Goal: Task Accomplishment & Management: Manage account settings

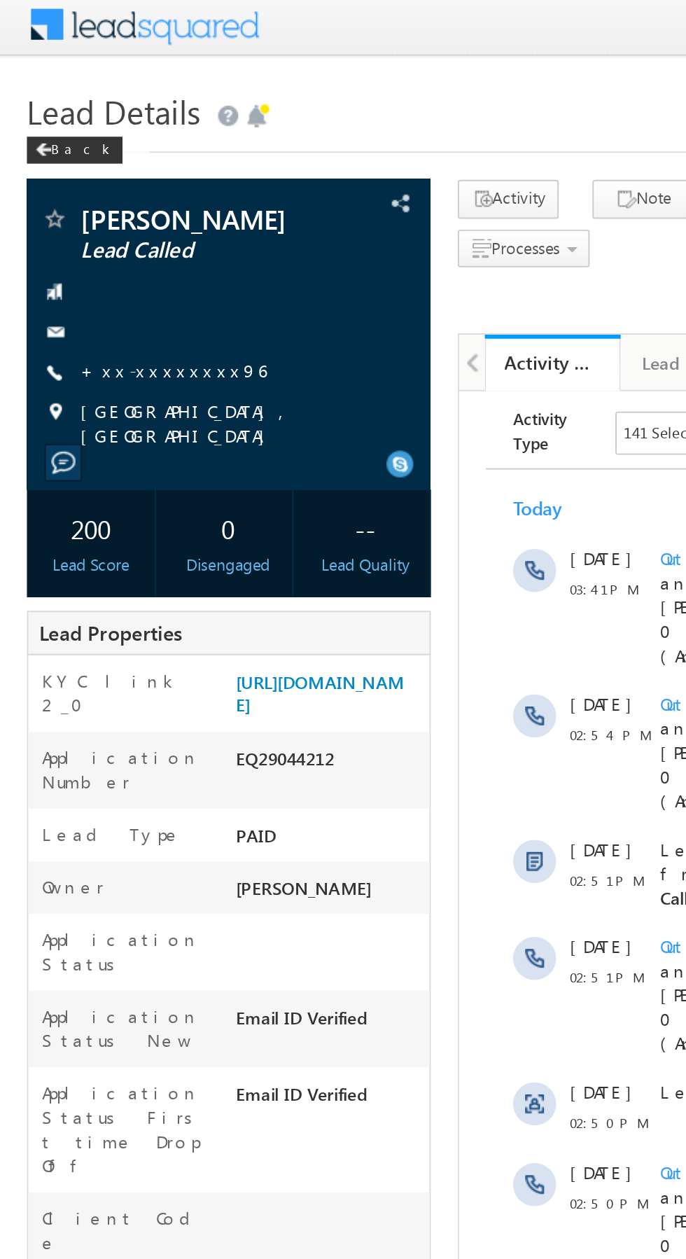
click at [83, 202] on link "+xx-xxxxxxxx96" at bounding box center [90, 197] width 97 height 12
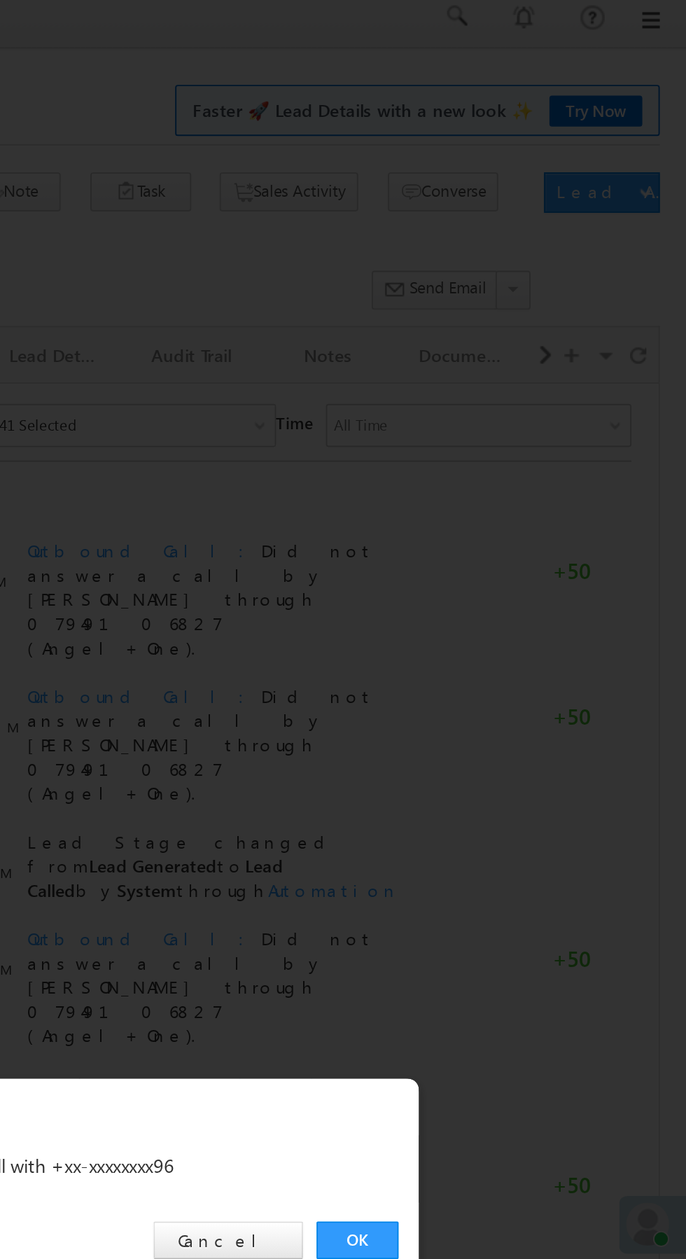
click at [527, 656] on link "OK" at bounding box center [515, 653] width 43 height 20
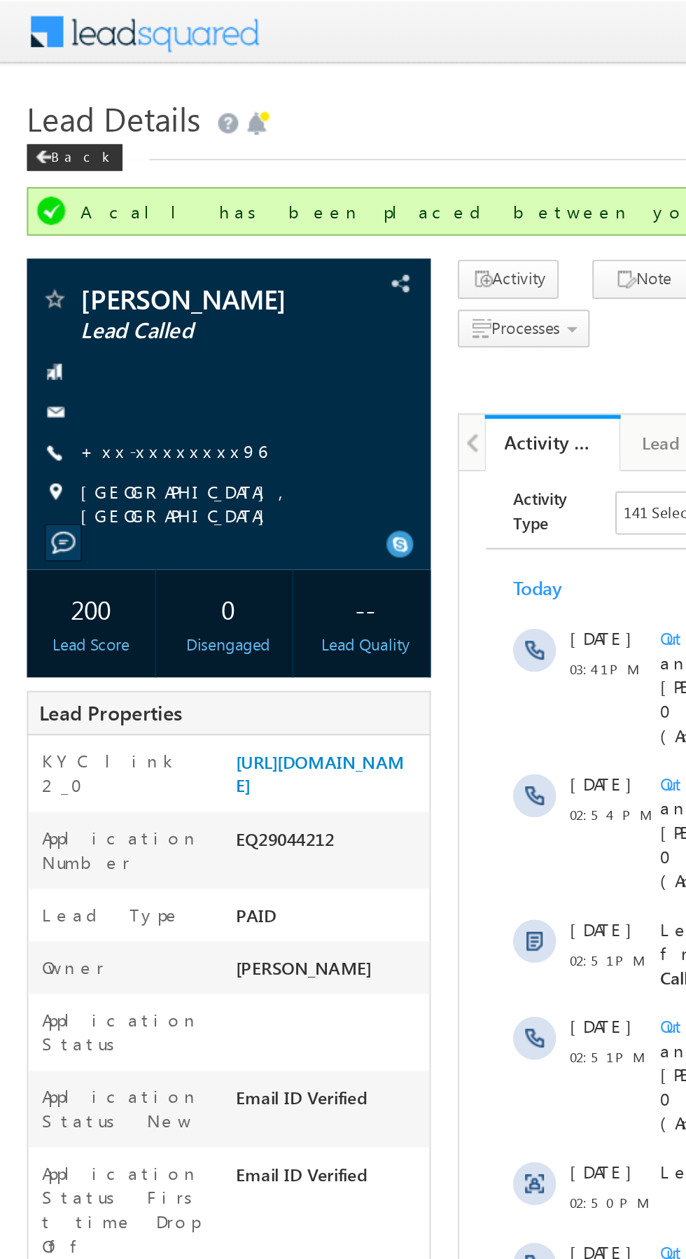
click at [82, 240] on link "+xx-xxxxxxxx96" at bounding box center [90, 234] width 97 height 12
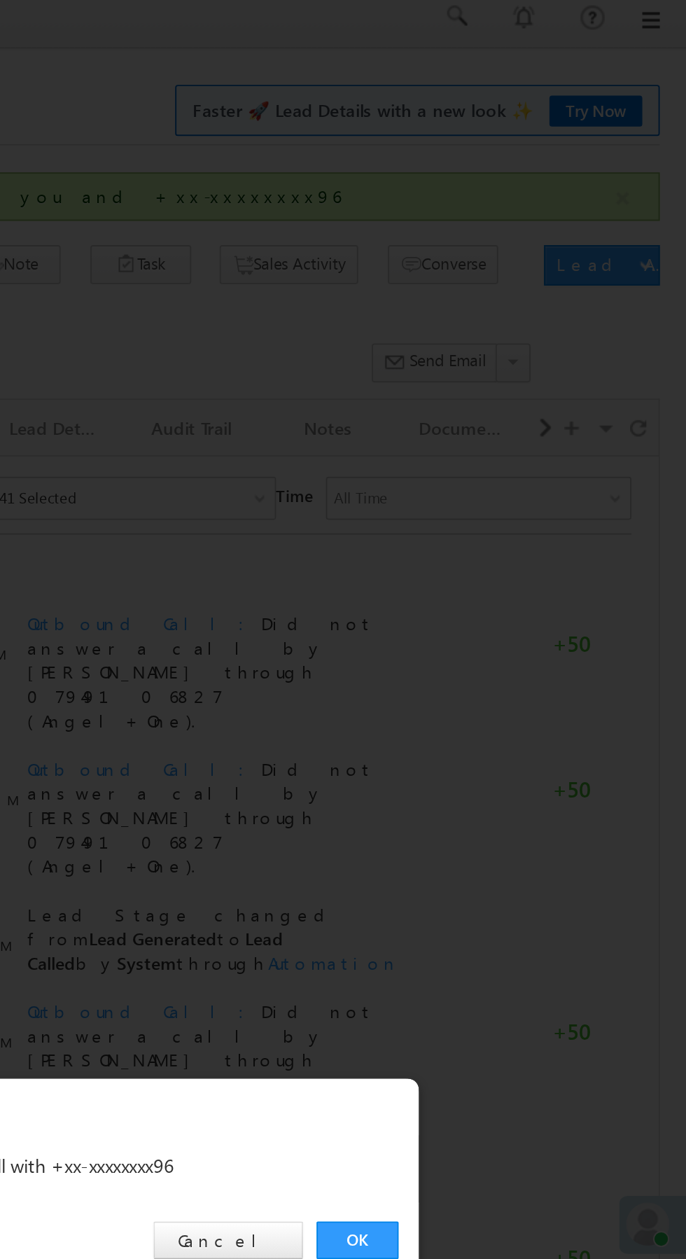
click at [525, 647] on link "OK" at bounding box center [515, 653] width 43 height 20
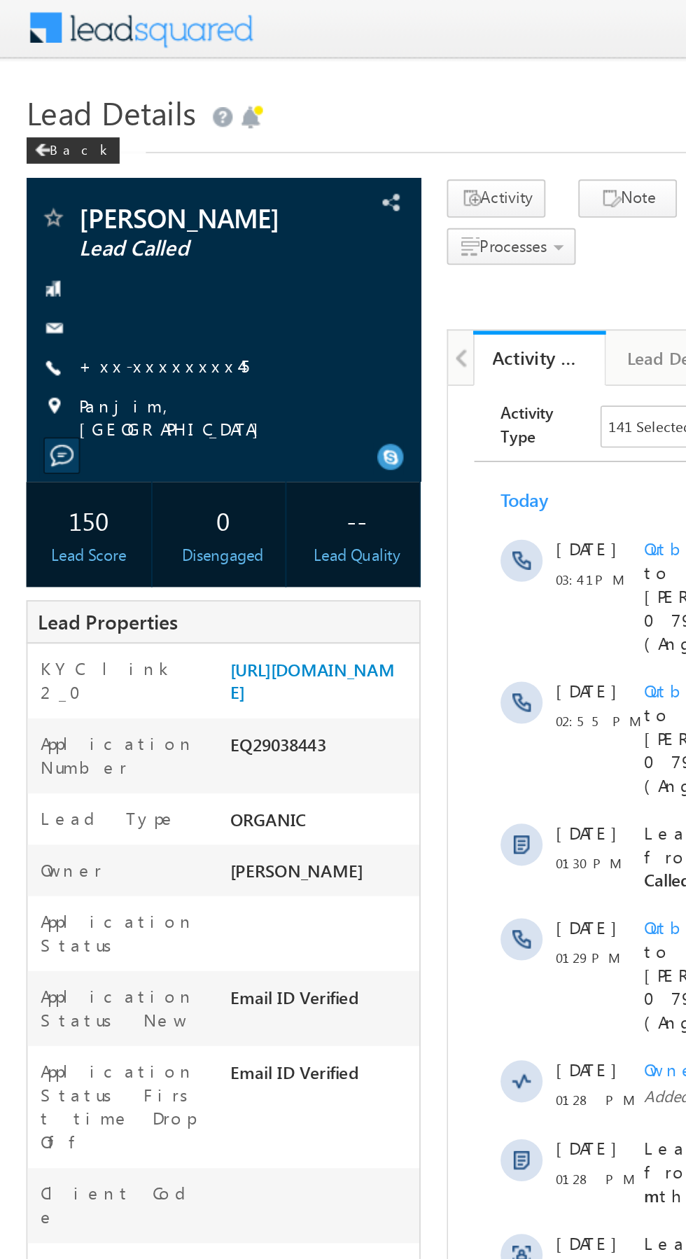
click at [88, 201] on link "+xx-xxxxxxxx45" at bounding box center [87, 197] width 90 height 12
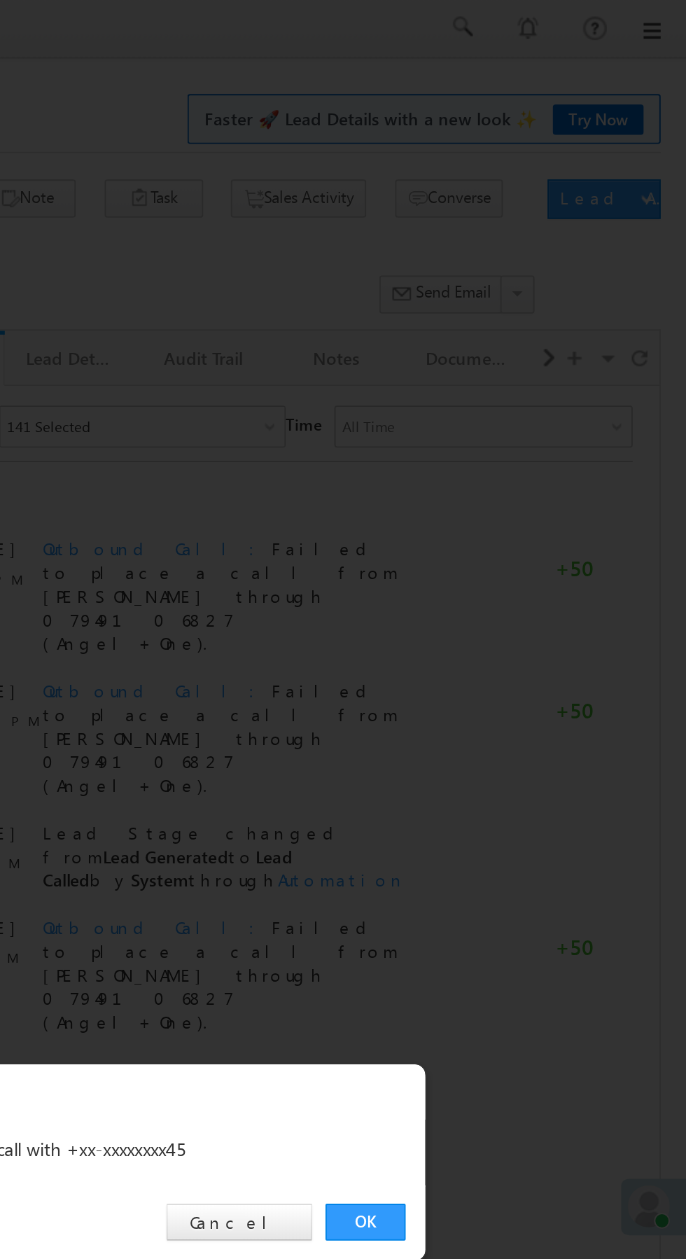
click at [525, 658] on link "OK" at bounding box center [515, 653] width 43 height 20
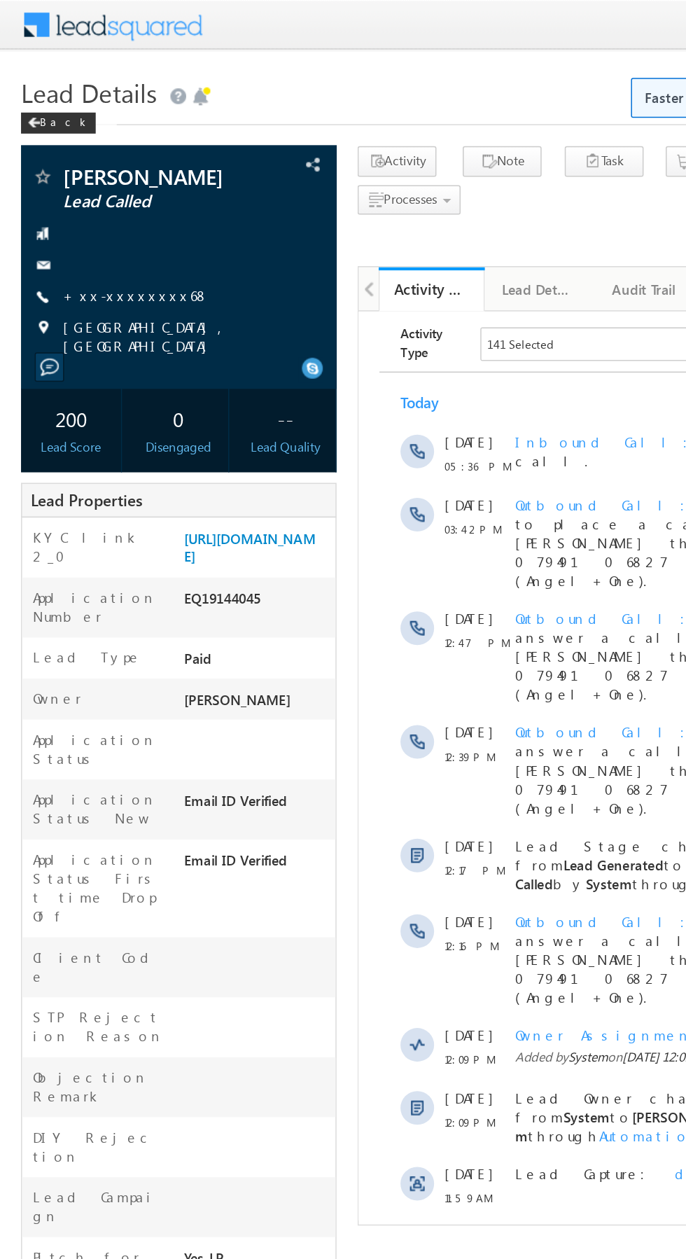
click at [91, 223] on span "[GEOGRAPHIC_DATA], [GEOGRAPHIC_DATA]" at bounding box center [125, 224] width 167 height 25
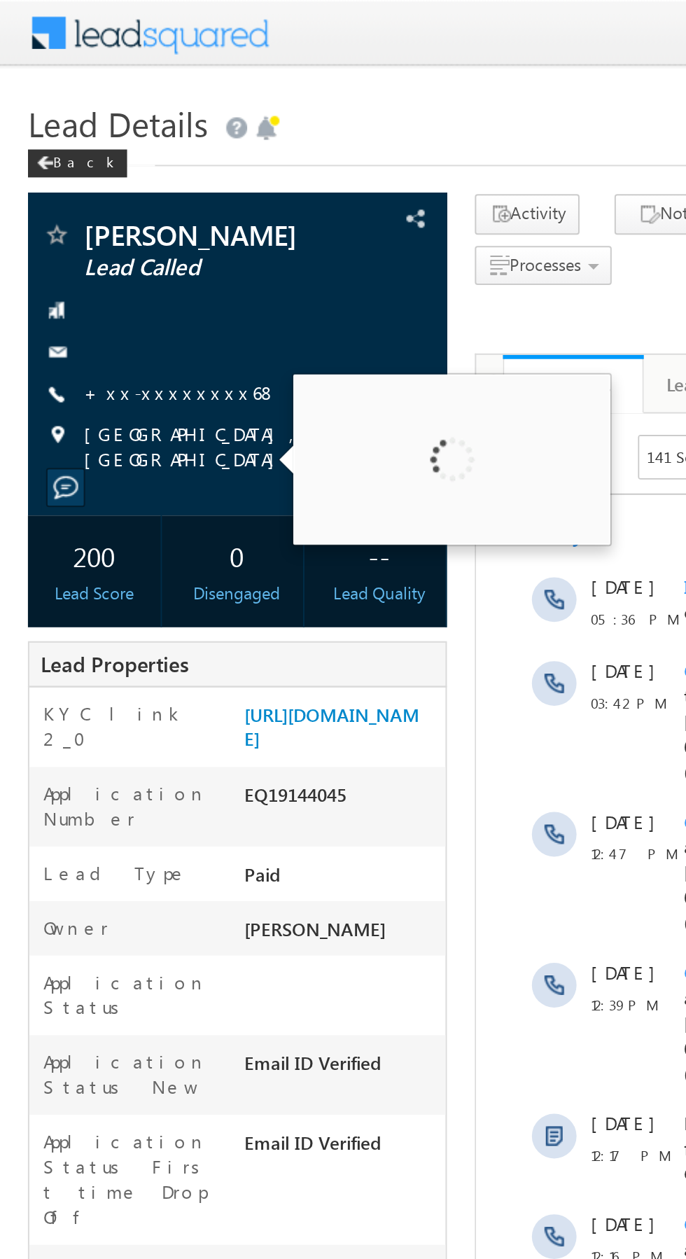
click at [81, 202] on link "+xx-xxxxxxxx68" at bounding box center [90, 197] width 97 height 12
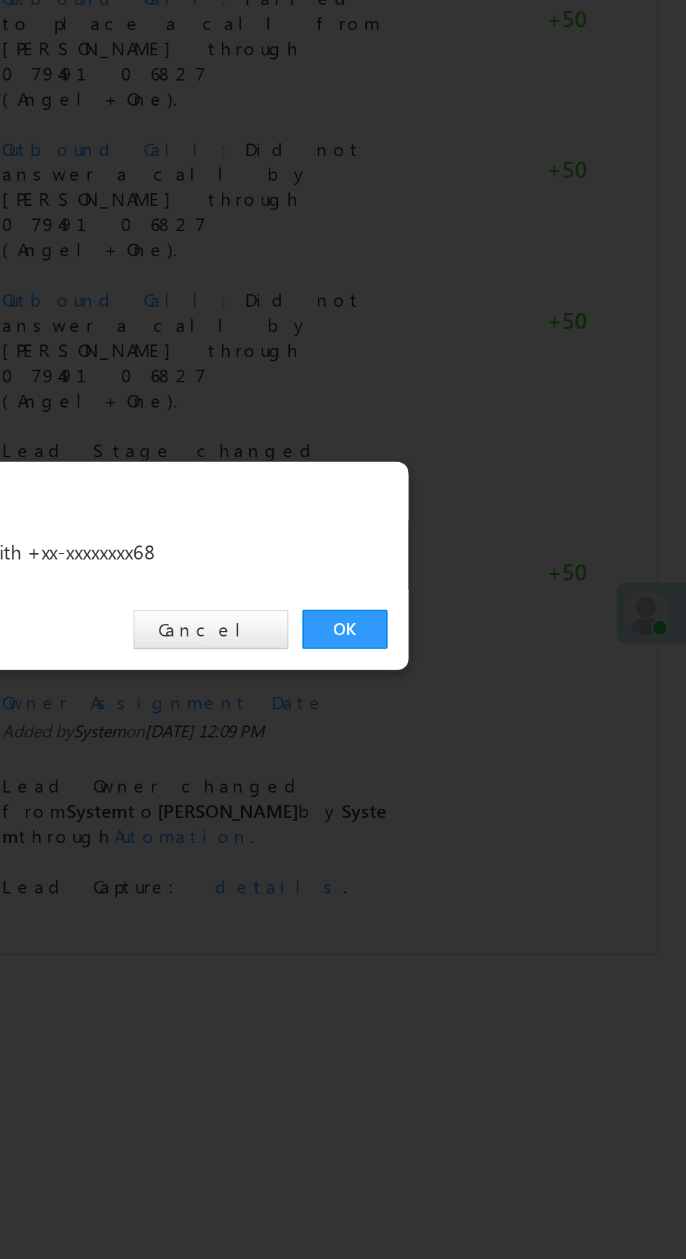
click at [517, 643] on link "OK" at bounding box center [515, 653] width 43 height 20
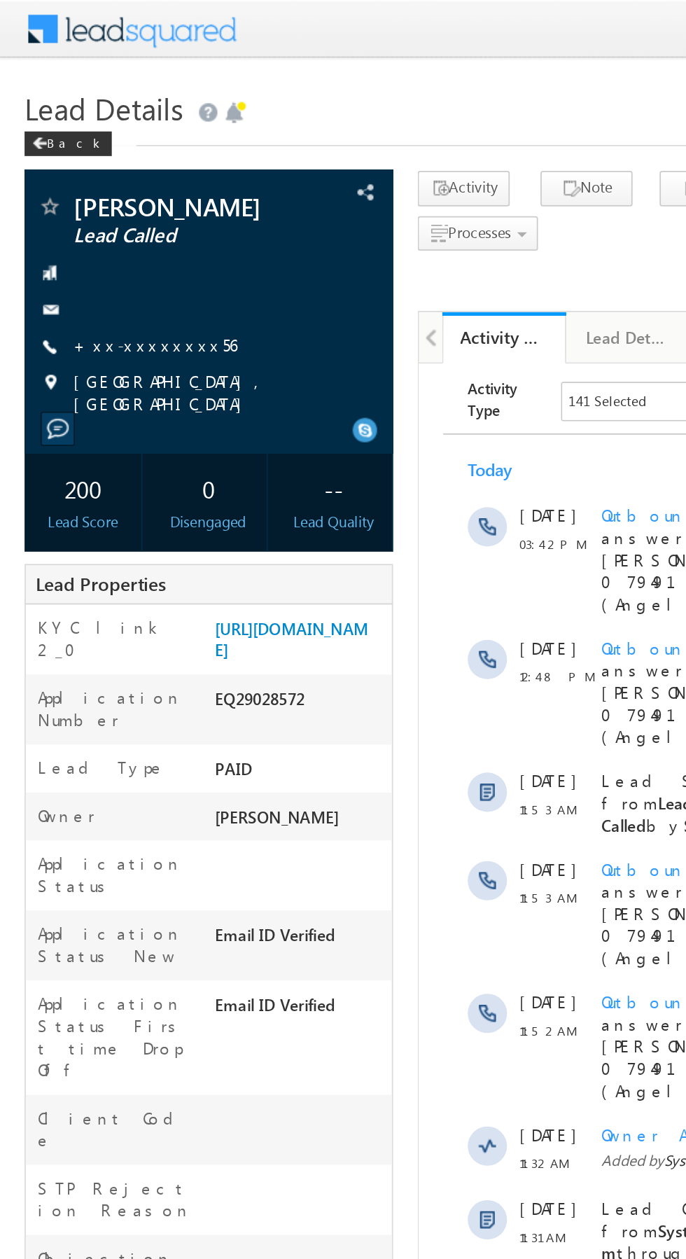
click at [90, 199] on link "+xx-xxxxxxxx56" at bounding box center [88, 197] width 93 height 12
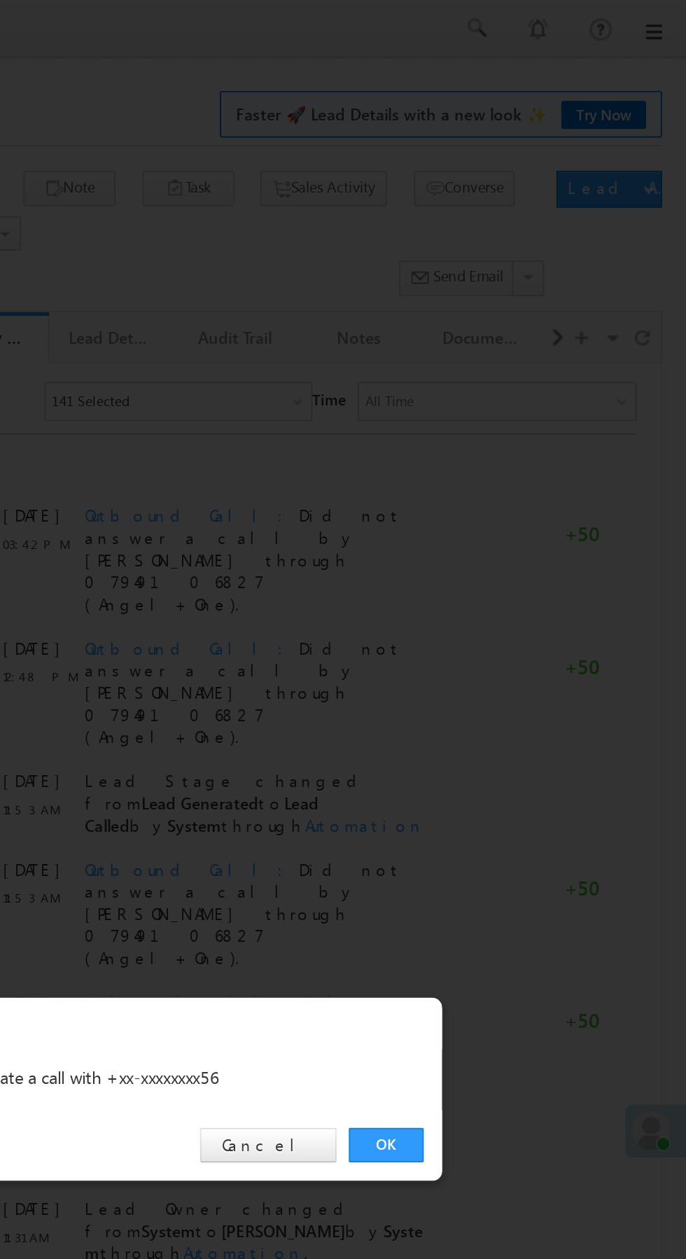
click at [521, 655] on link "OK" at bounding box center [515, 653] width 43 height 20
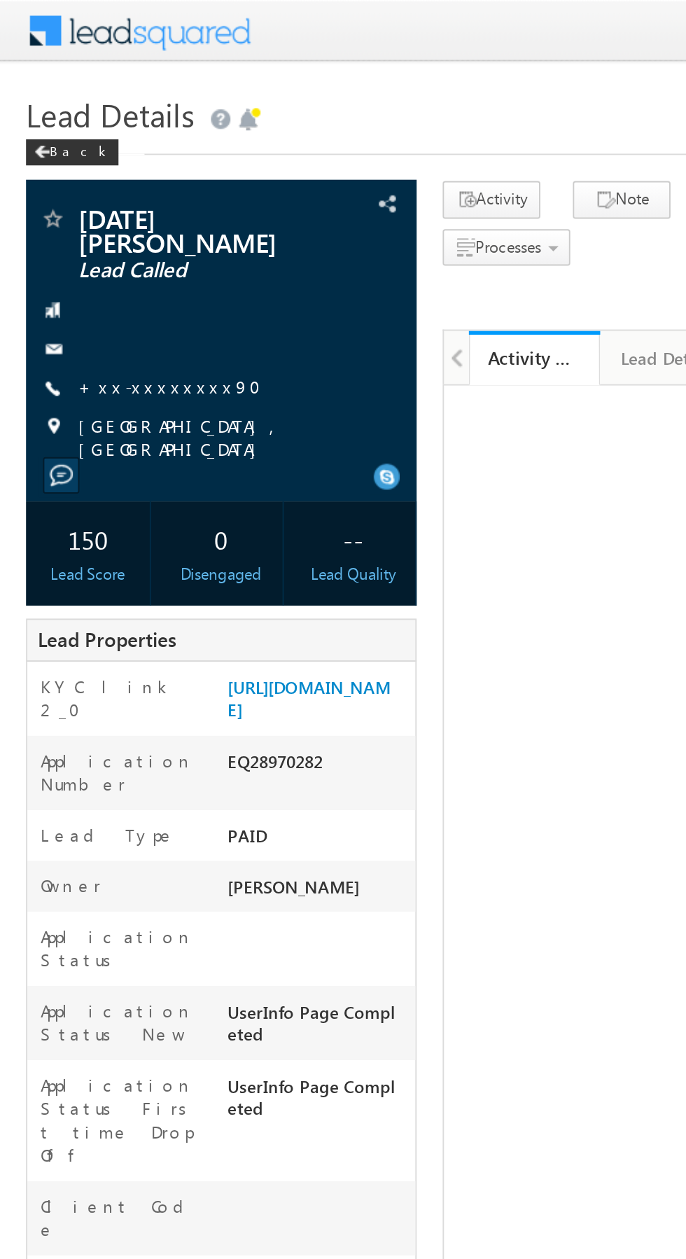
click at [80, 202] on link "+xx-xxxxxxxx90" at bounding box center [95, 208] width 107 height 12
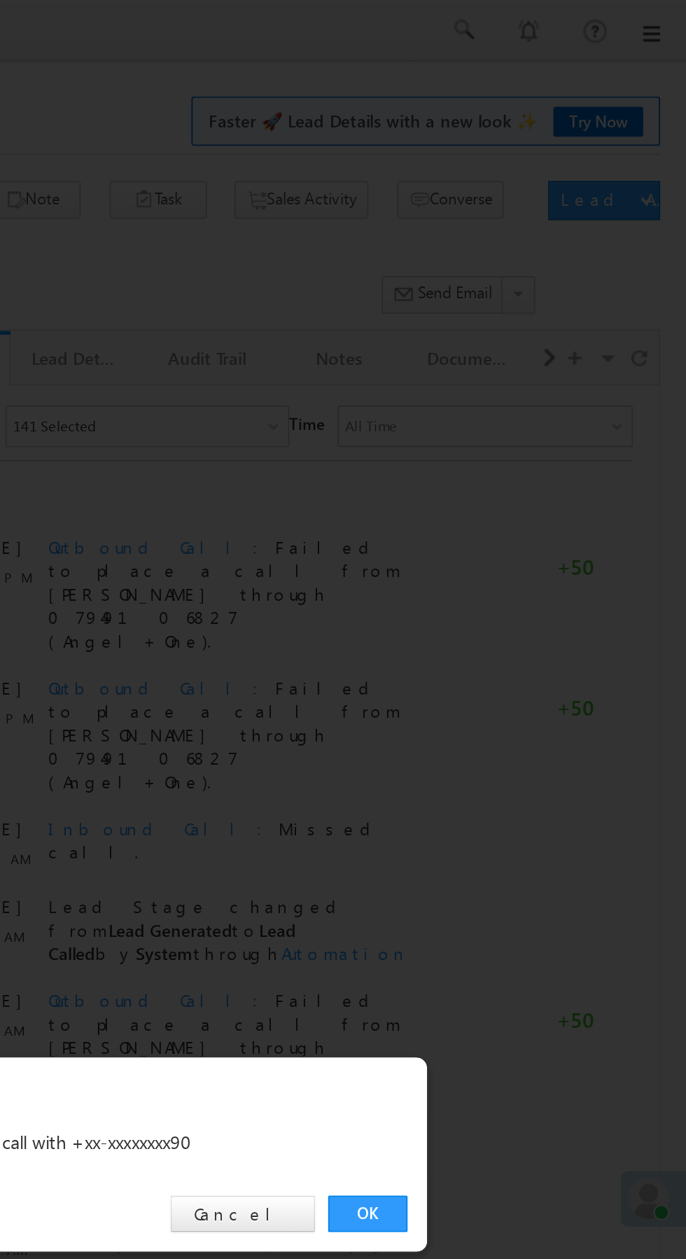
click at [527, 656] on link "OK" at bounding box center [515, 653] width 43 height 20
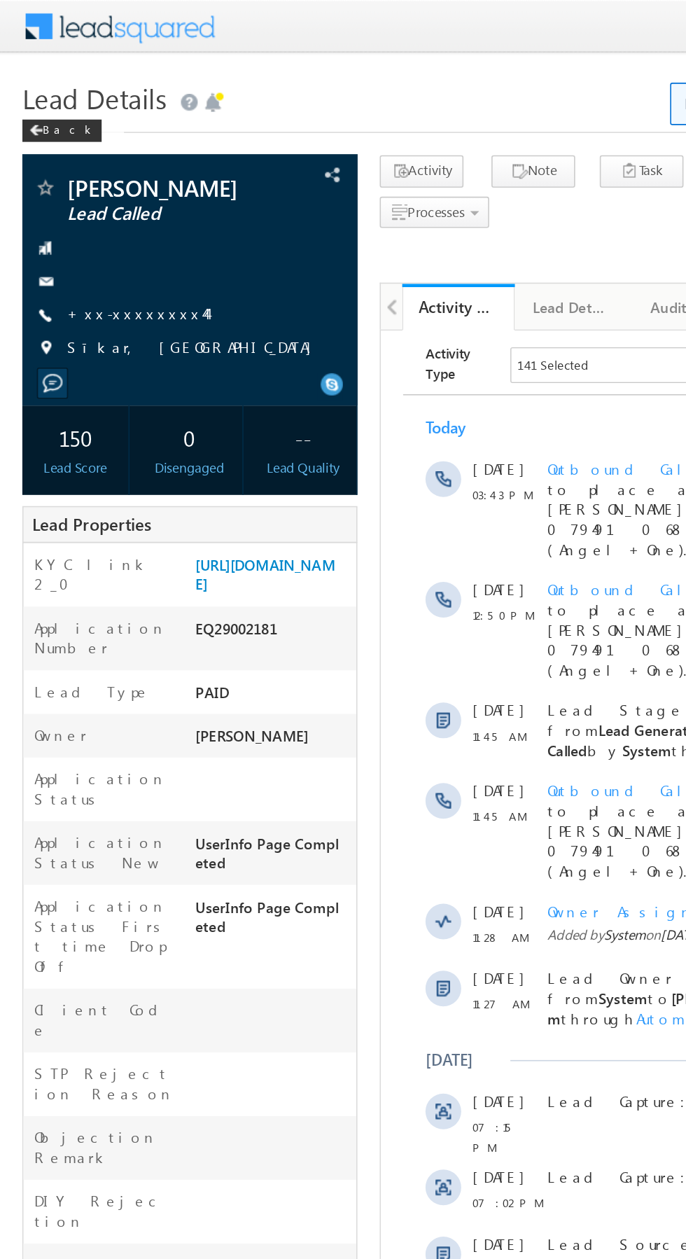
click at [78, 200] on link "+xx-xxxxxxxx44" at bounding box center [86, 197] width 88 height 12
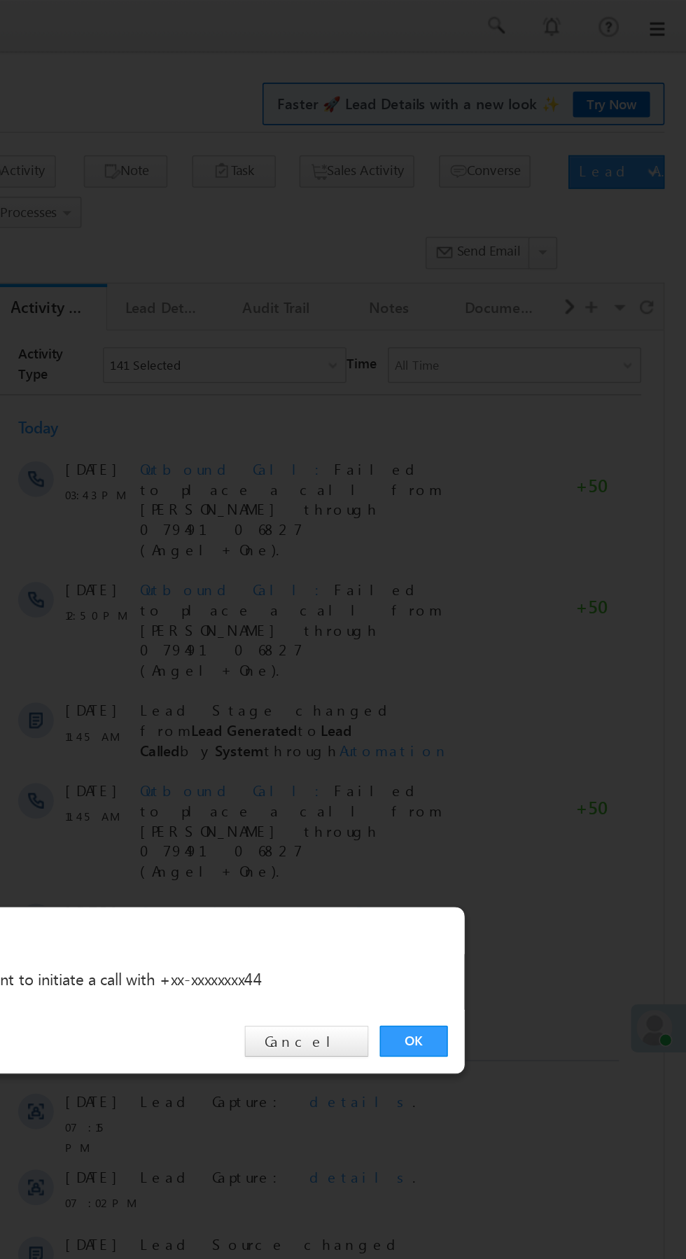
click at [532, 659] on link "OK" at bounding box center [515, 653] width 43 height 20
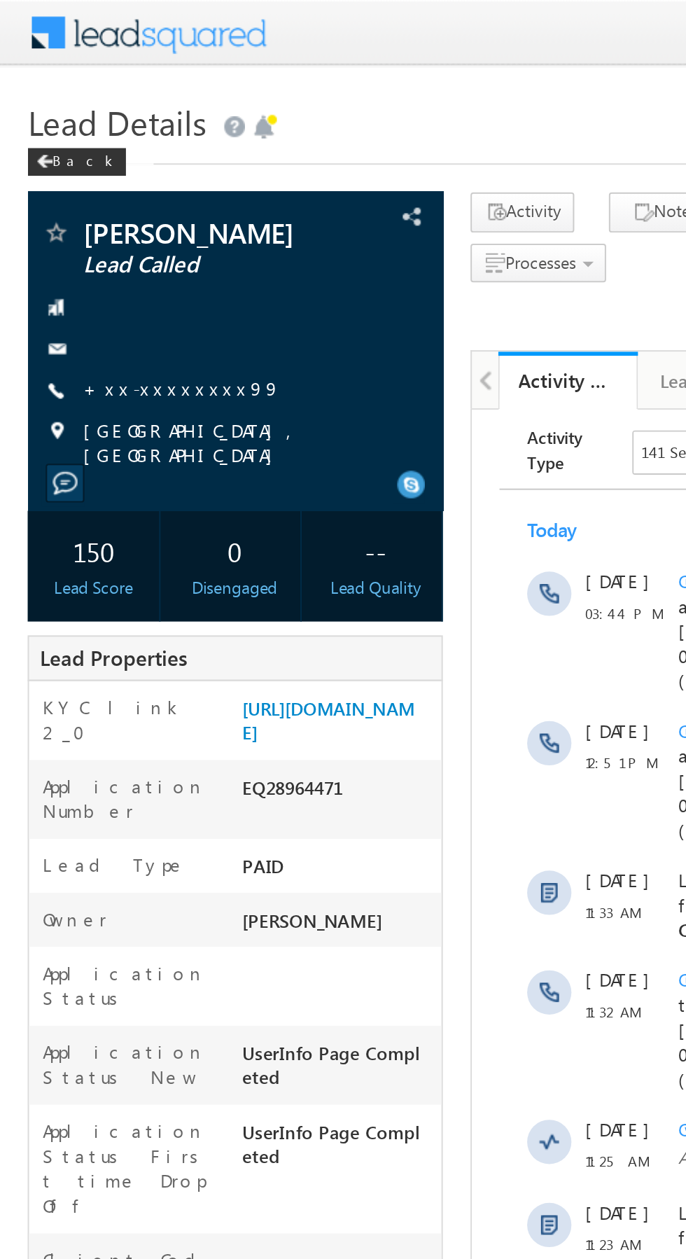
click at [80, 202] on link "+xx-xxxxxxxx99" at bounding box center [92, 197] width 100 height 12
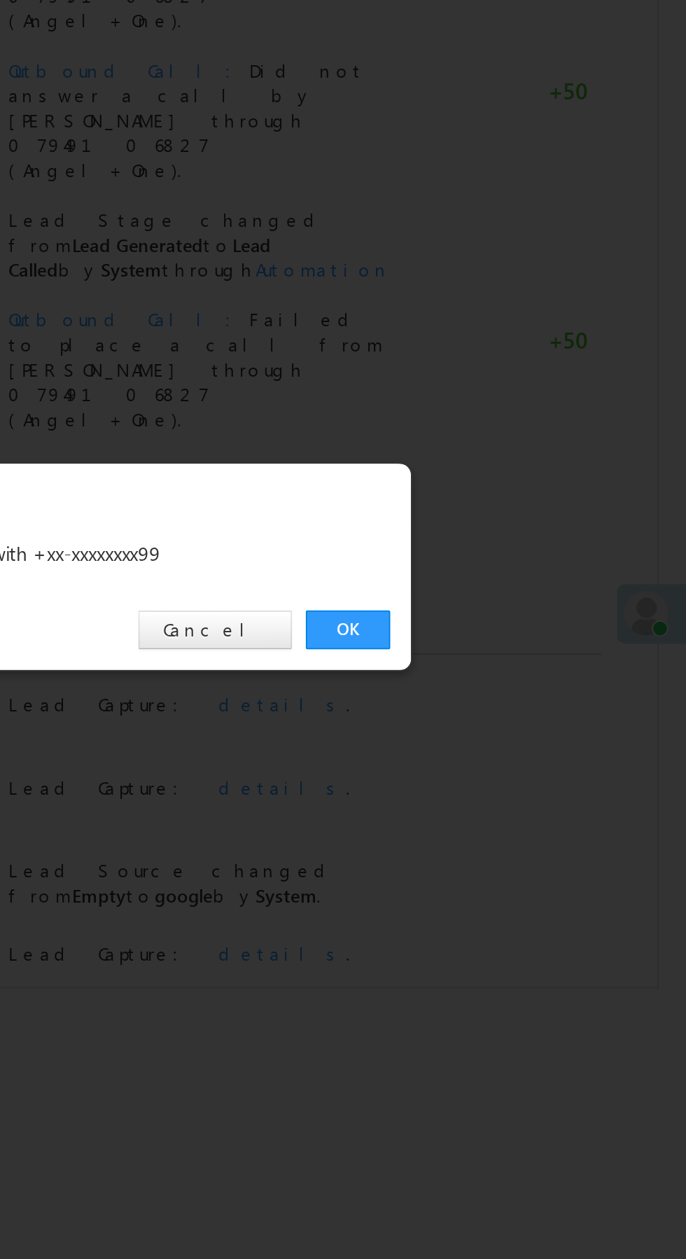
click at [520, 651] on link "OK" at bounding box center [515, 653] width 43 height 20
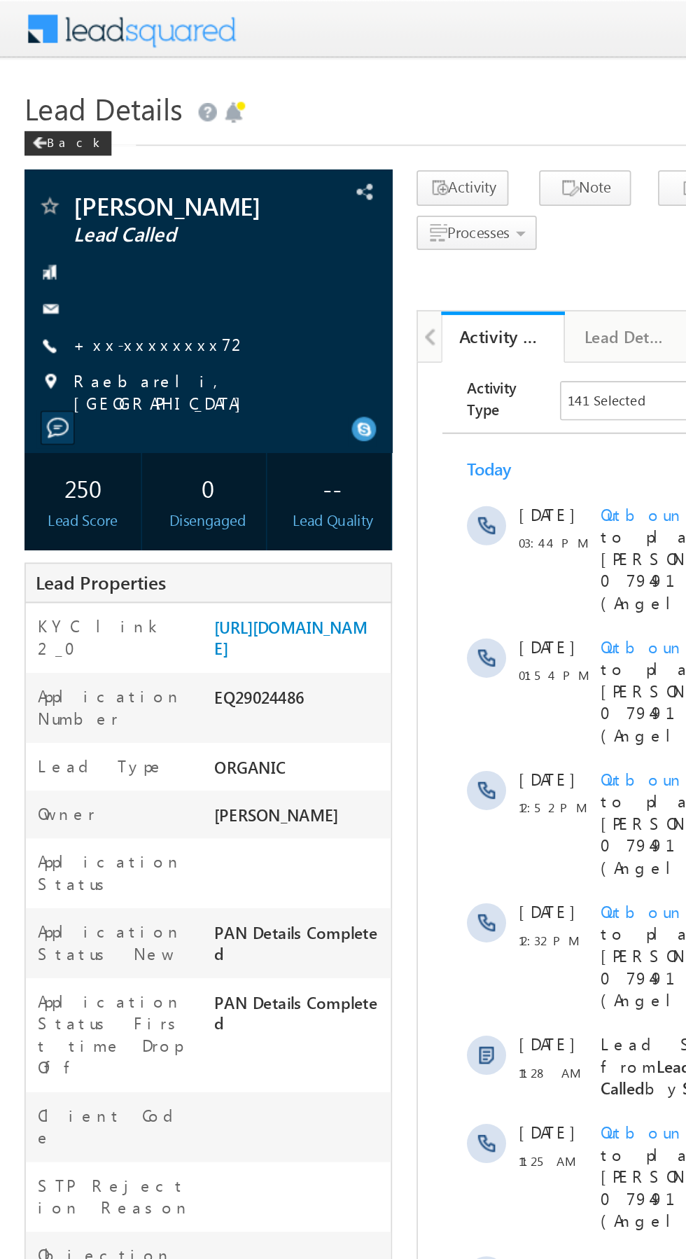
click at [92, 196] on link "+xx-xxxxxxxx72" at bounding box center [92, 197] width 100 height 12
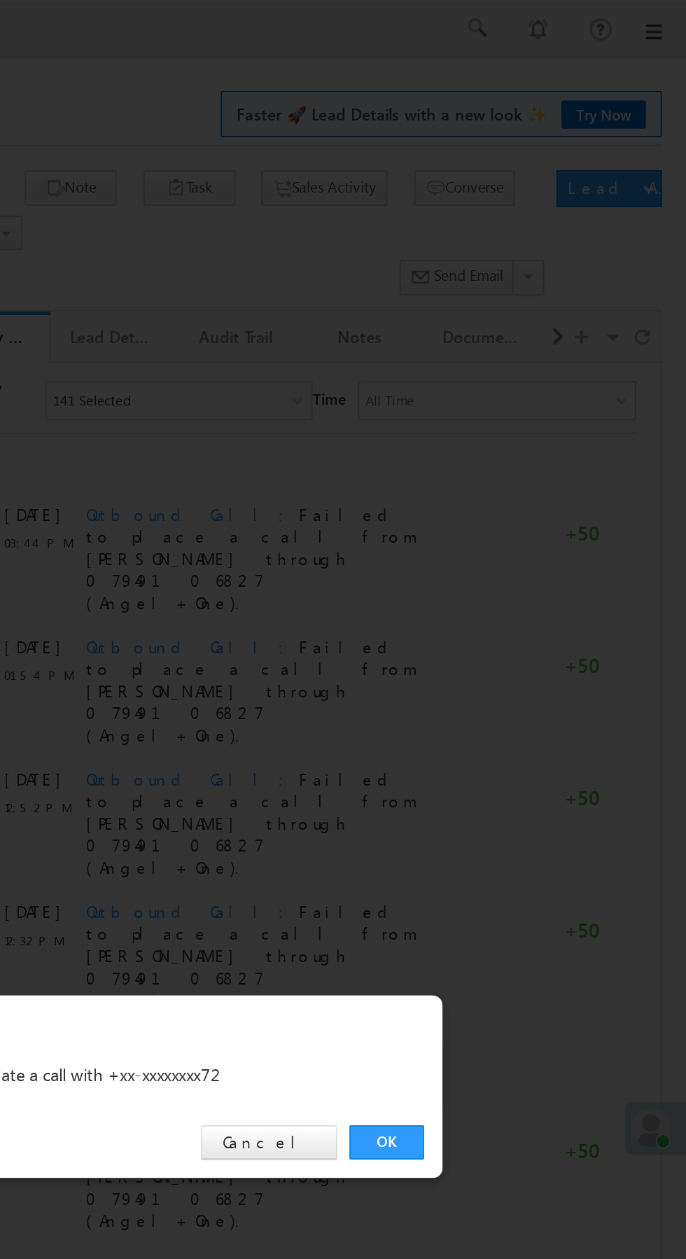
click at [515, 654] on link "OK" at bounding box center [515, 653] width 43 height 20
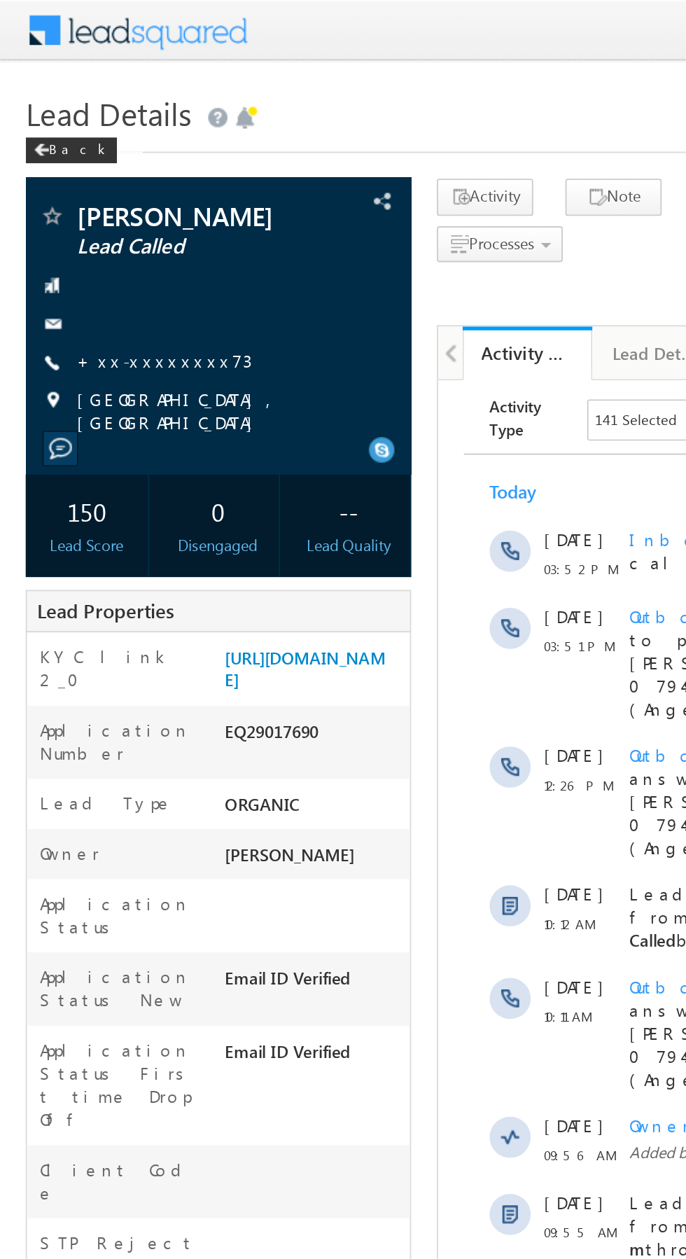
click at [87, 200] on link "+xx-xxxxxxxx73" at bounding box center [89, 197] width 95 height 12
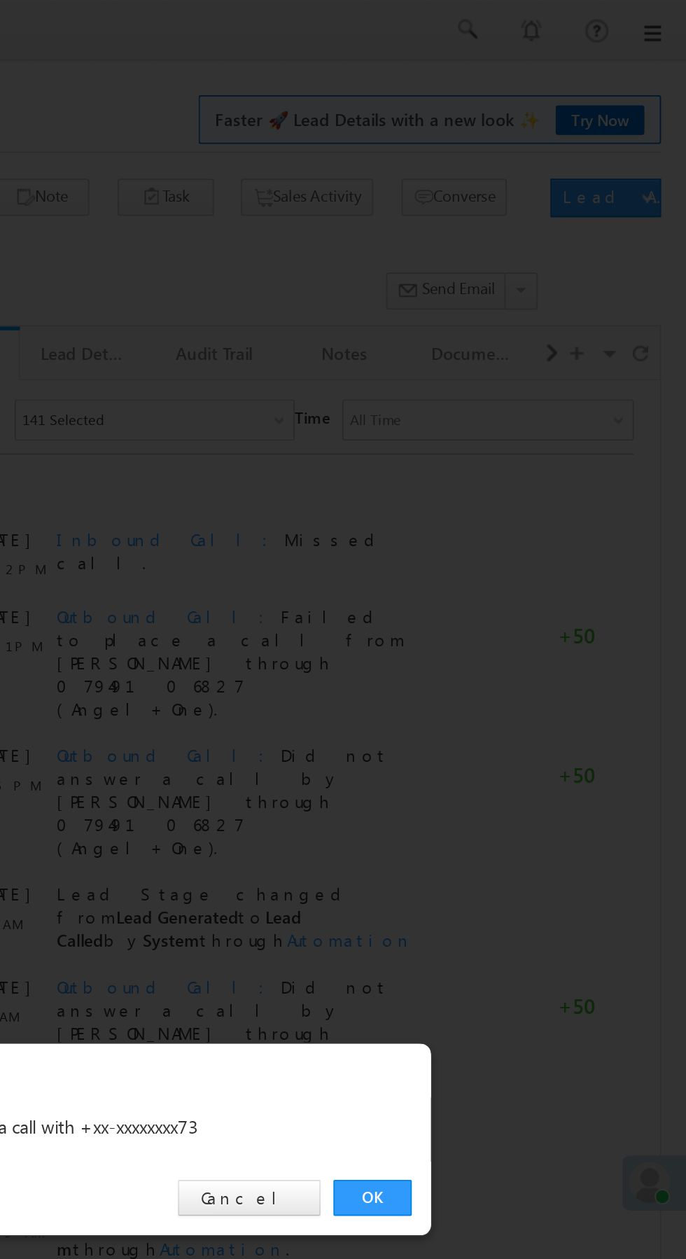
click at [527, 660] on link "OK" at bounding box center [515, 653] width 43 height 20
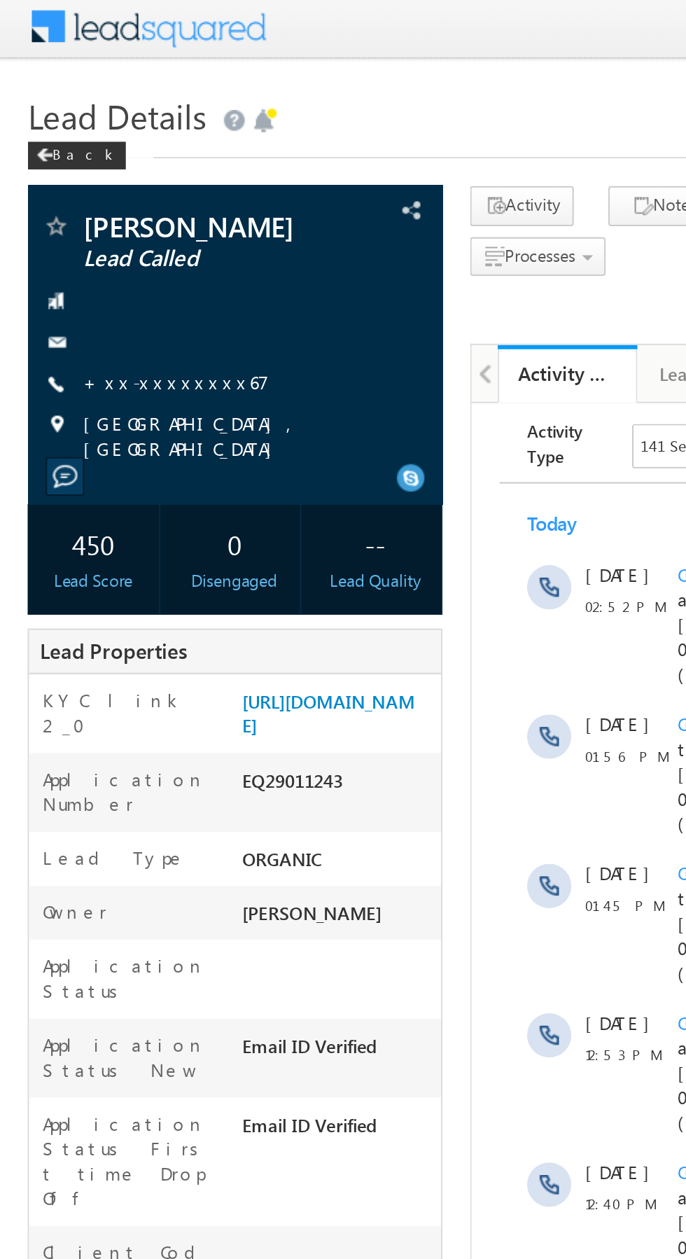
click at [81, 198] on link "+xx-xxxxxxxx67" at bounding box center [89, 197] width 95 height 12
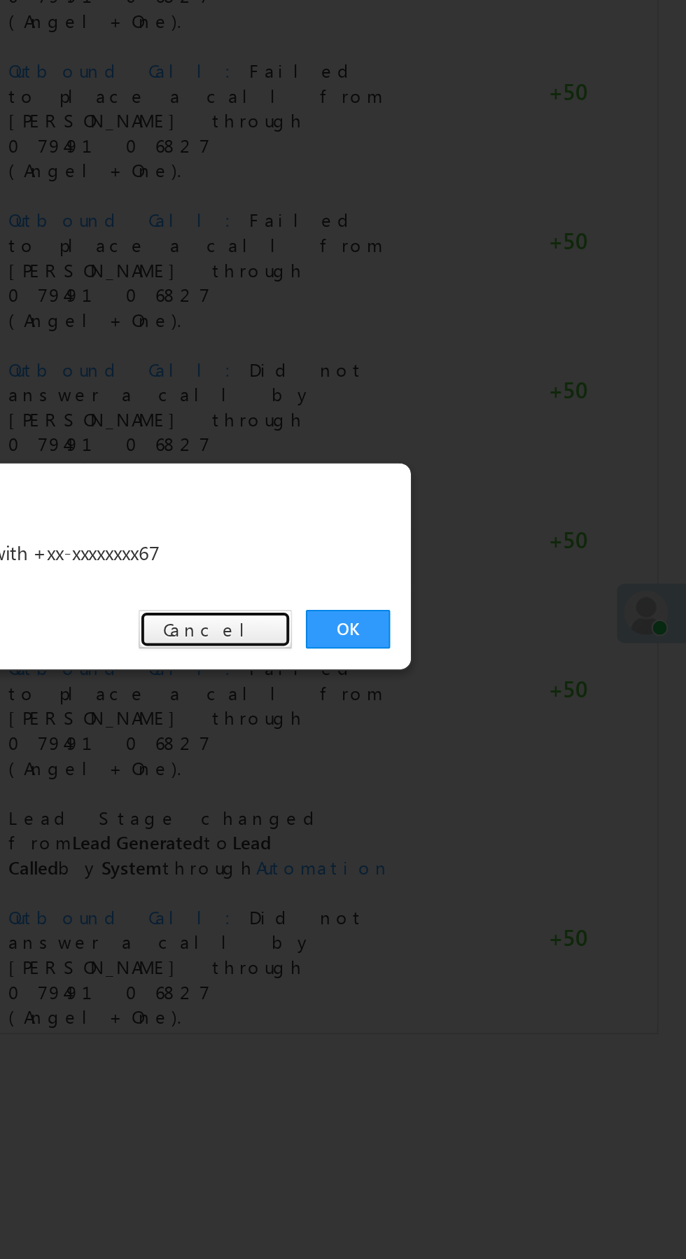
click at [461, 657] on link "Cancel" at bounding box center [448, 653] width 78 height 20
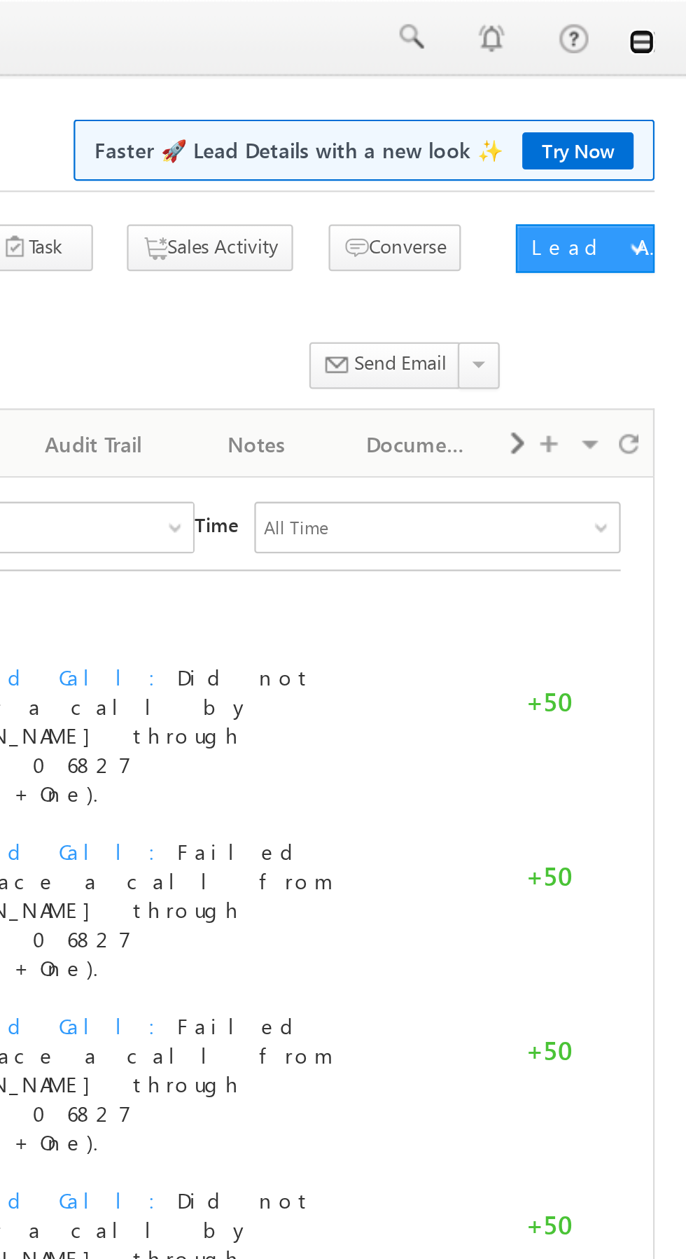
click at [667, 20] on link at bounding box center [666, 18] width 11 height 11
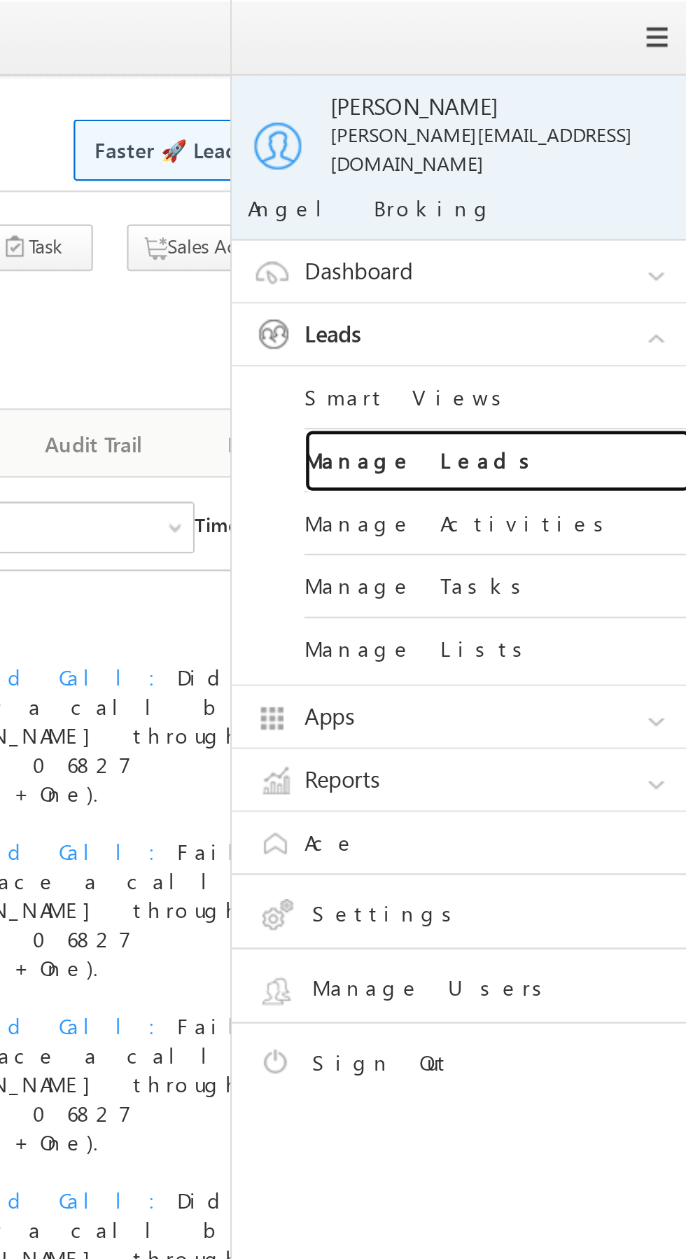
click at [623, 186] on link "Manage Leads" at bounding box center [604, 199] width 168 height 27
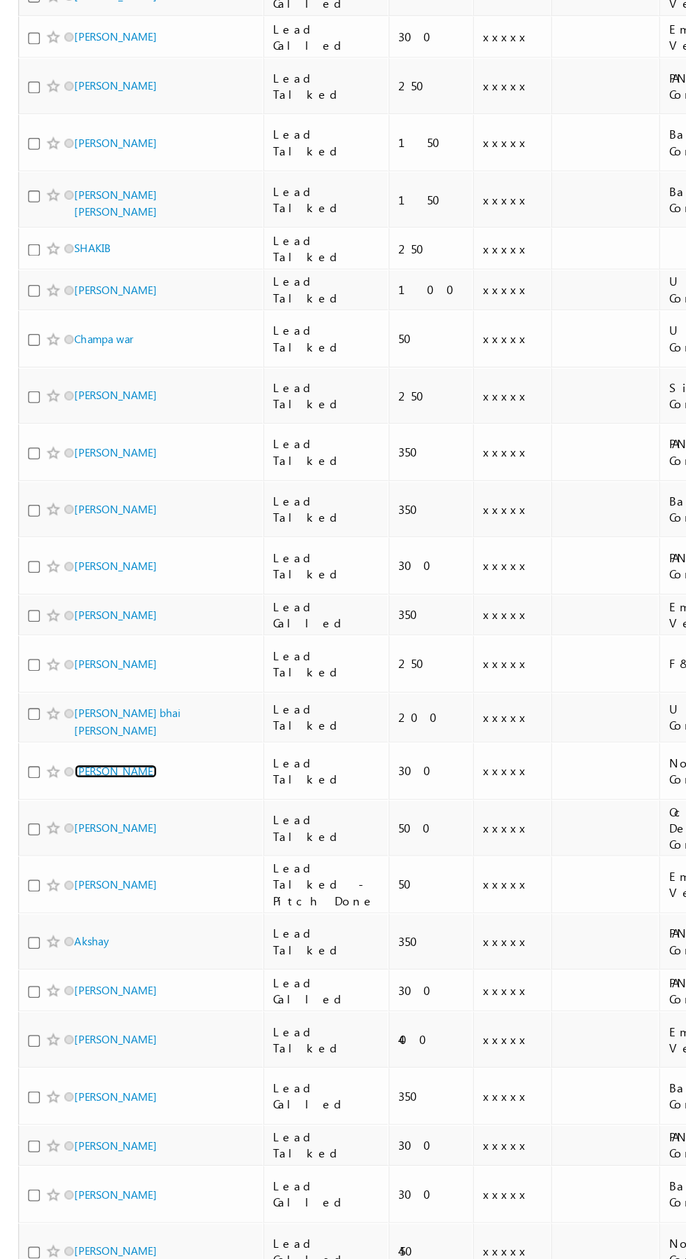
click at [79, 743] on link "Sahil Kumar" at bounding box center [89, 748] width 64 height 11
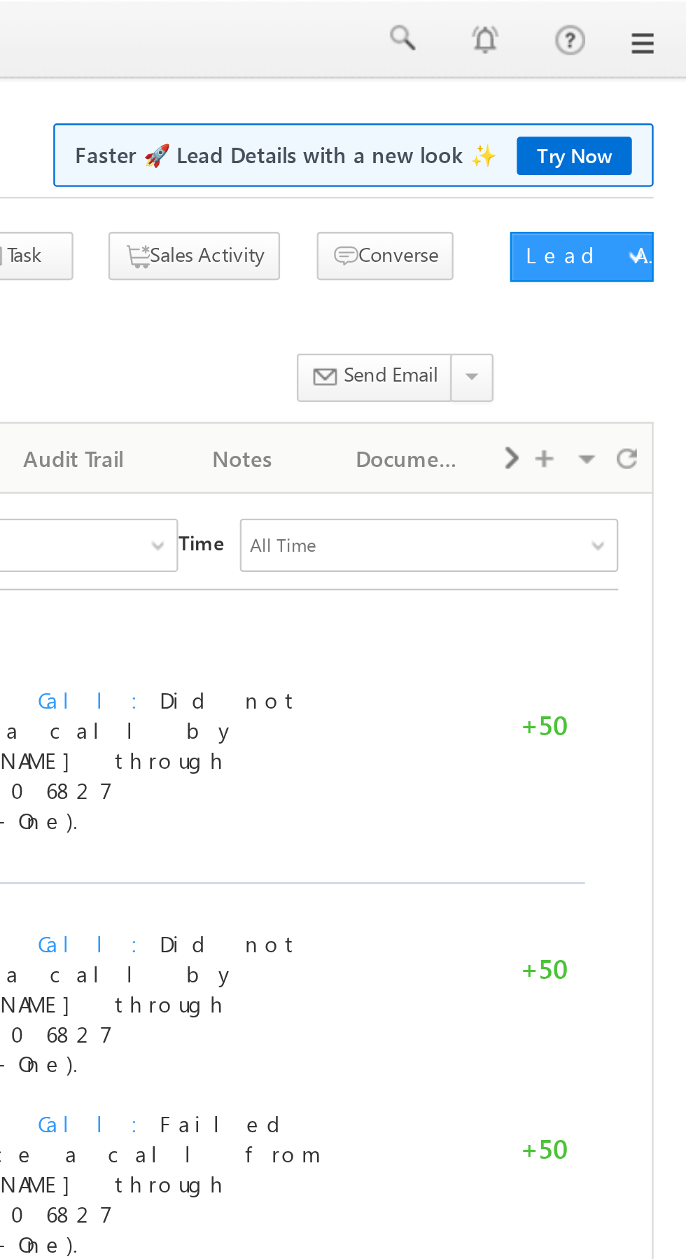
click at [666, 34] on div at bounding box center [343, 17] width 658 height 34
click at [667, 22] on link at bounding box center [666, 18] width 11 height 11
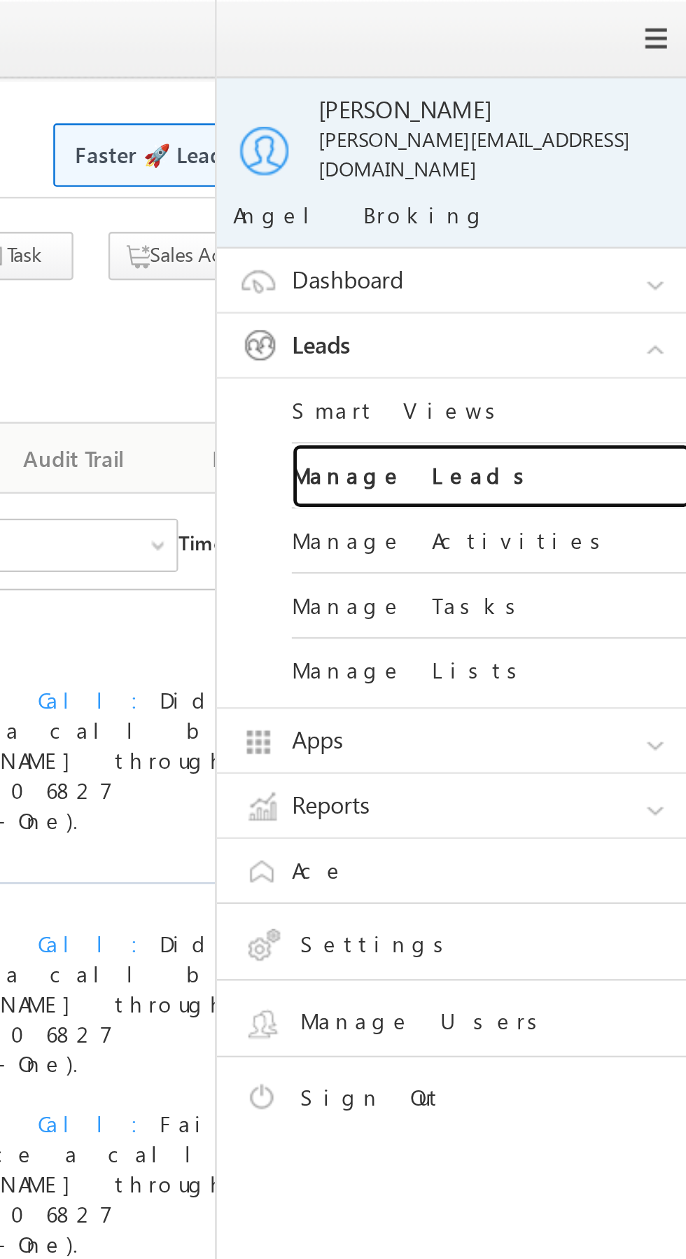
click at [611, 188] on link "Manage Leads" at bounding box center [604, 199] width 168 height 27
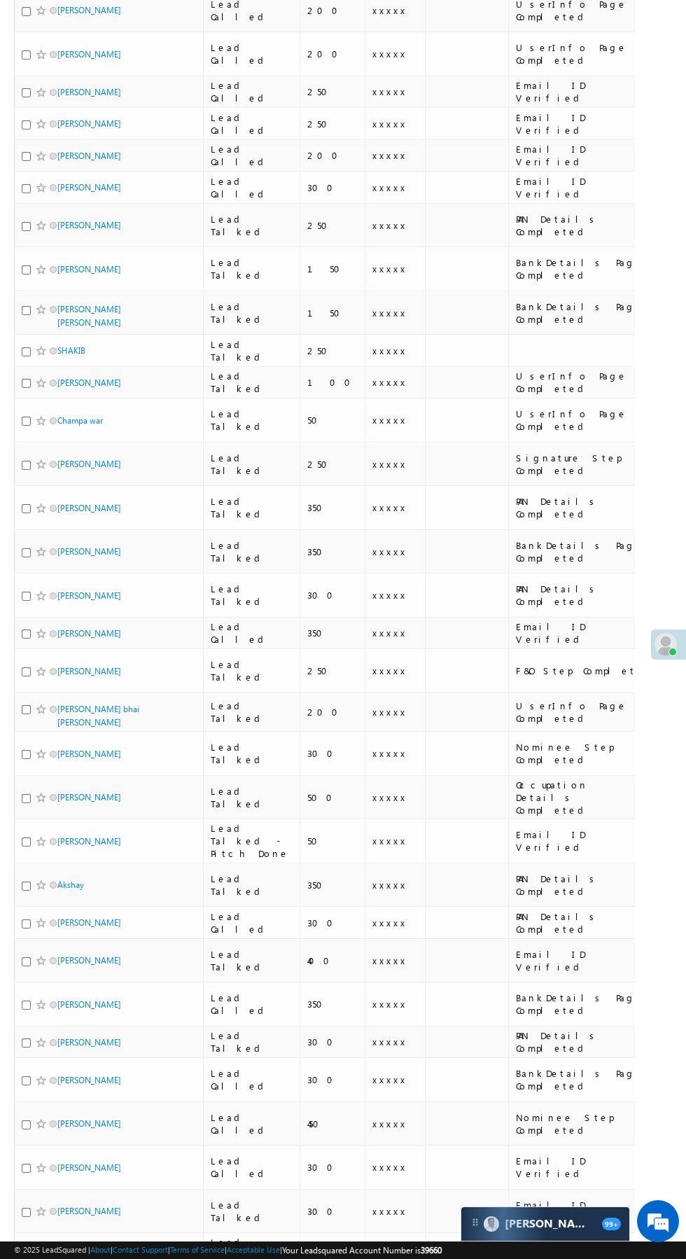
scroll to position [564, 0]
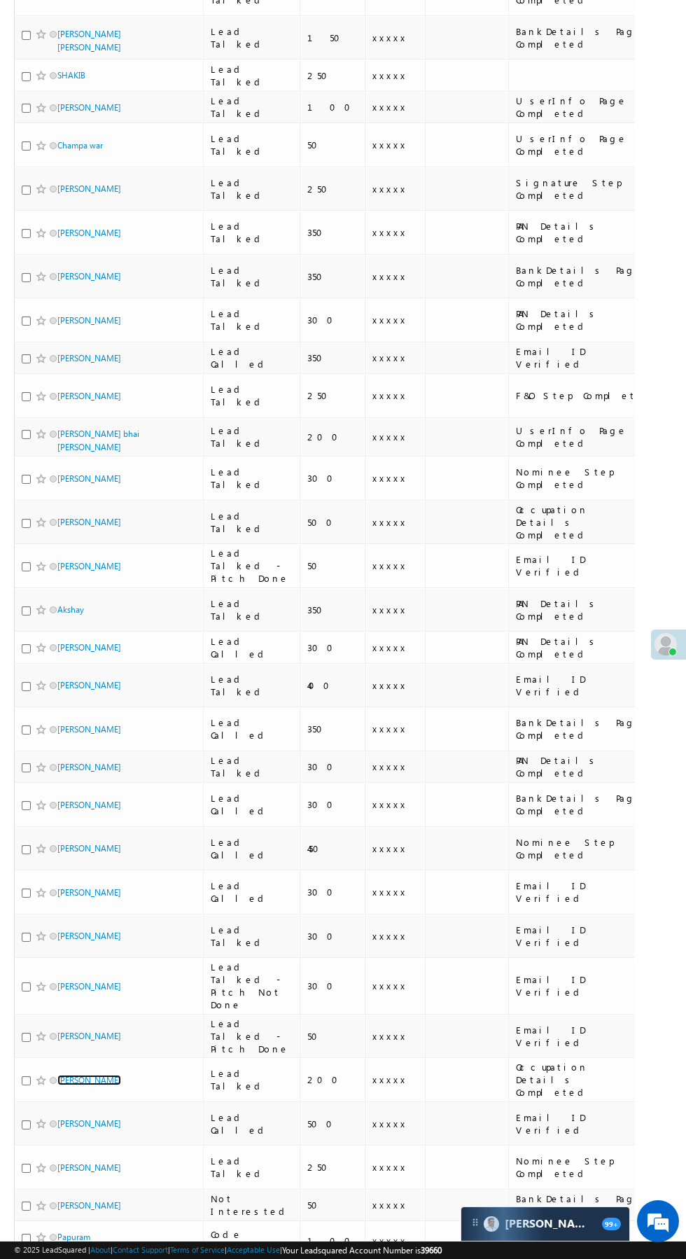
click at [89, 1075] on link "[PERSON_NAME]" at bounding box center [89, 1080] width 64 height 11
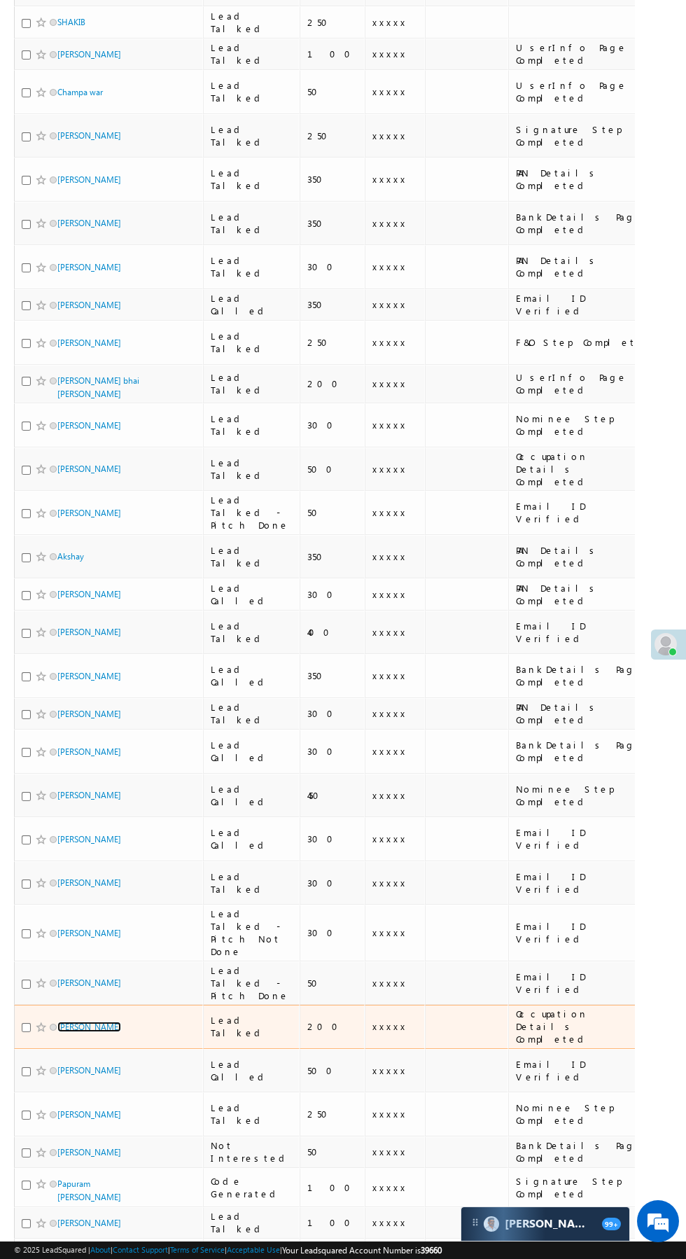
scroll to position [661, 0]
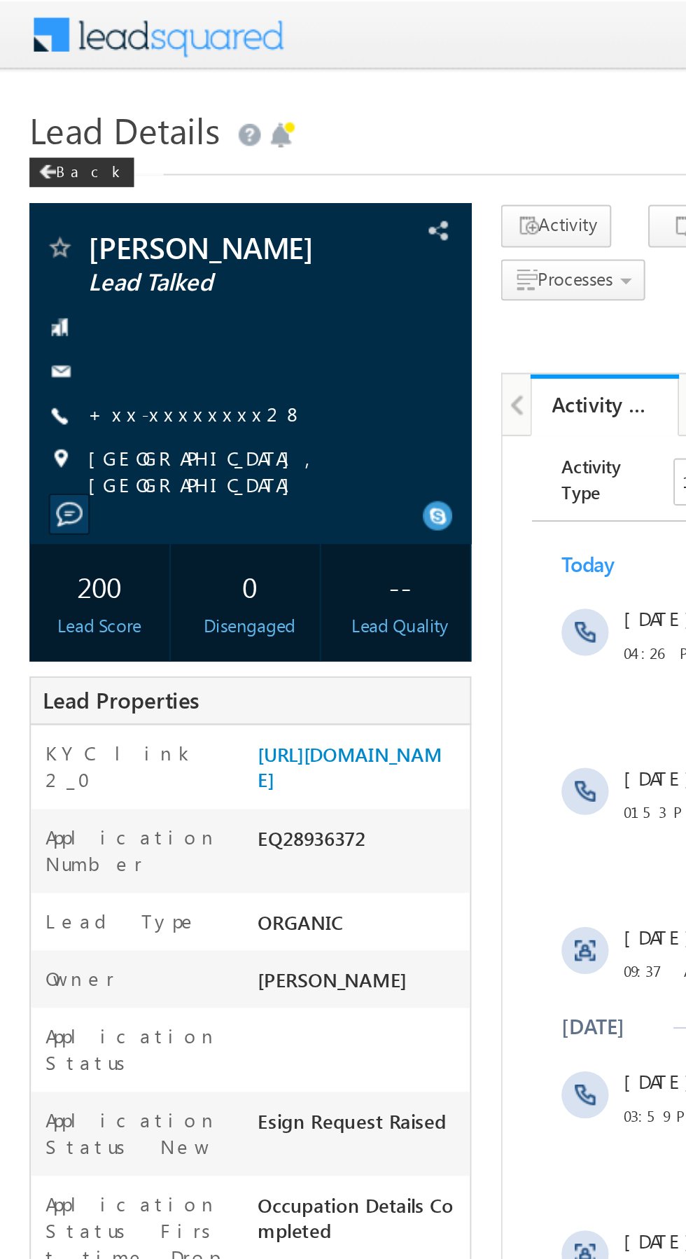
click at [83, 201] on link "+xx-xxxxxxxx28" at bounding box center [93, 197] width 103 height 12
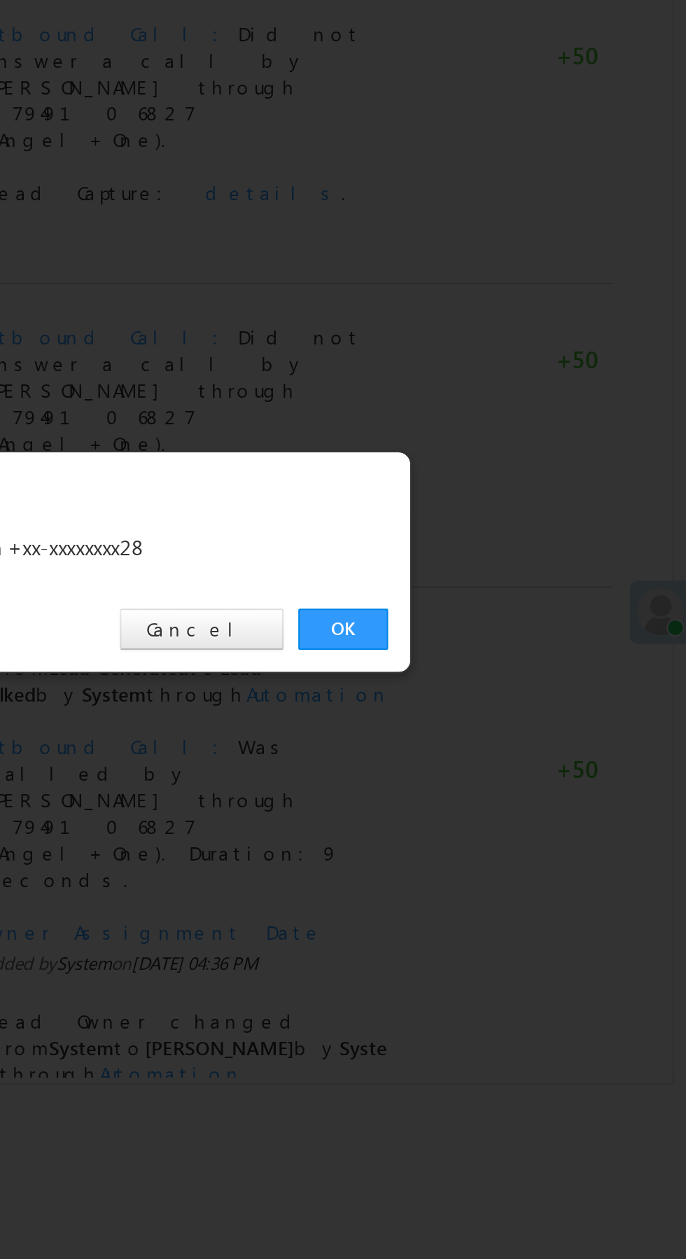
click at [516, 656] on link "OK" at bounding box center [515, 653] width 43 height 20
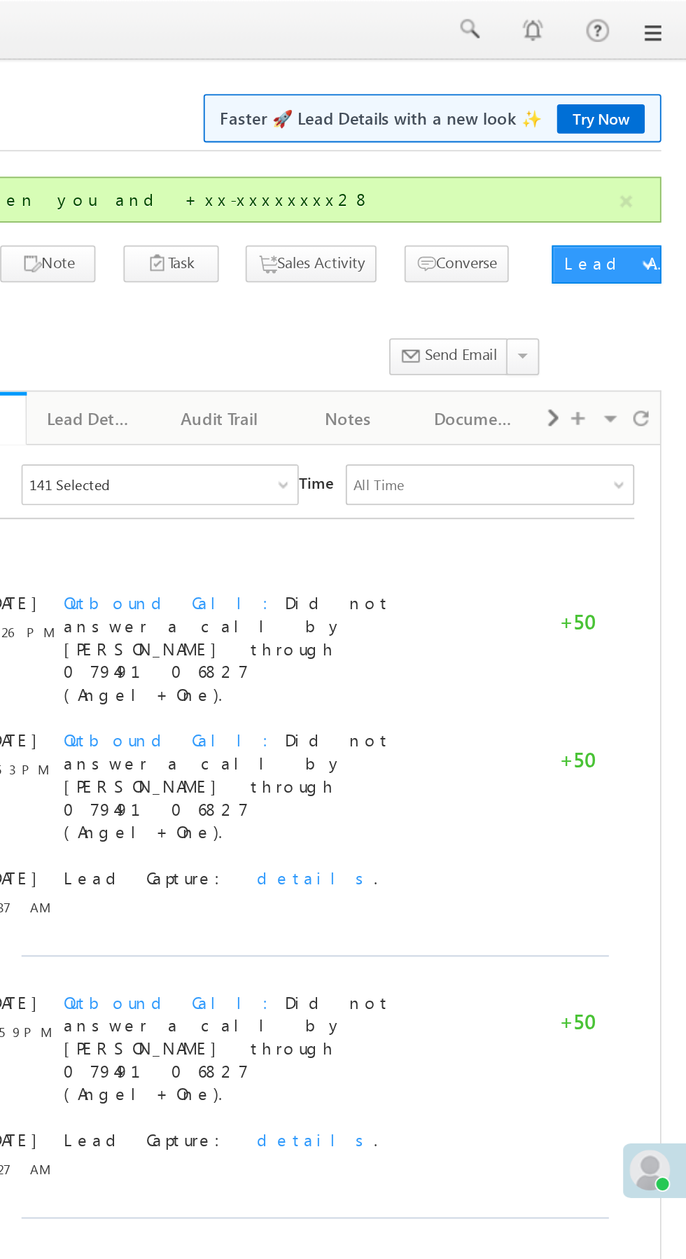
click at [661, 48] on h1 "Lead Details Faster 🚀 Lead Details with a new look ✨ Try Now" at bounding box center [343, 60] width 658 height 27
click at [667, 18] on link at bounding box center [666, 18] width 11 height 11
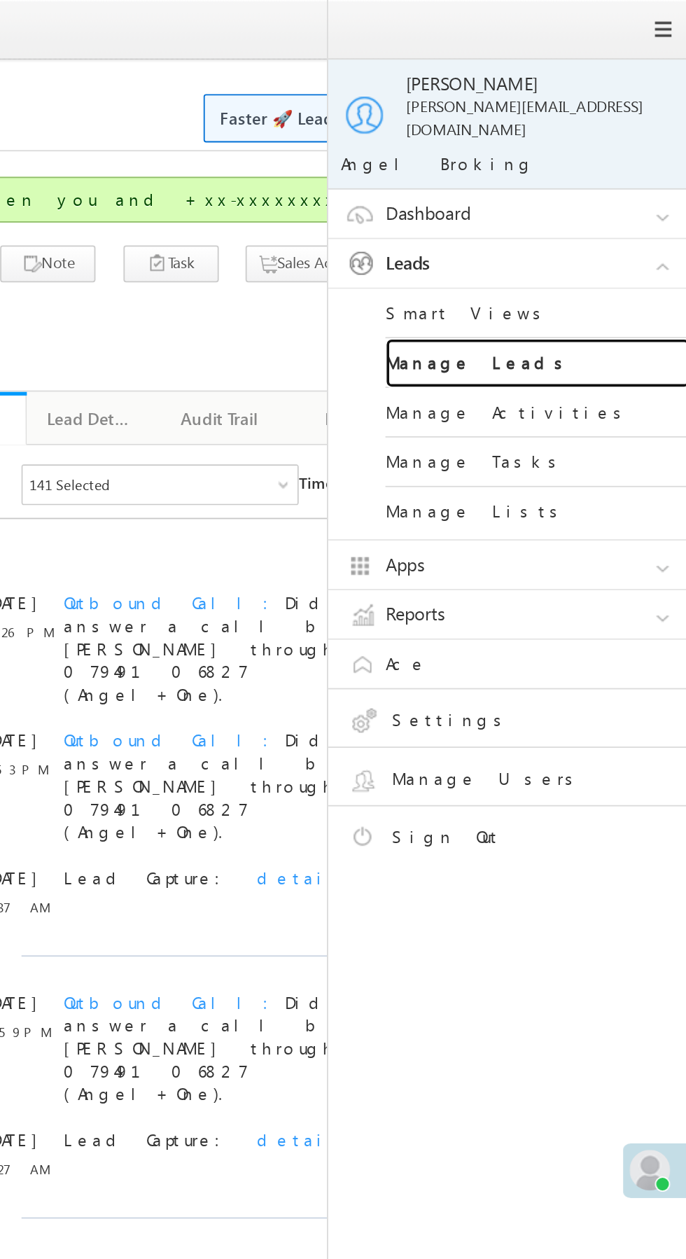
click at [627, 192] on link "Manage Leads" at bounding box center [604, 199] width 168 height 27
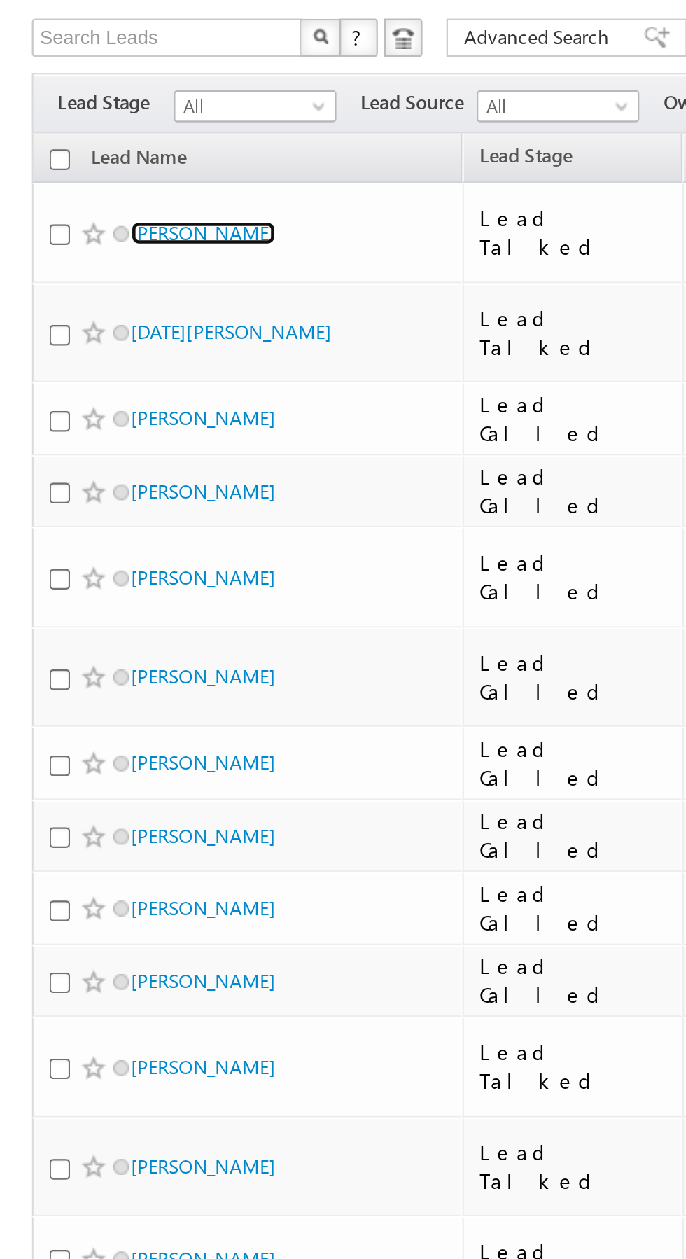
click at [88, 188] on link "Tohid Ahmad" at bounding box center [89, 191] width 64 height 11
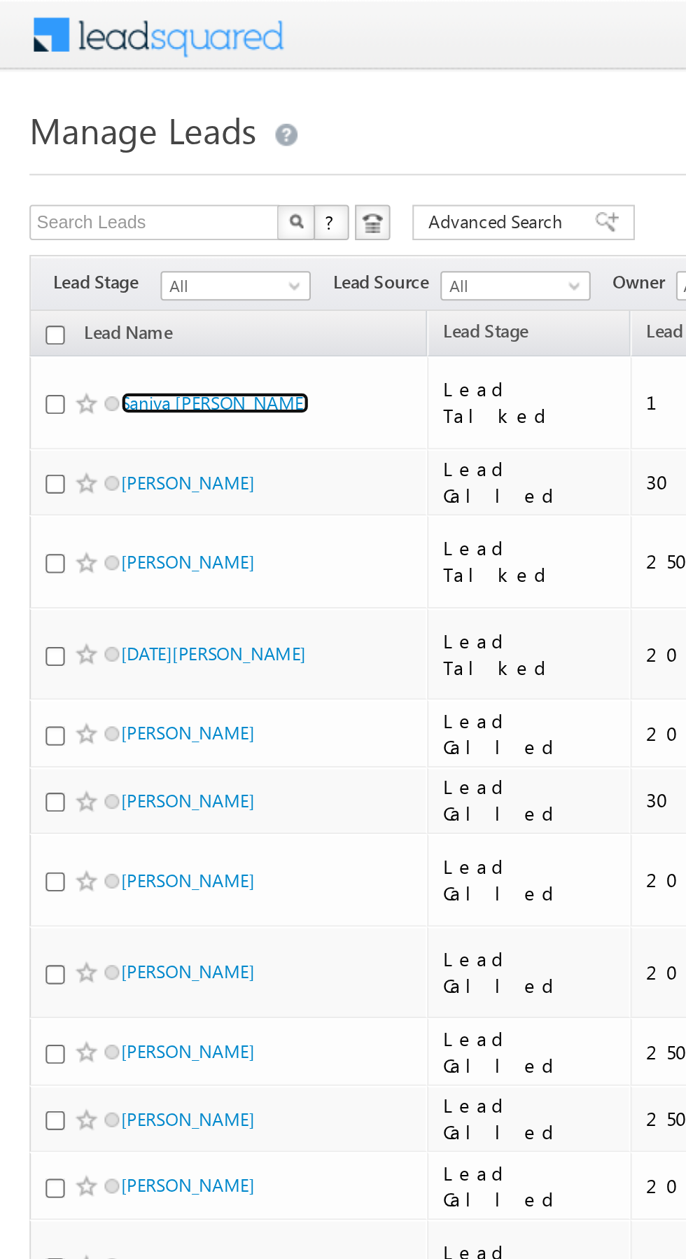
click at [118, 188] on link "Saniya Sanjay Gauns" at bounding box center [102, 191] width 90 height 11
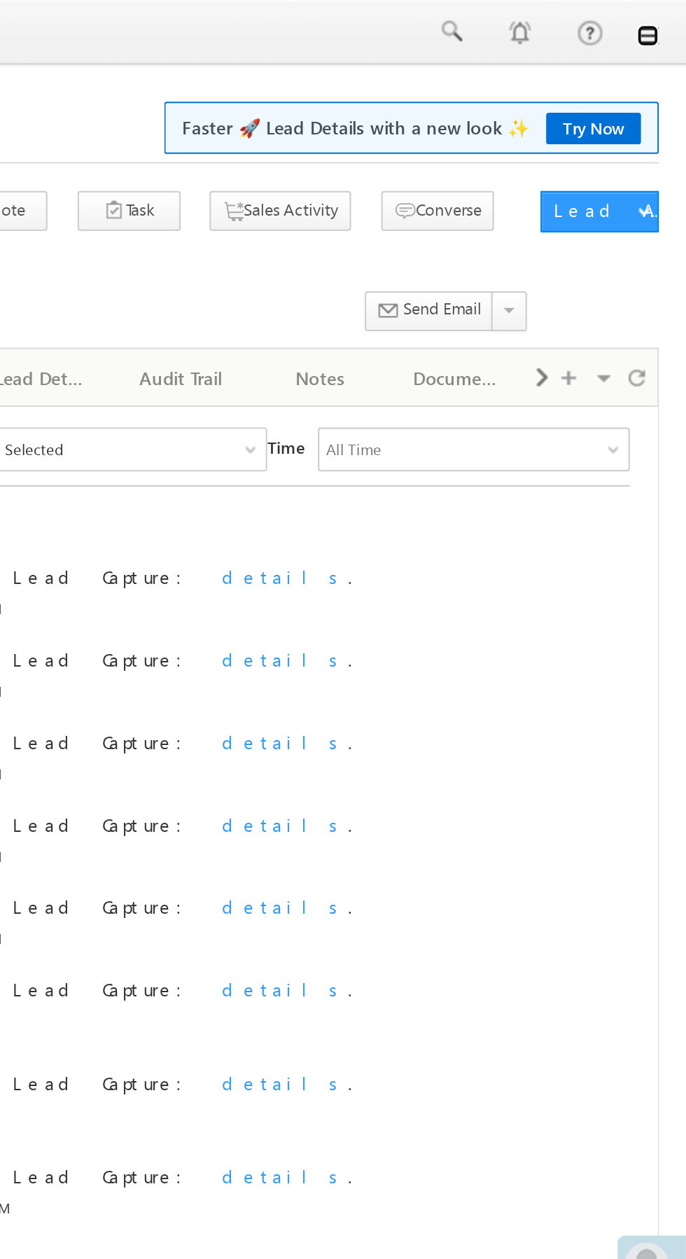
click at [669, 17] on link at bounding box center [666, 18] width 11 height 11
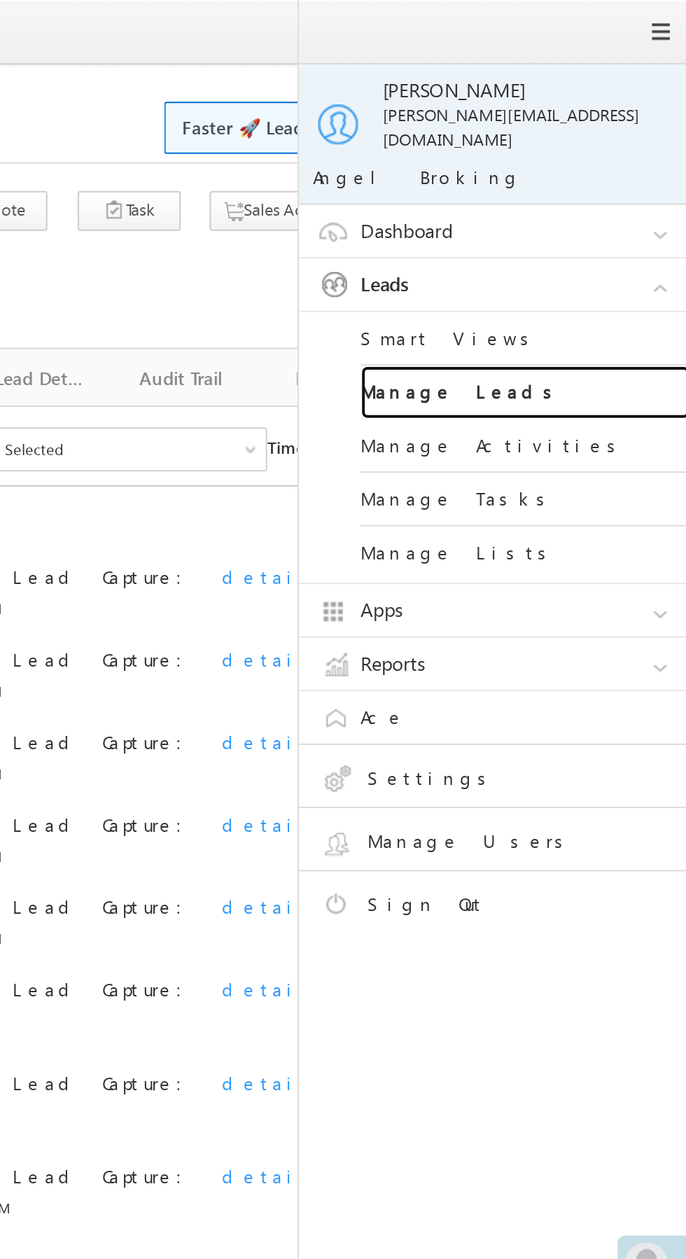
click at [632, 191] on link "Manage Leads" at bounding box center [604, 199] width 168 height 27
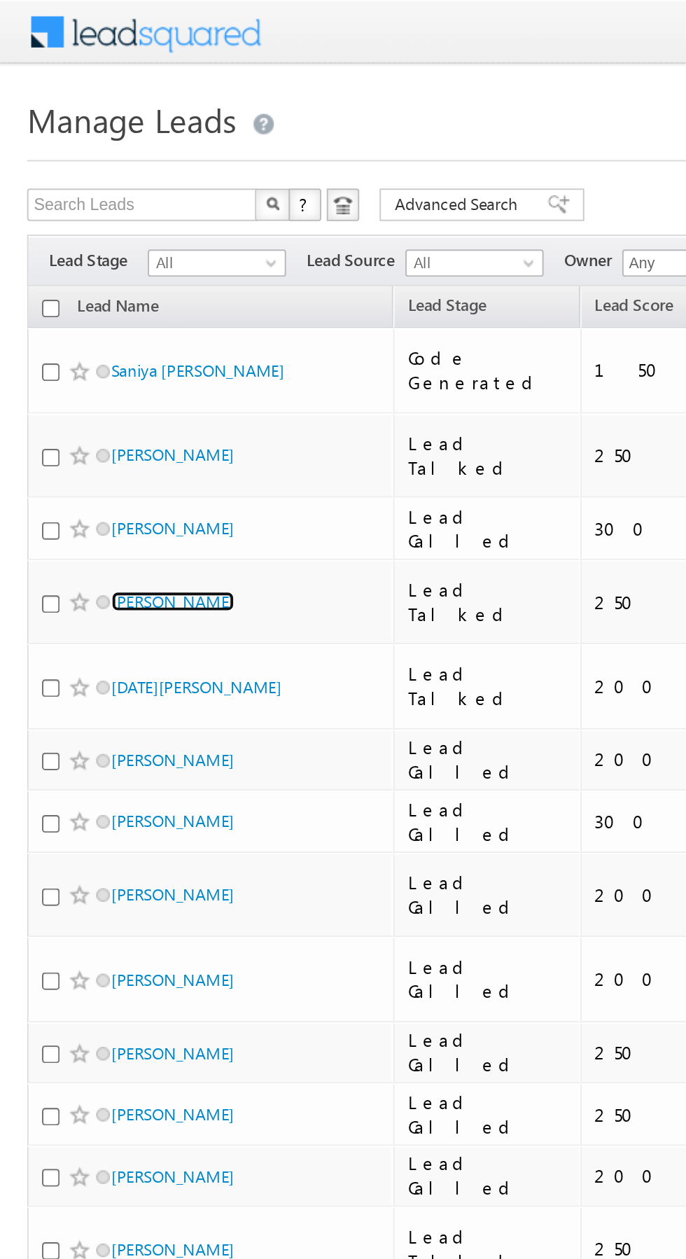
click at [90, 305] on link "[PERSON_NAME]" at bounding box center [89, 310] width 64 height 11
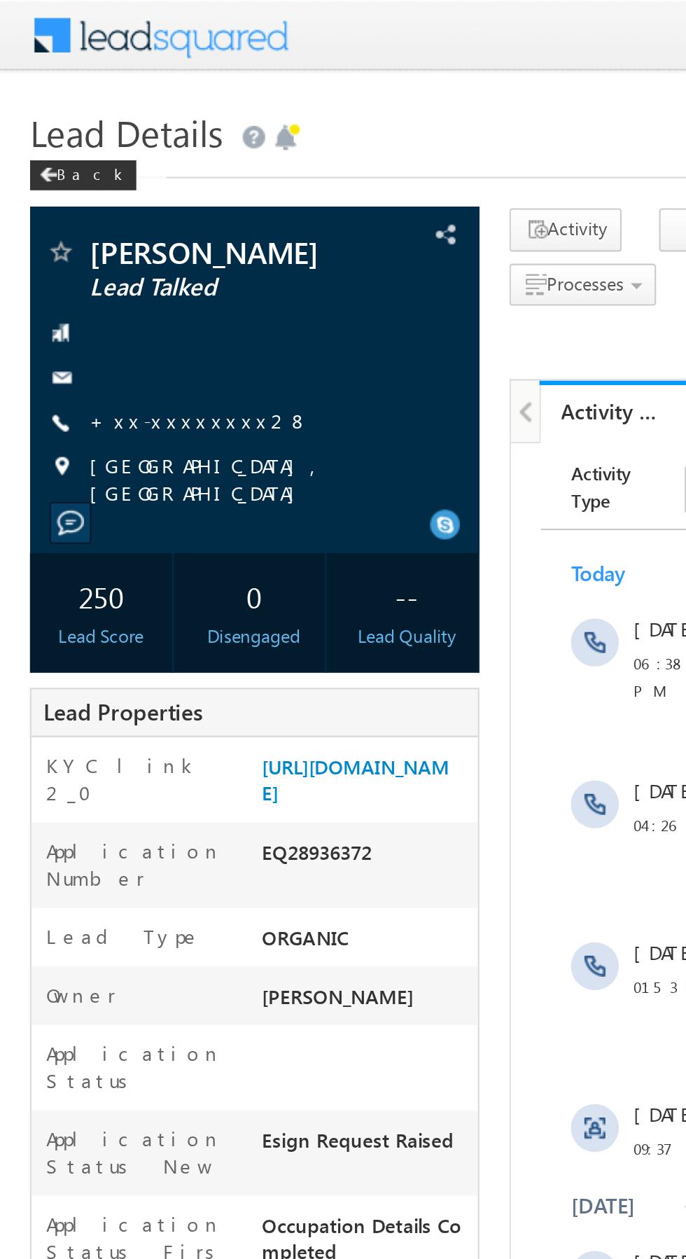
click at [83, 198] on link "+xx-xxxxxxxx28" at bounding box center [93, 197] width 103 height 12
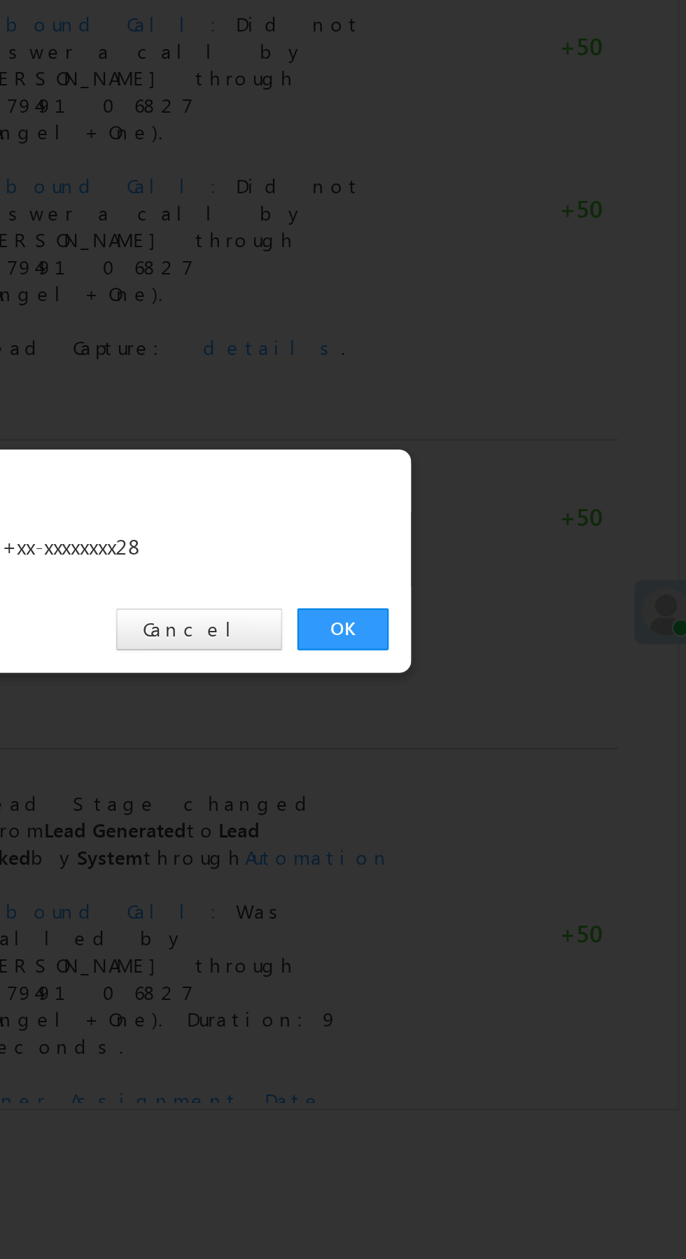
click at [521, 650] on link "OK" at bounding box center [515, 653] width 43 height 20
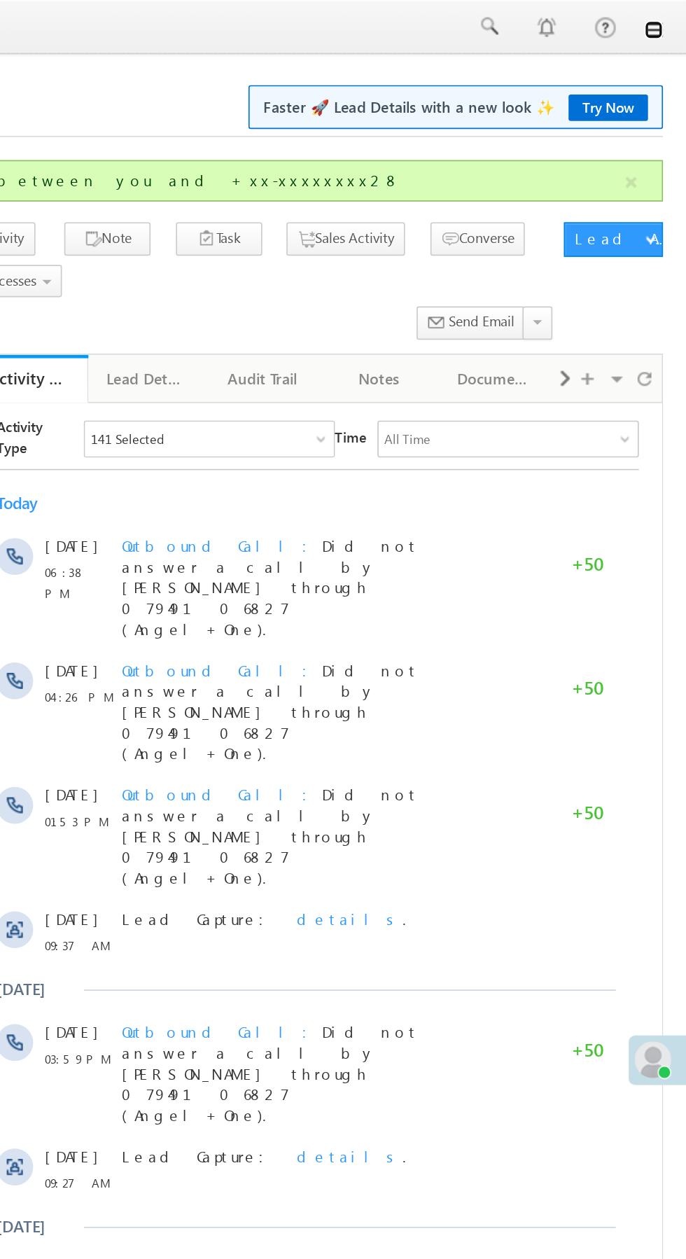
click at [667, 20] on link at bounding box center [666, 18] width 11 height 11
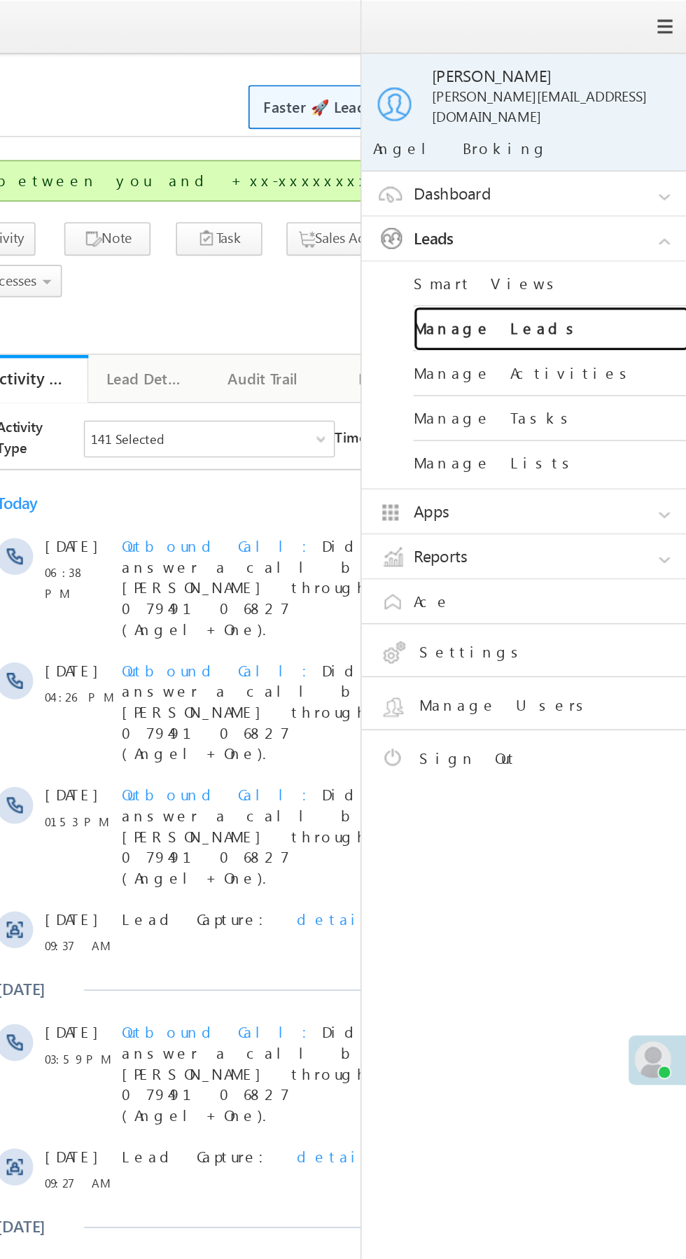
click at [607, 196] on link "Manage Leads" at bounding box center [604, 199] width 168 height 27
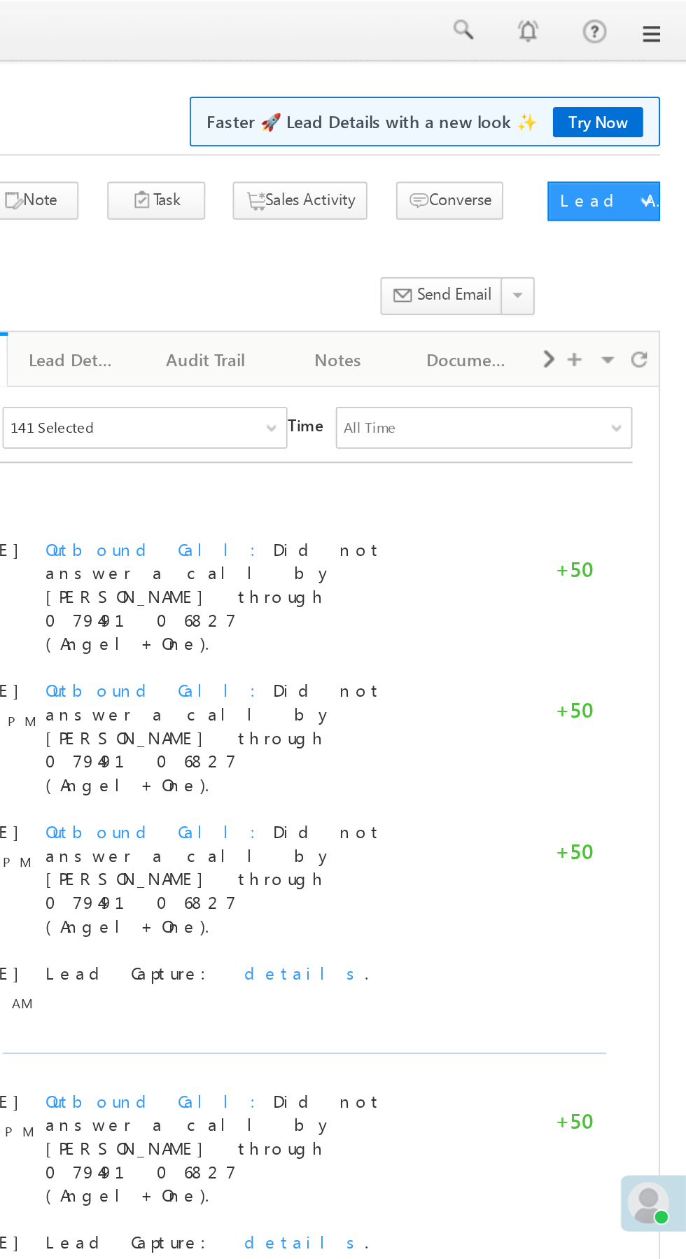
click at [664, 49] on h1 "Lead Details Faster 🚀 Lead Details with a new look ✨ Try Now" at bounding box center [343, 60] width 658 height 27
click at [668, 19] on link at bounding box center [666, 18] width 11 height 11
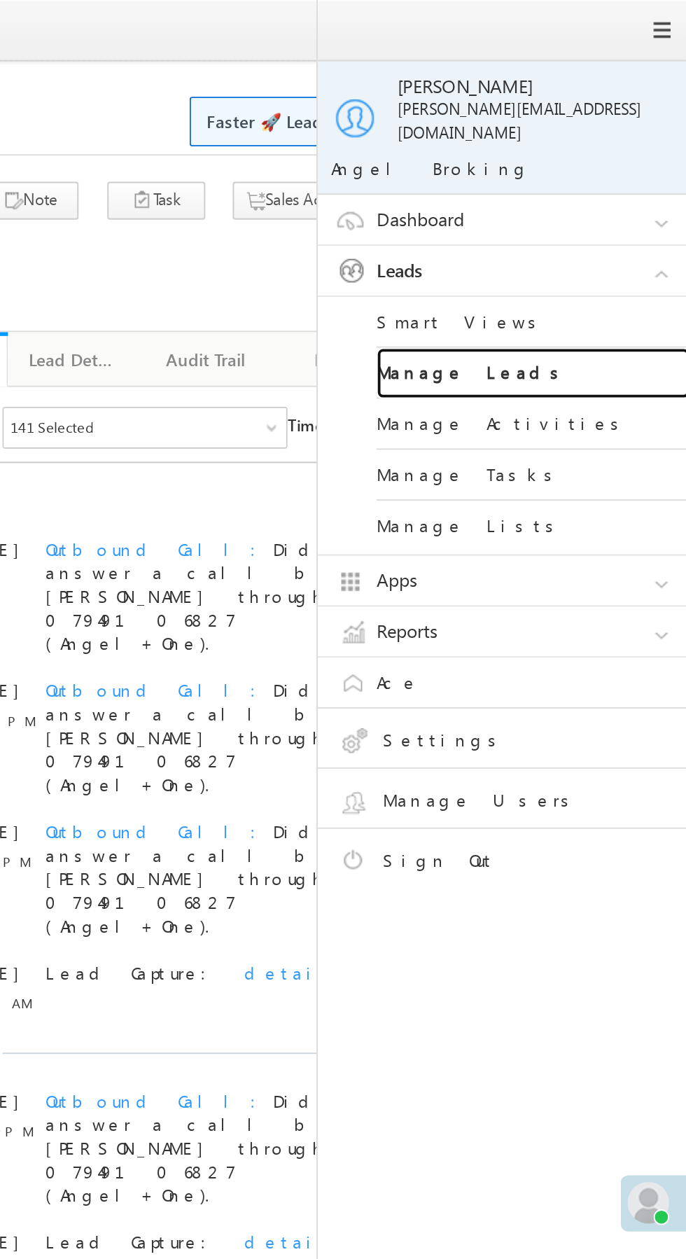
click at [620, 188] on link "Manage Leads" at bounding box center [604, 199] width 168 height 27
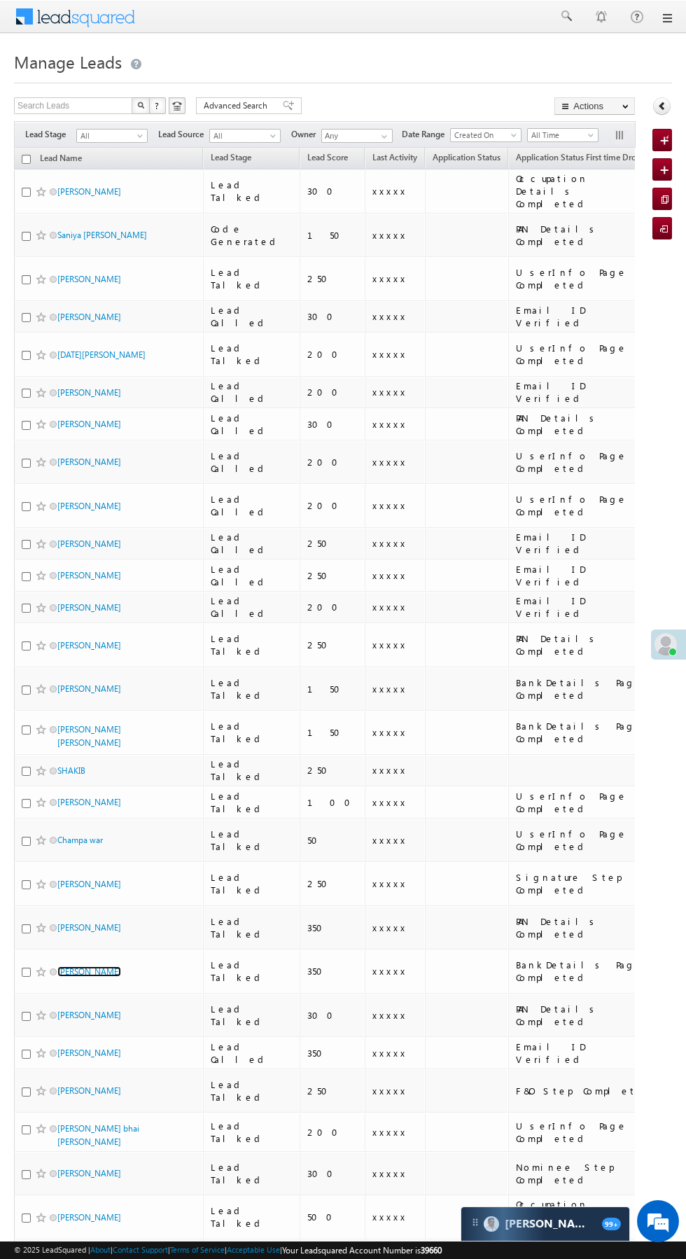
click at [86, 967] on link "Akanksha upadhyay" at bounding box center [89, 972] width 64 height 11
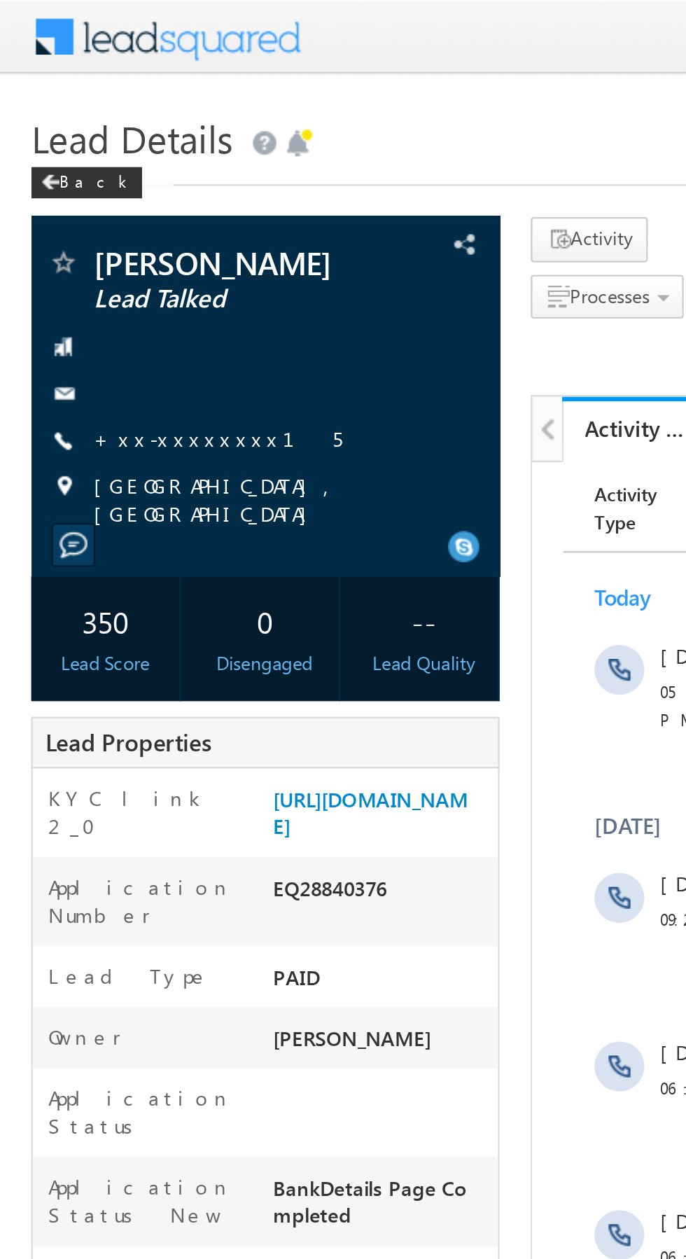
click at [78, 200] on link "+xx-xxxxxxxx15" at bounding box center [97, 197] width 111 height 12
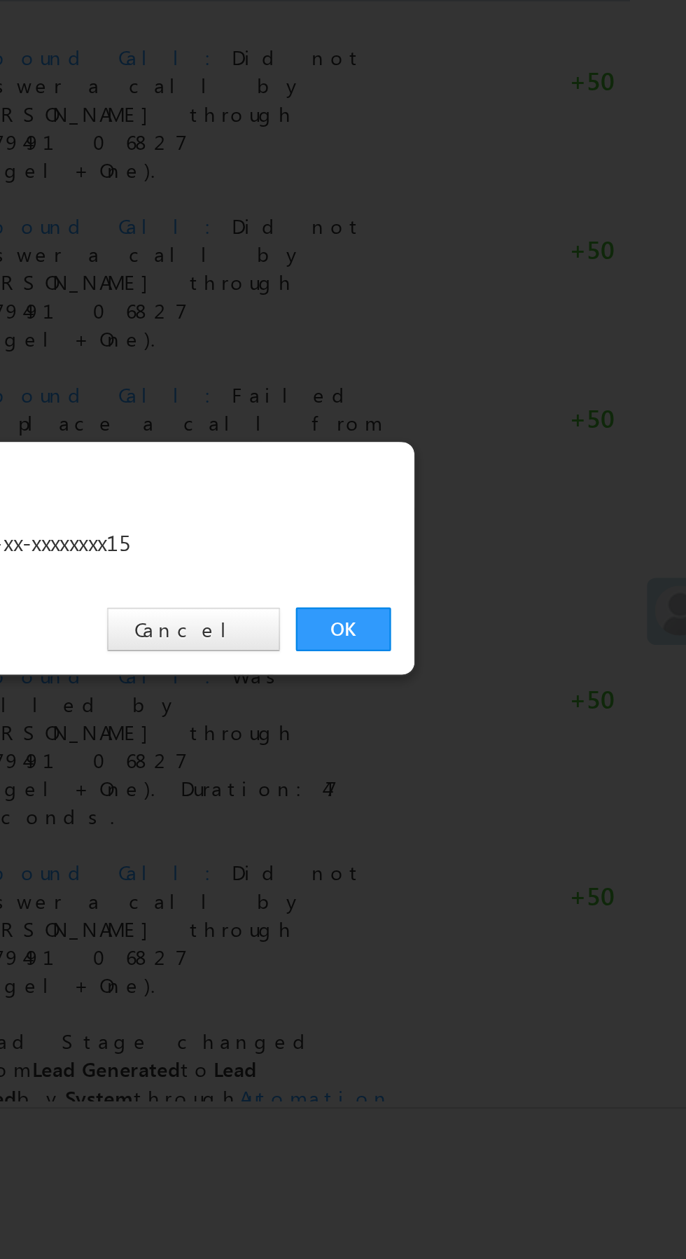
click at [513, 656] on link "OK" at bounding box center [515, 653] width 43 height 20
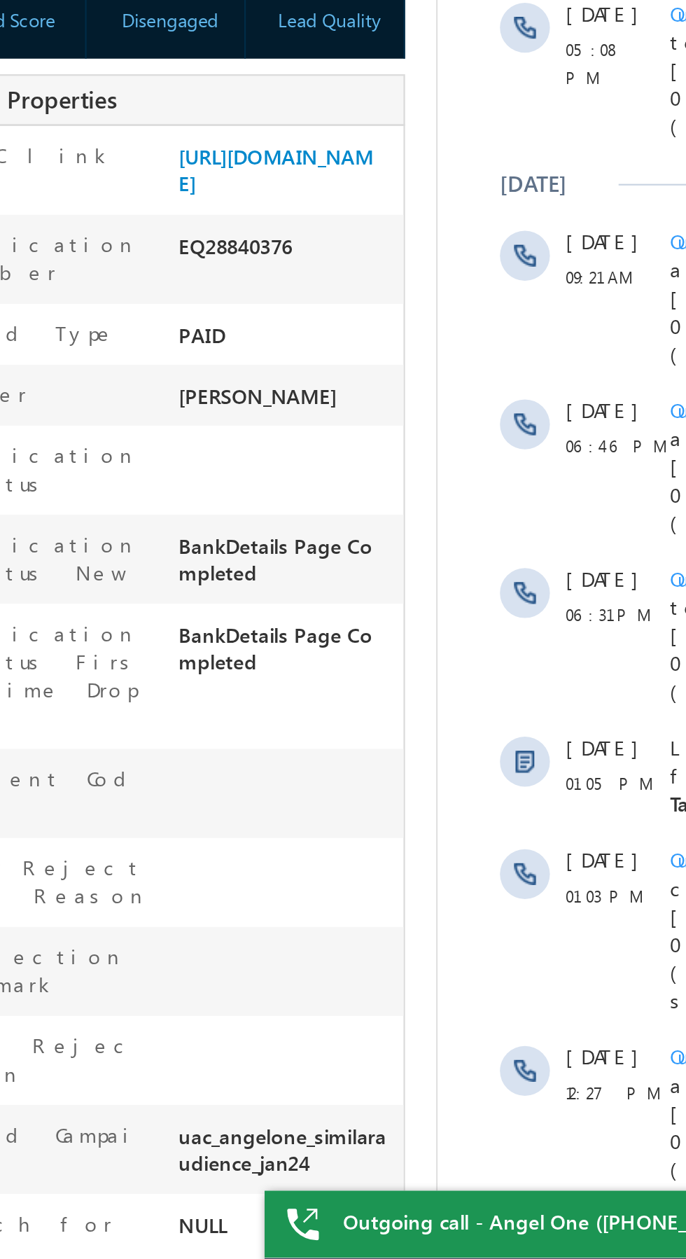
click at [45, 482] on label "Lead Type" at bounding box center [58, 475] width 73 height 13
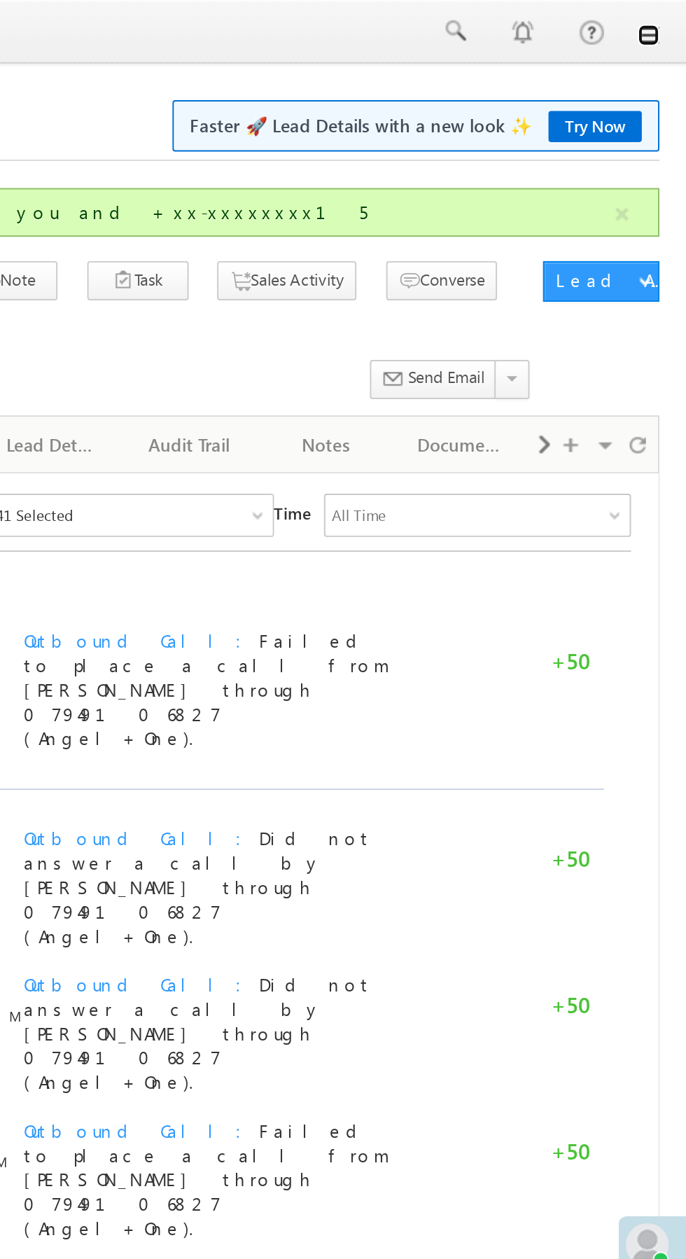
click at [667, 22] on link at bounding box center [666, 18] width 11 height 11
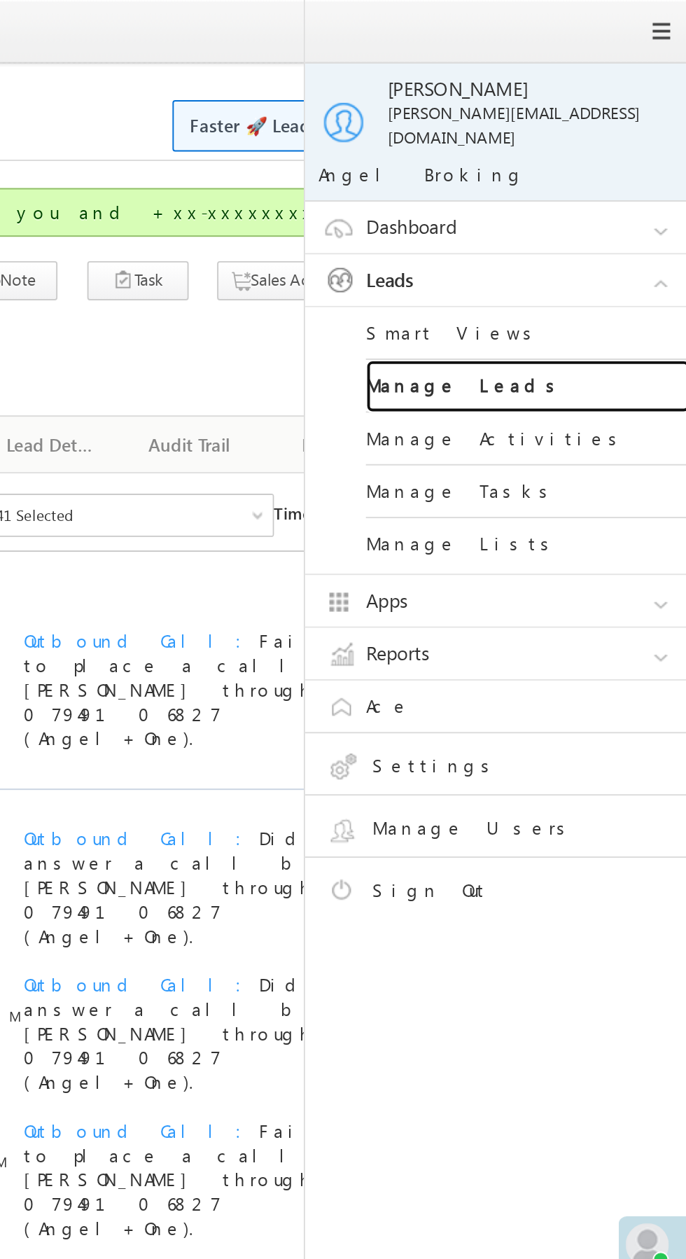
click at [625, 190] on link "Manage Leads" at bounding box center [604, 199] width 168 height 27
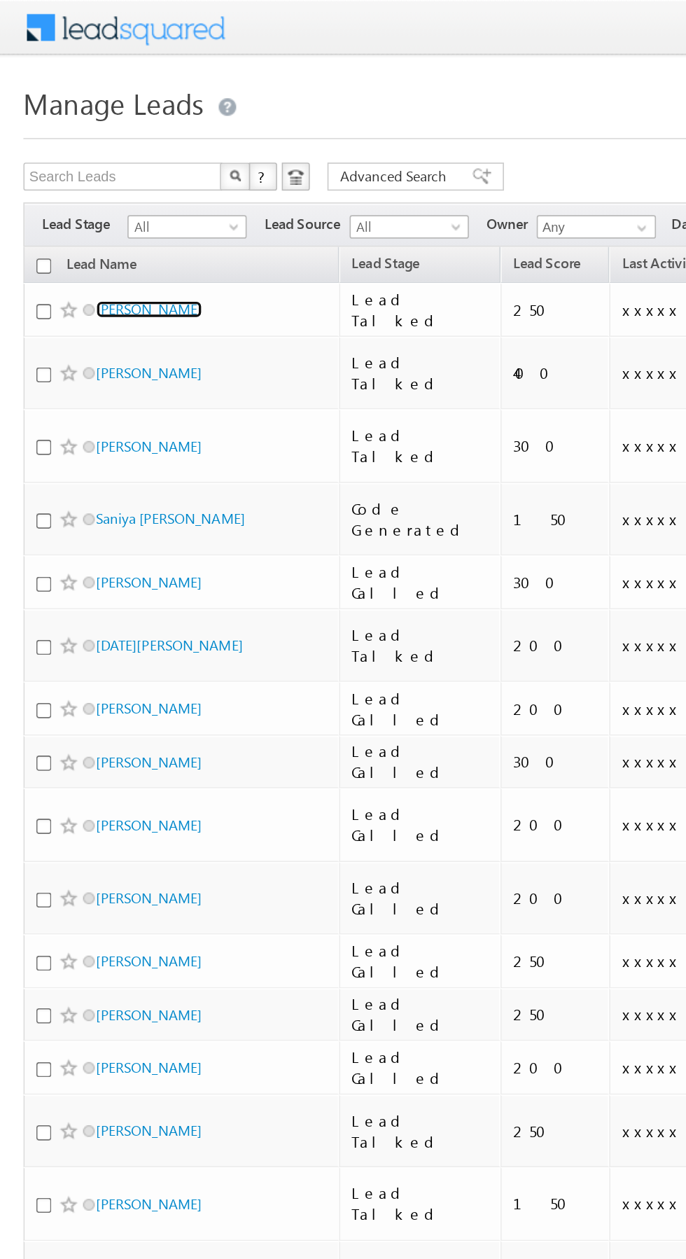
click at [78, 188] on link "[PERSON_NAME]" at bounding box center [89, 185] width 64 height 11
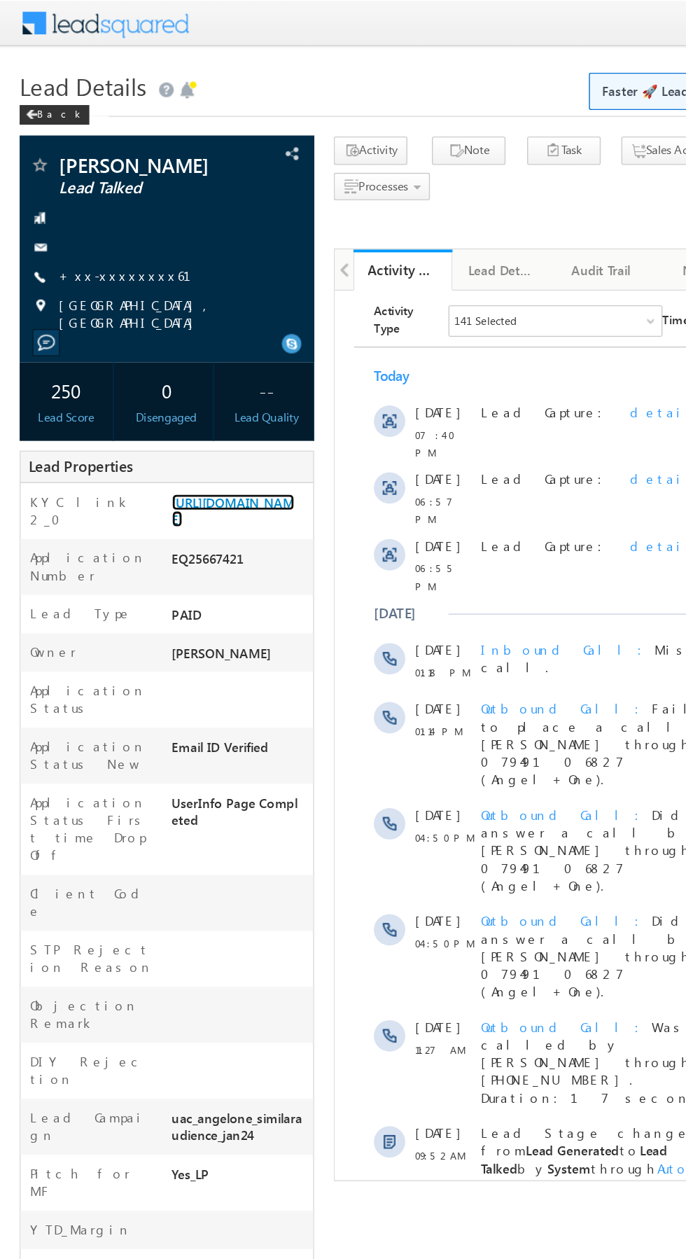
click at [177, 376] on link "[URL][DOMAIN_NAME]" at bounding box center [167, 364] width 88 height 24
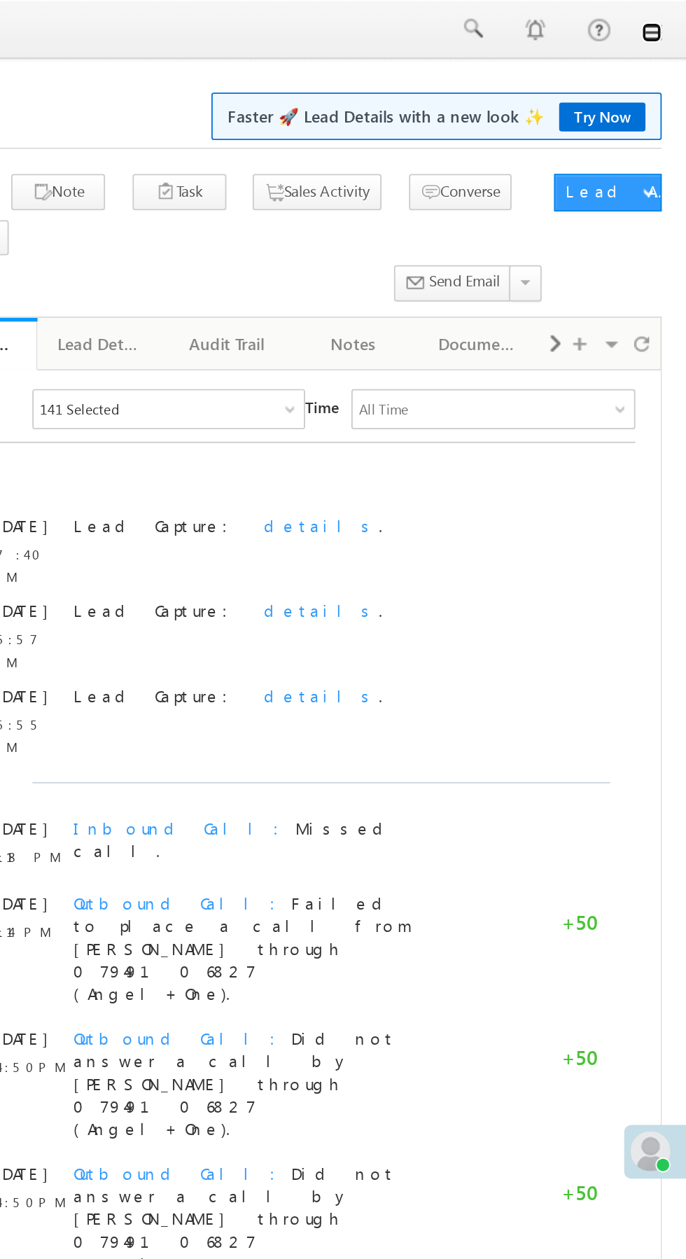
click at [667, 22] on link at bounding box center [666, 18] width 11 height 11
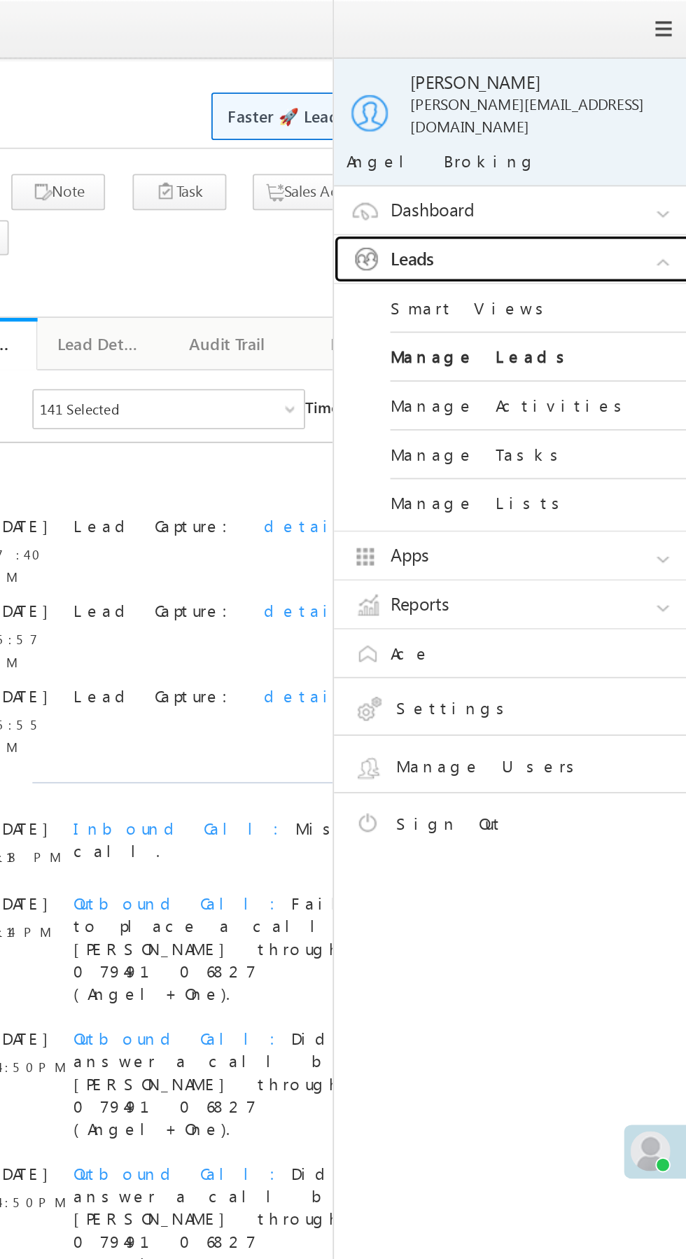
click at [612, 132] on link "Leads" at bounding box center [594, 145] width 210 height 27
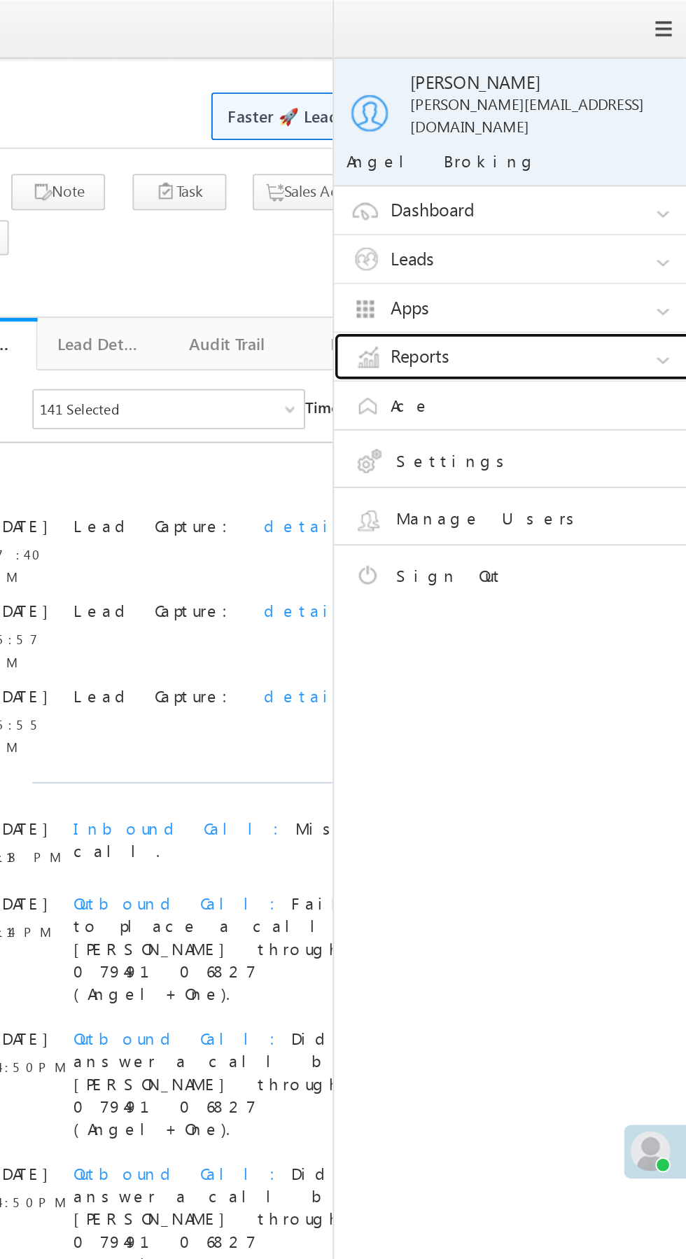
click at [609, 193] on link "Reports" at bounding box center [594, 199] width 210 height 27
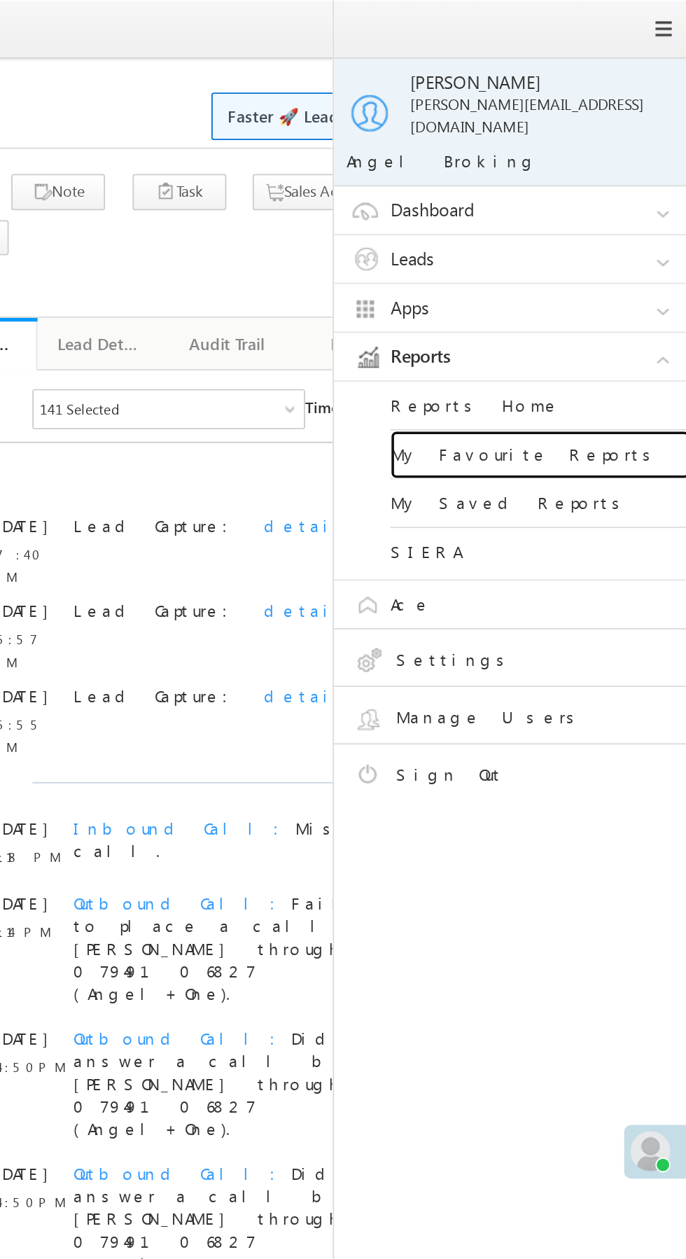
click at [613, 246] on link "My Favourite Reports" at bounding box center [604, 254] width 168 height 27
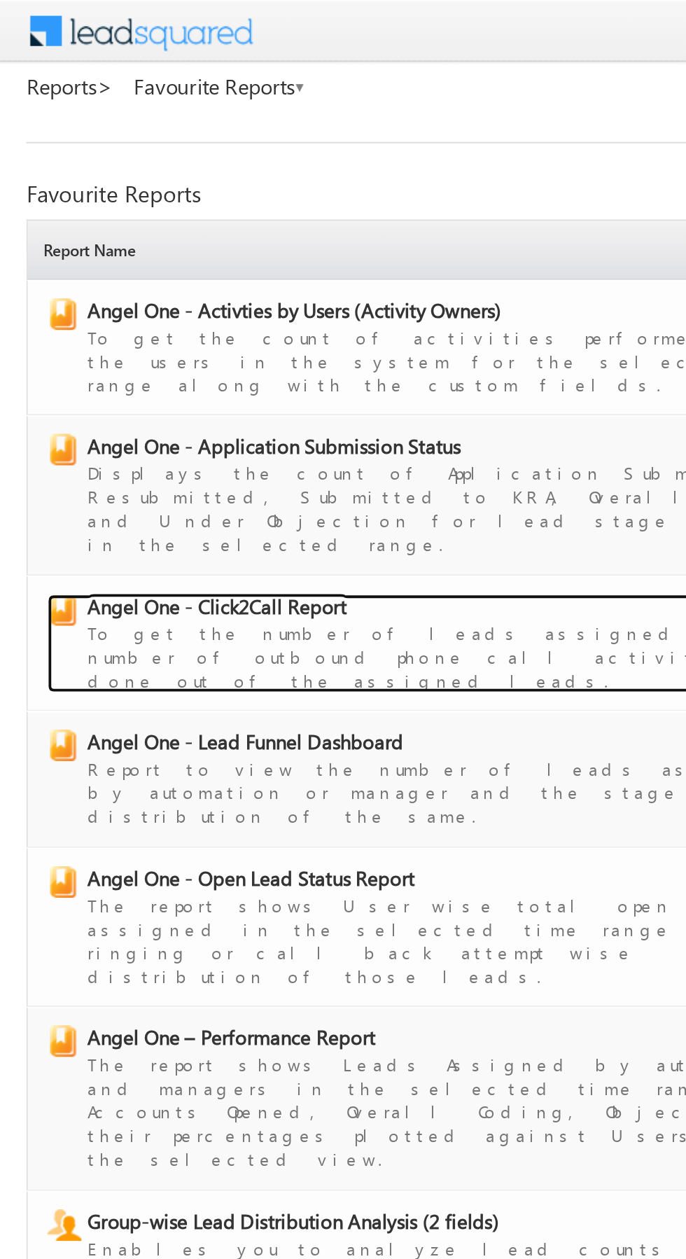
click at [151, 316] on span "Angel One - Click2Call Report" at bounding box center [116, 323] width 138 height 14
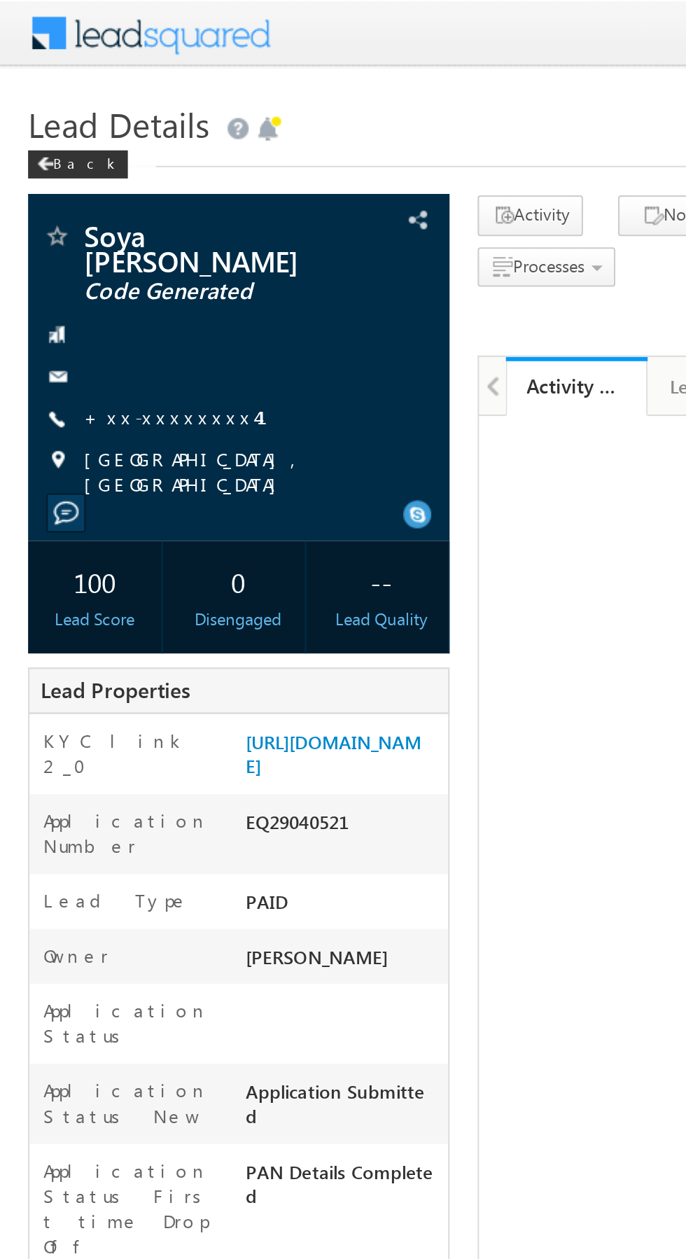
click at [88, 202] on link "+xx-xxxxxxxx41" at bounding box center [96, 208] width 109 height 12
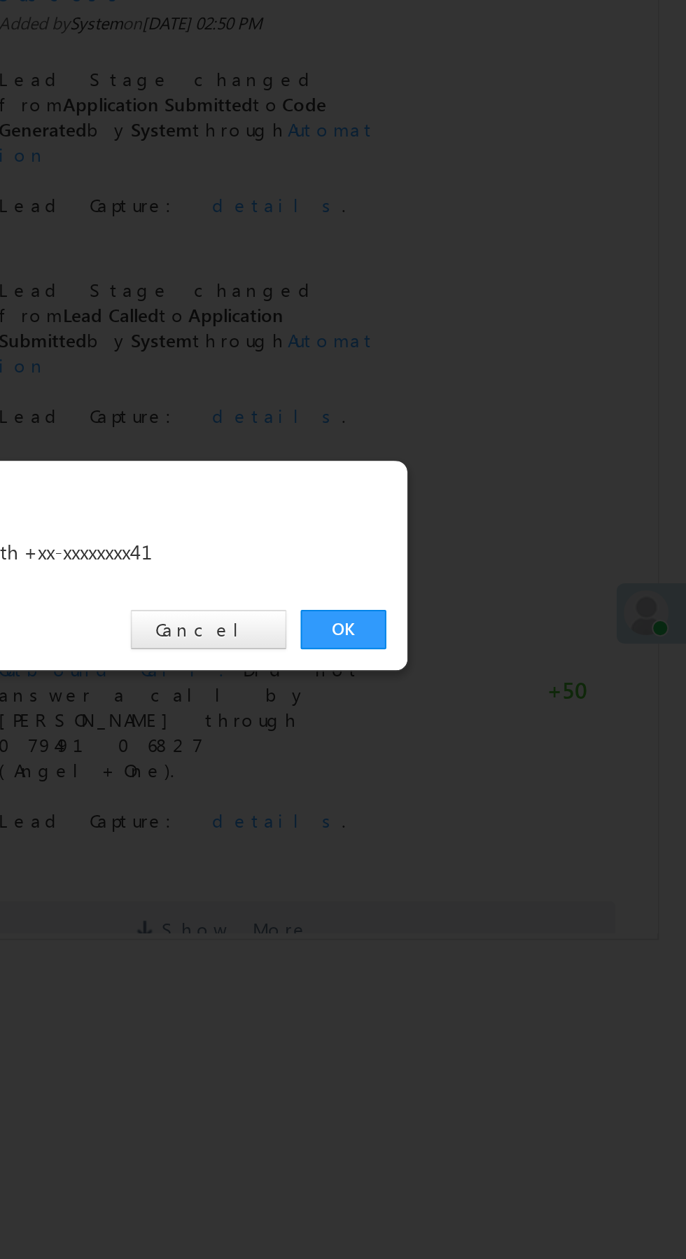
click at [518, 658] on link "OK" at bounding box center [515, 653] width 43 height 20
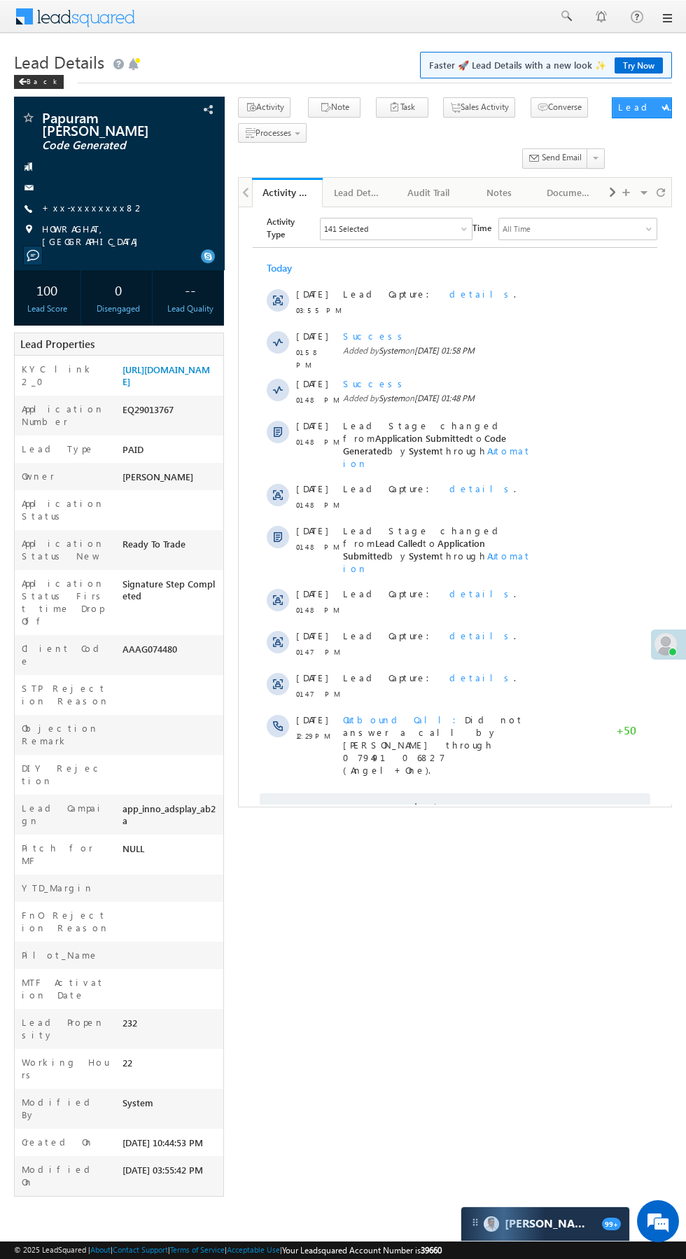
click at [86, 223] on span "HOWRAGHAT, ASSAM" at bounding box center [125, 235] width 167 height 25
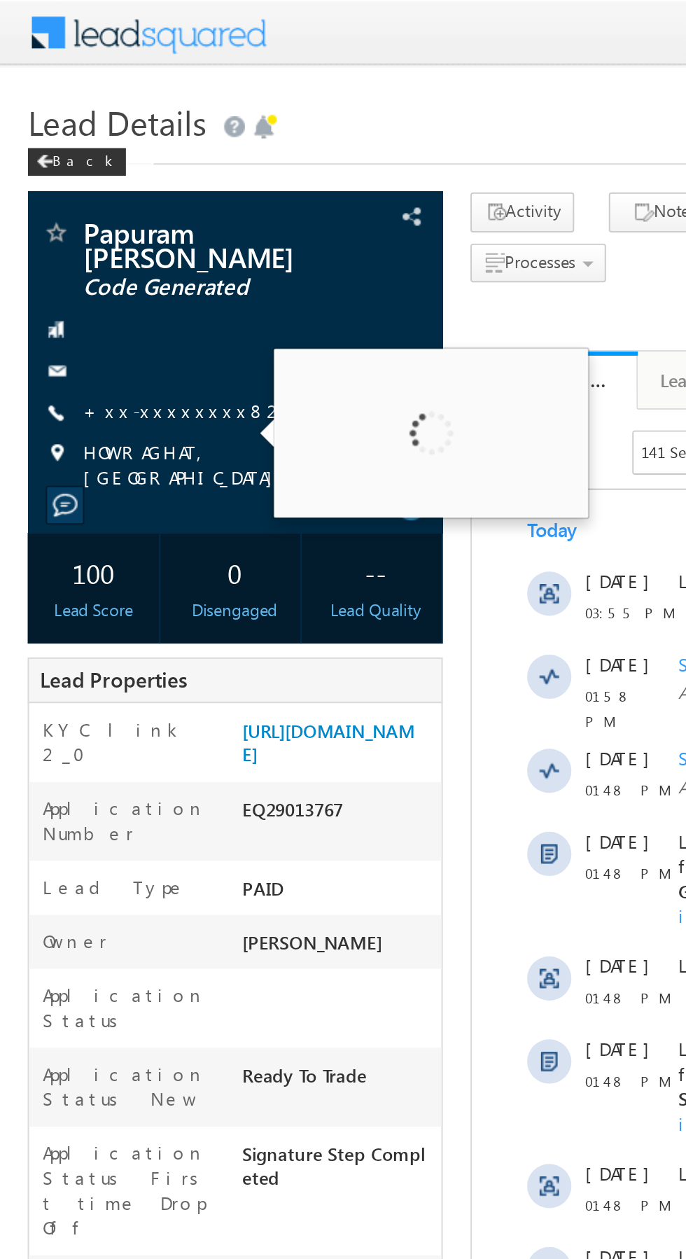
click at [83, 202] on link "+xx-xxxxxxxx82" at bounding box center [93, 208] width 103 height 12
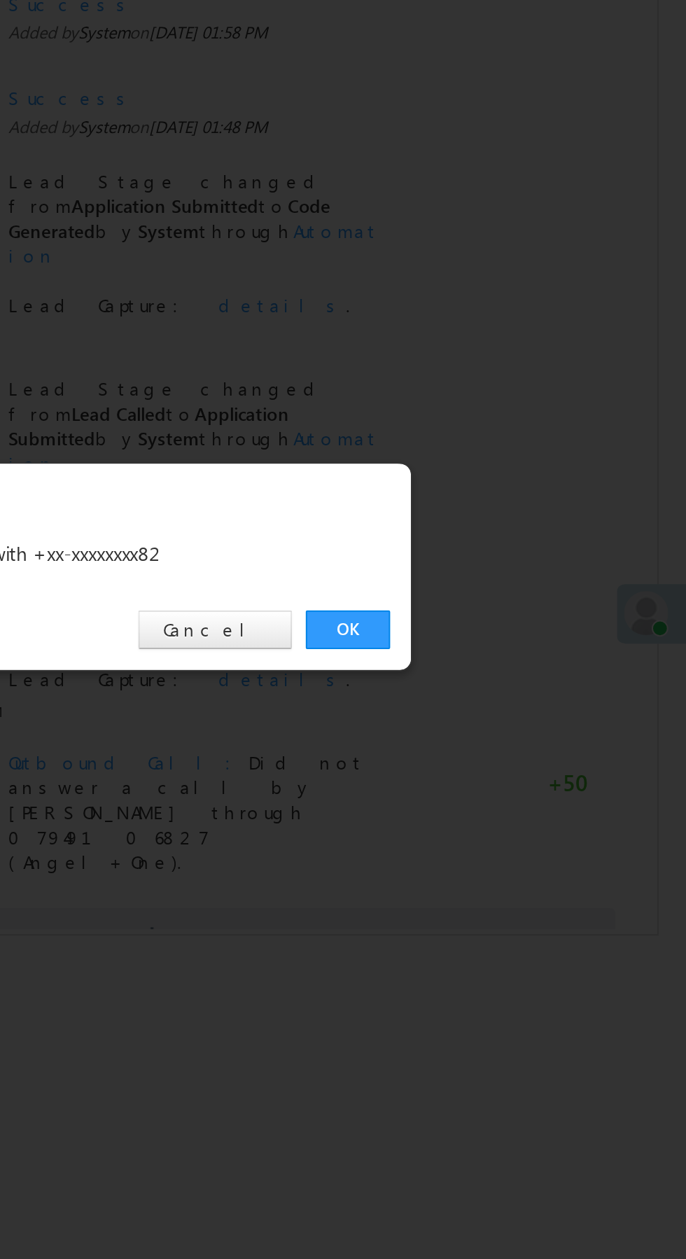
click at [510, 649] on link "OK" at bounding box center [515, 653] width 43 height 20
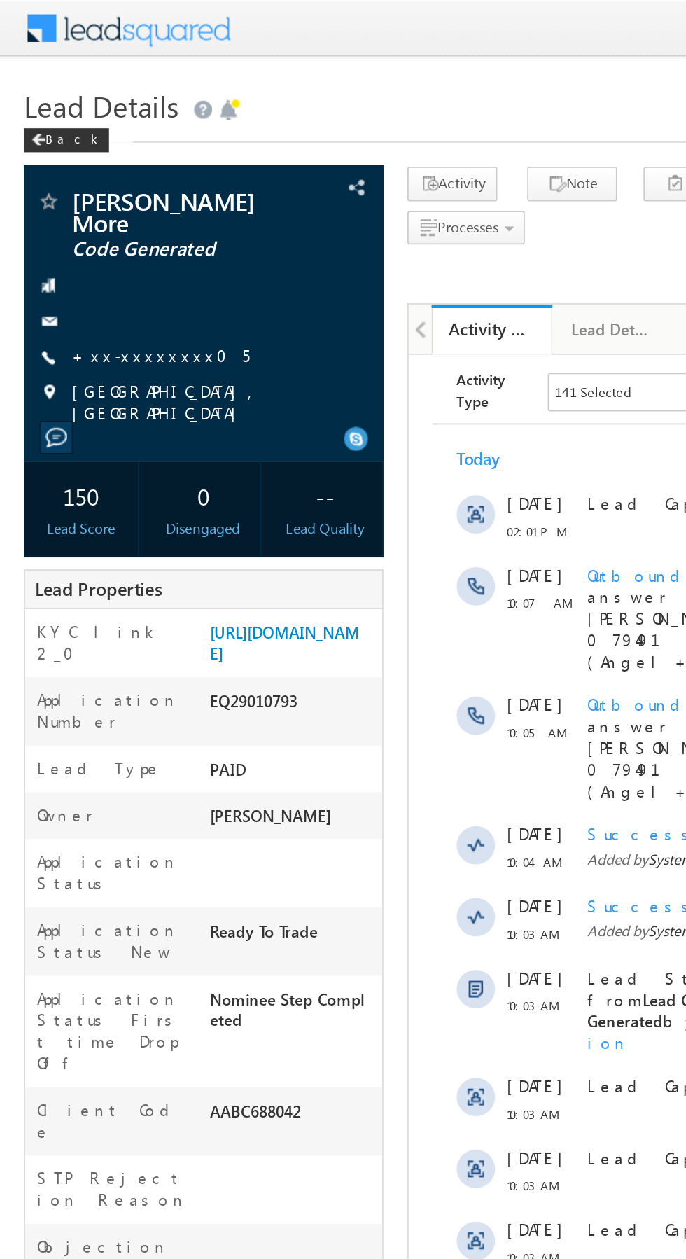
click at [89, 202] on link "+xx-xxxxxxxx05" at bounding box center [94, 208] width 104 height 12
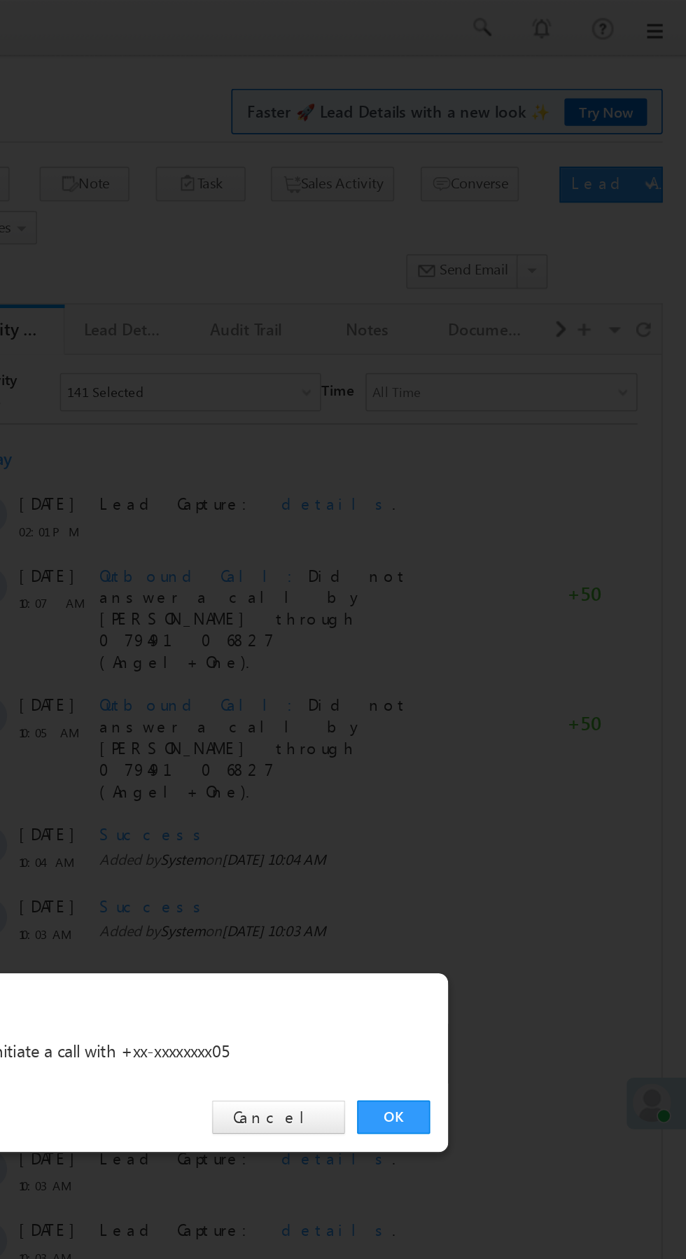
click at [515, 654] on link "OK" at bounding box center [515, 653] width 43 height 20
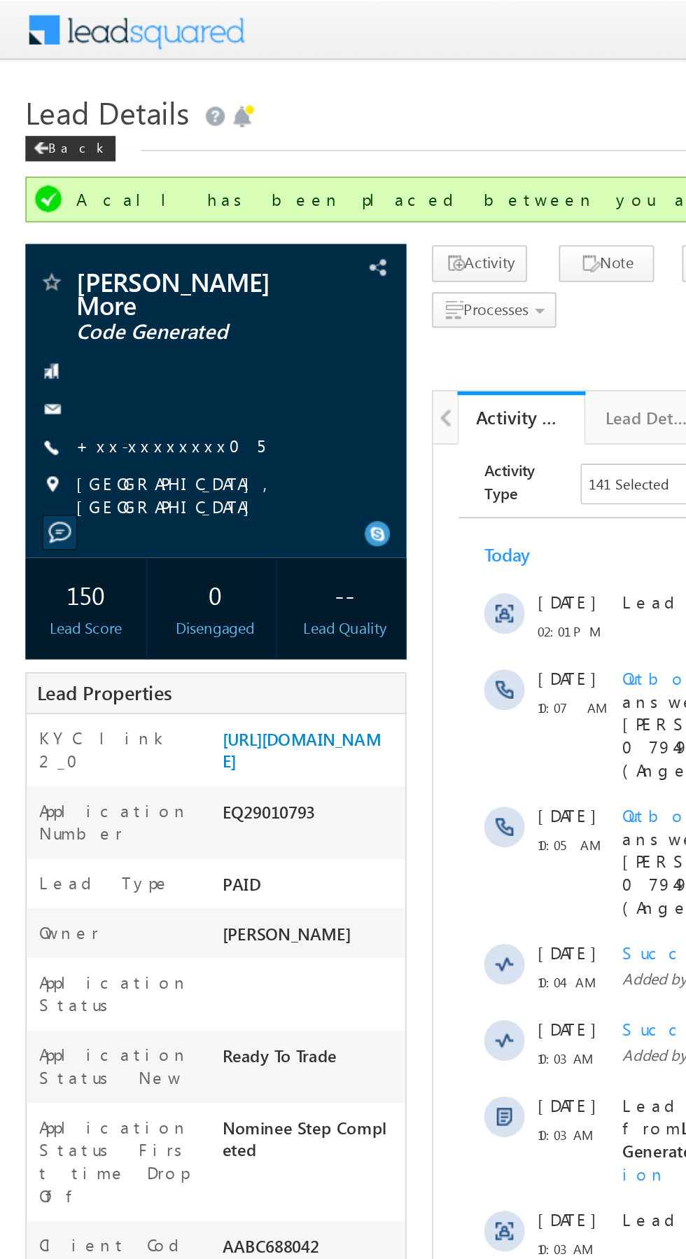
click at [85, 240] on link "+xx-xxxxxxxx05" at bounding box center [94, 246] width 104 height 12
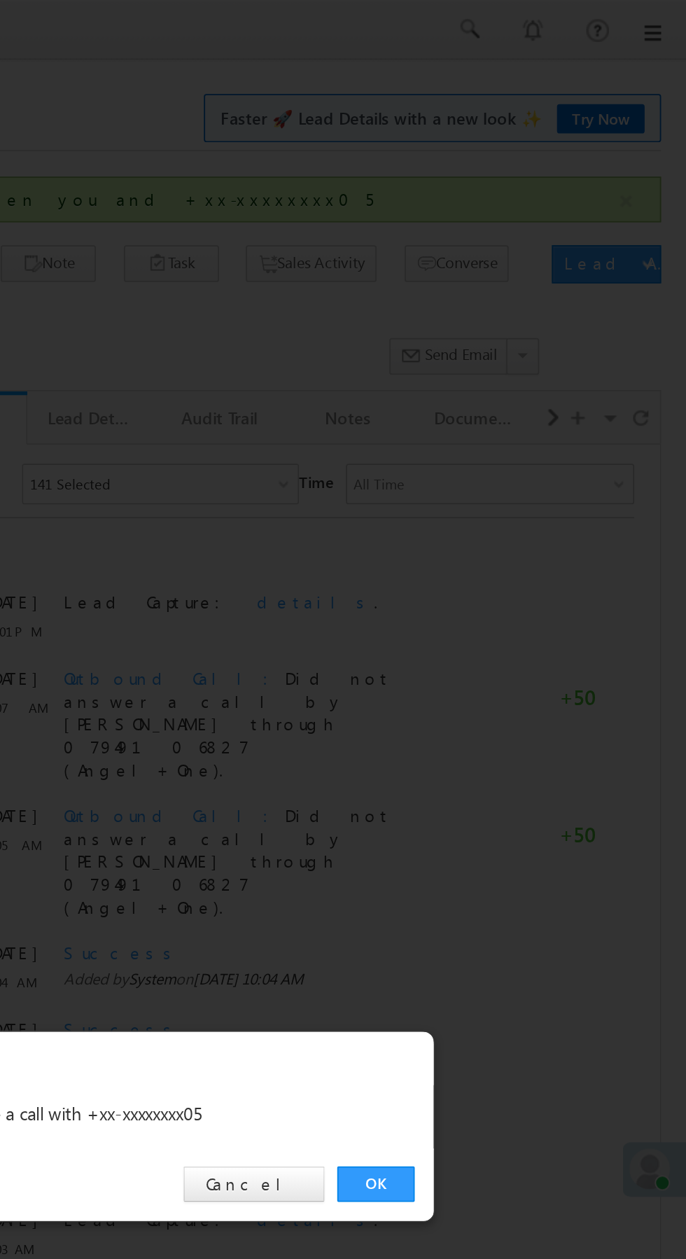
click at [513, 657] on link "OK" at bounding box center [515, 653] width 43 height 20
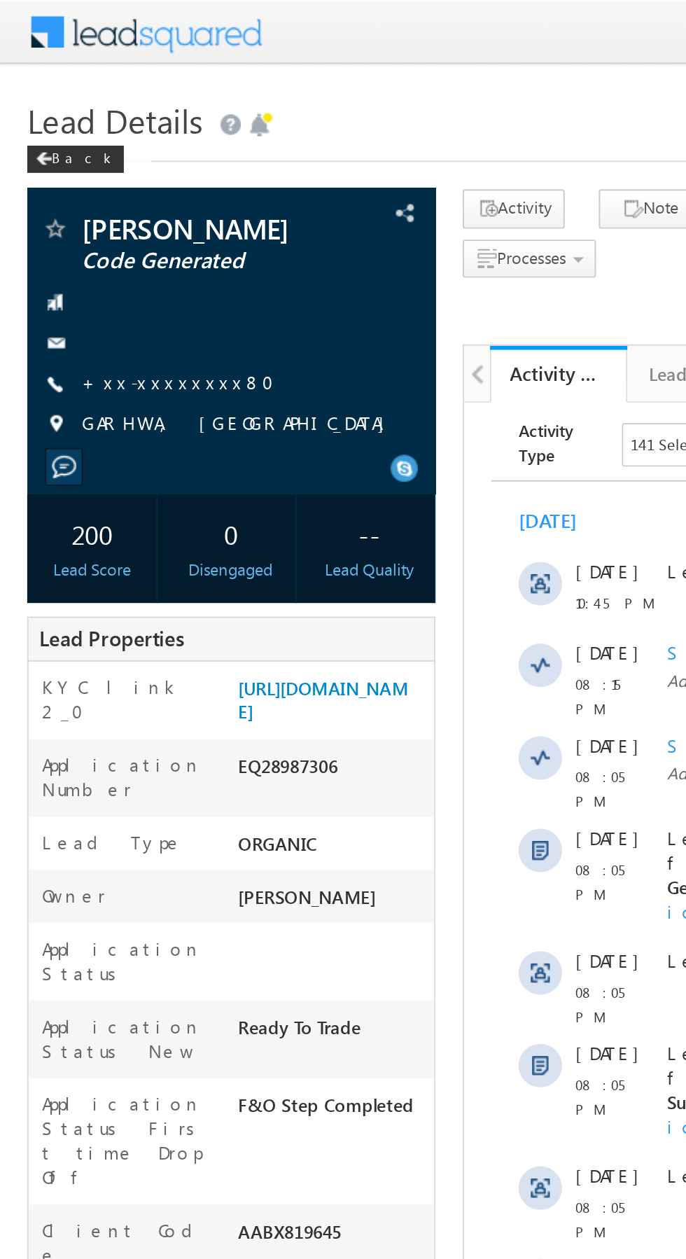
click at [77, 214] on span "GARHWA, JHARKHAND" at bounding box center [123, 219] width 163 height 14
click at [92, 179] on div at bounding box center [119, 177] width 196 height 14
click at [88, 193] on link "+xx-xxxxxxxx80" at bounding box center [96, 197] width 108 height 12
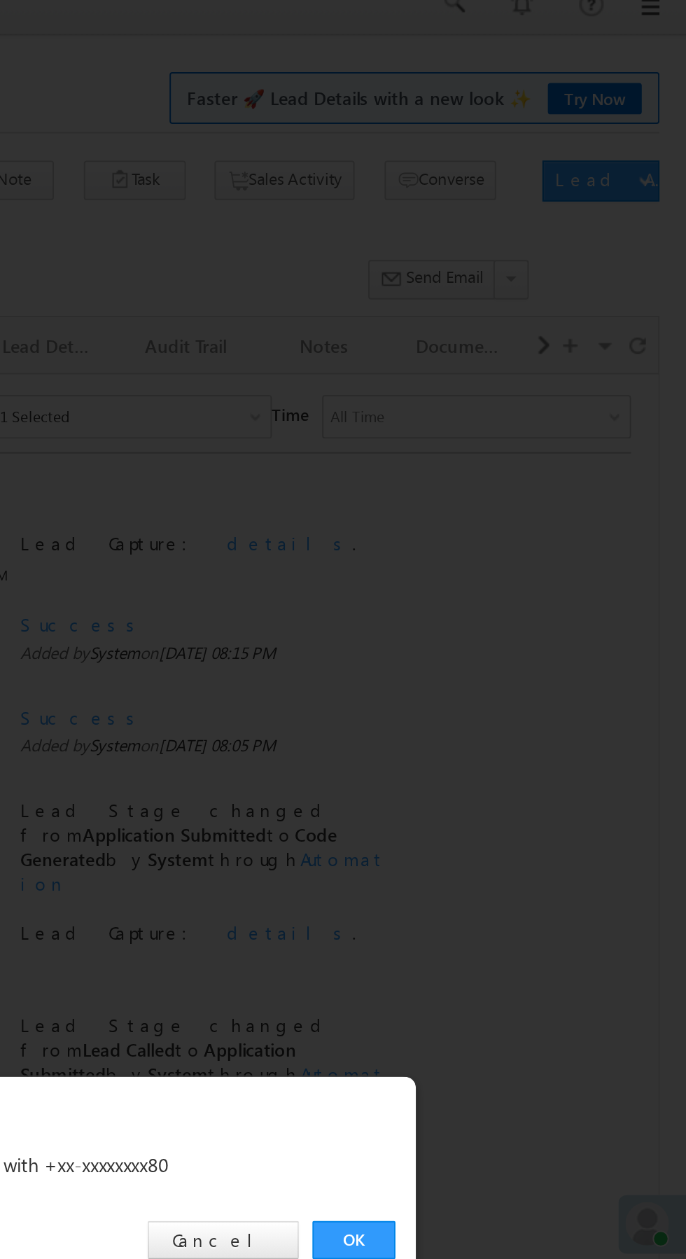
click at [516, 651] on link "OK" at bounding box center [515, 653] width 43 height 20
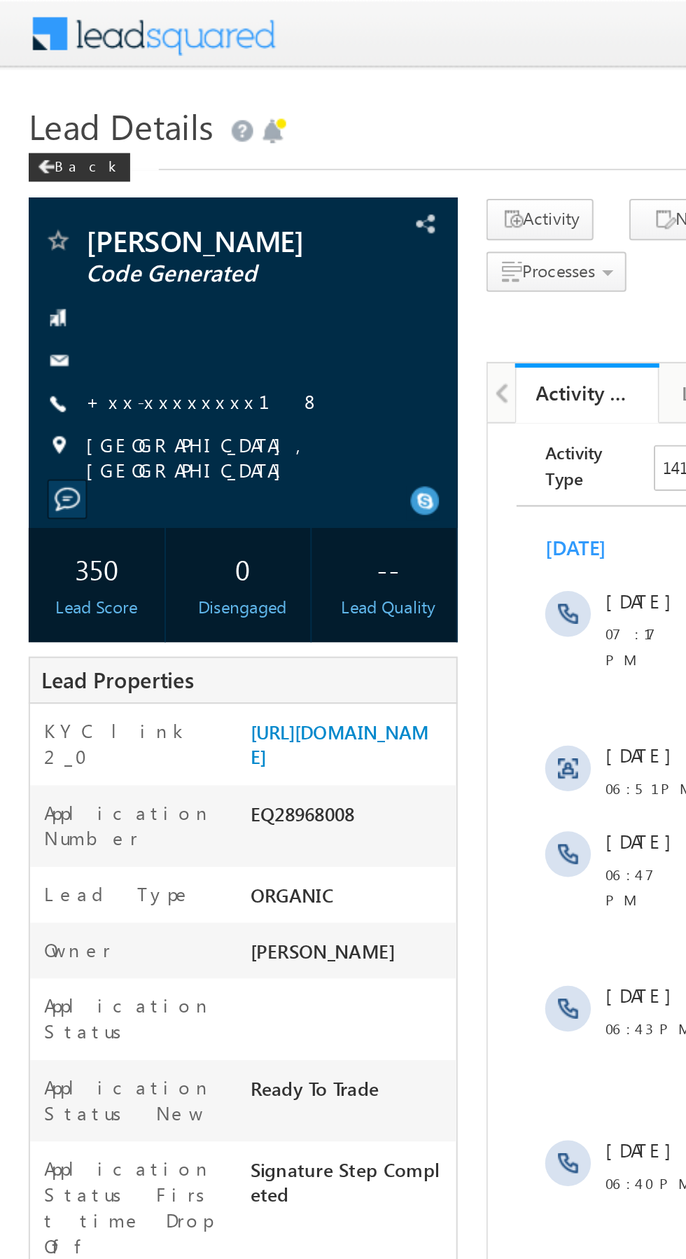
click at [85, 198] on link "+xx-xxxxxxxx18" at bounding box center [100, 197] width 116 height 12
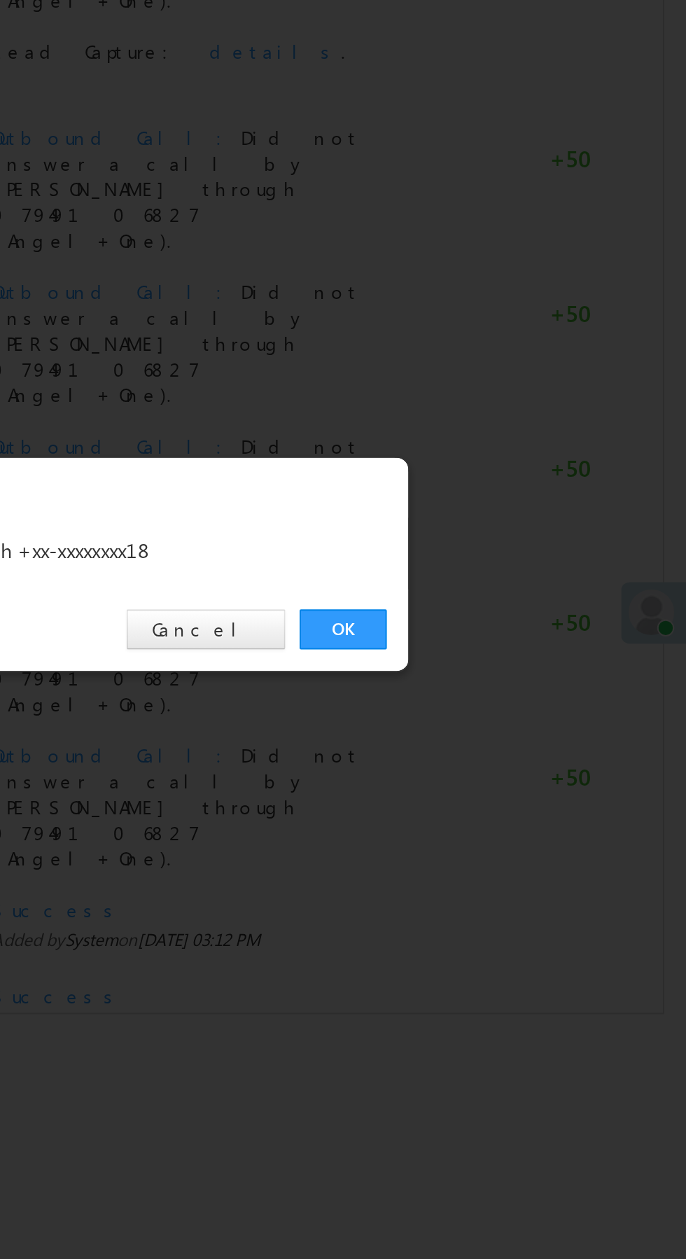
click at [513, 644] on link "OK" at bounding box center [515, 653] width 43 height 20
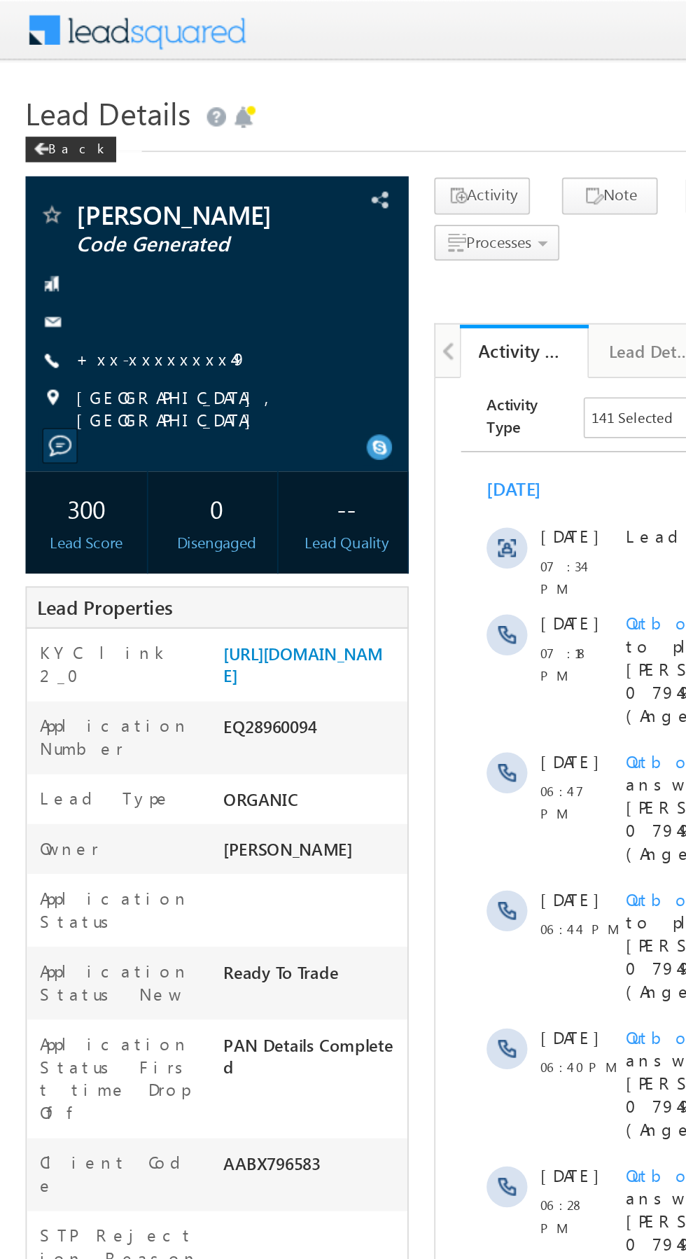
click at [90, 194] on link "+xx-xxxxxxxx49" at bounding box center [89, 197] width 94 height 12
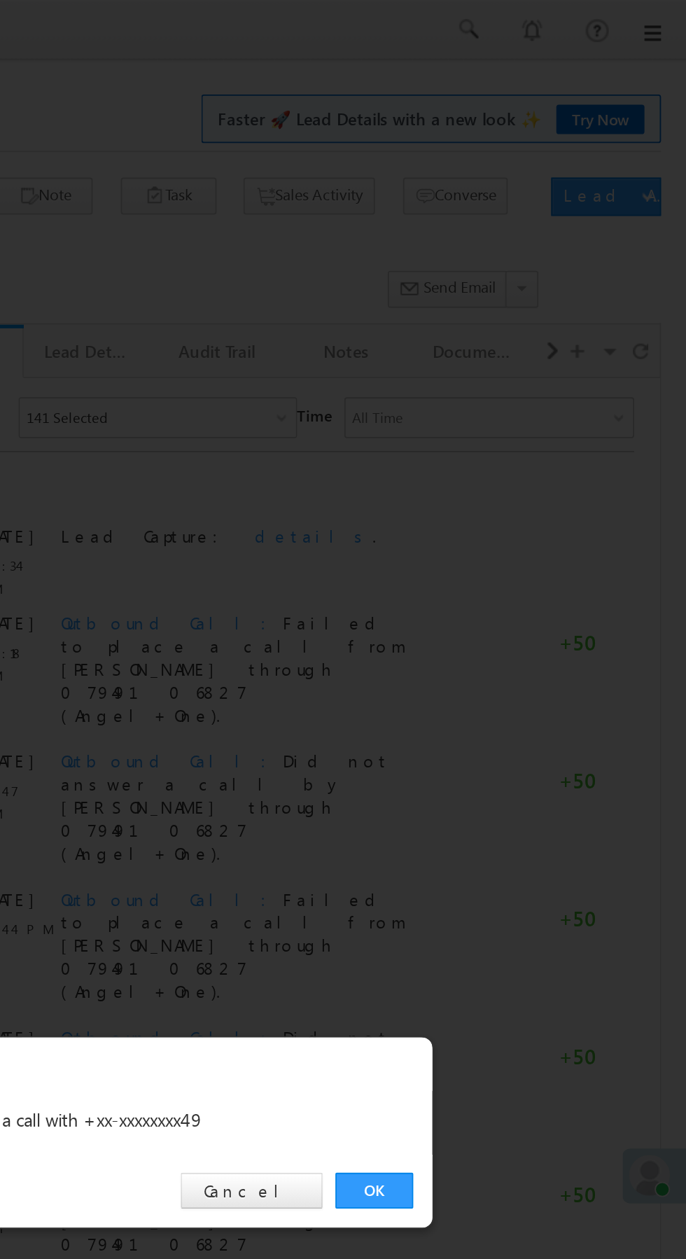
click at [522, 656] on link "OK" at bounding box center [515, 653] width 43 height 20
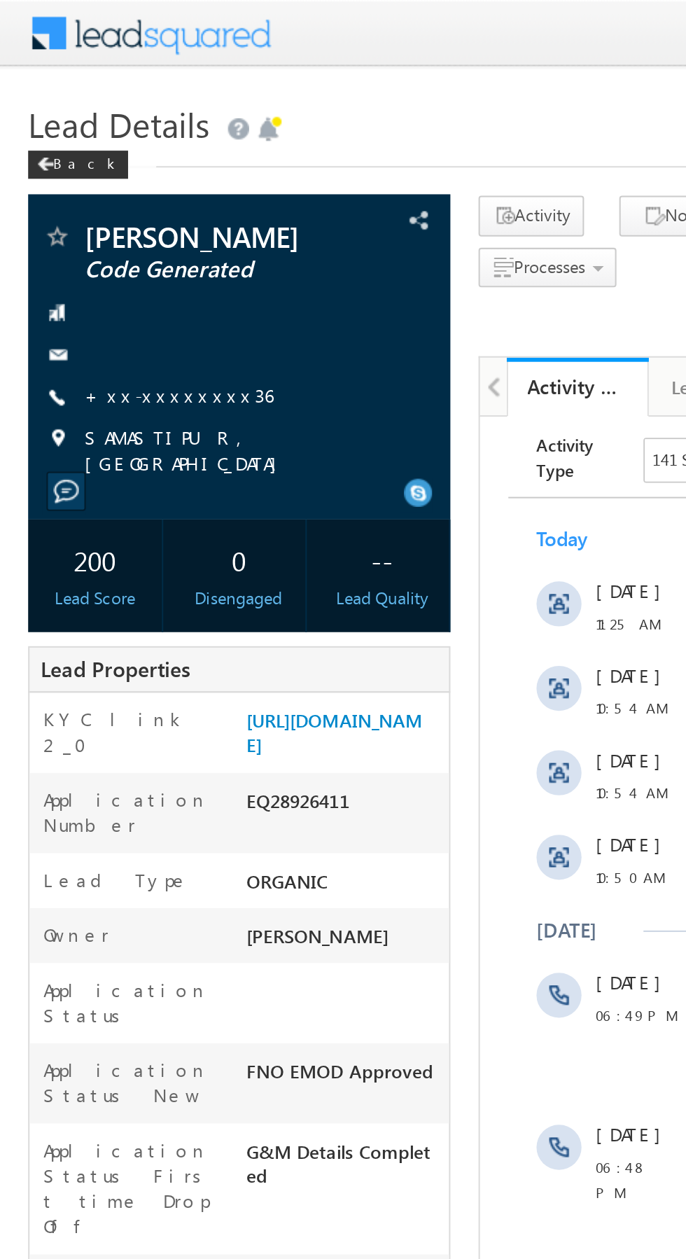
click at [84, 195] on link "+xx-xxxxxxxx36" at bounding box center [89, 197] width 94 height 12
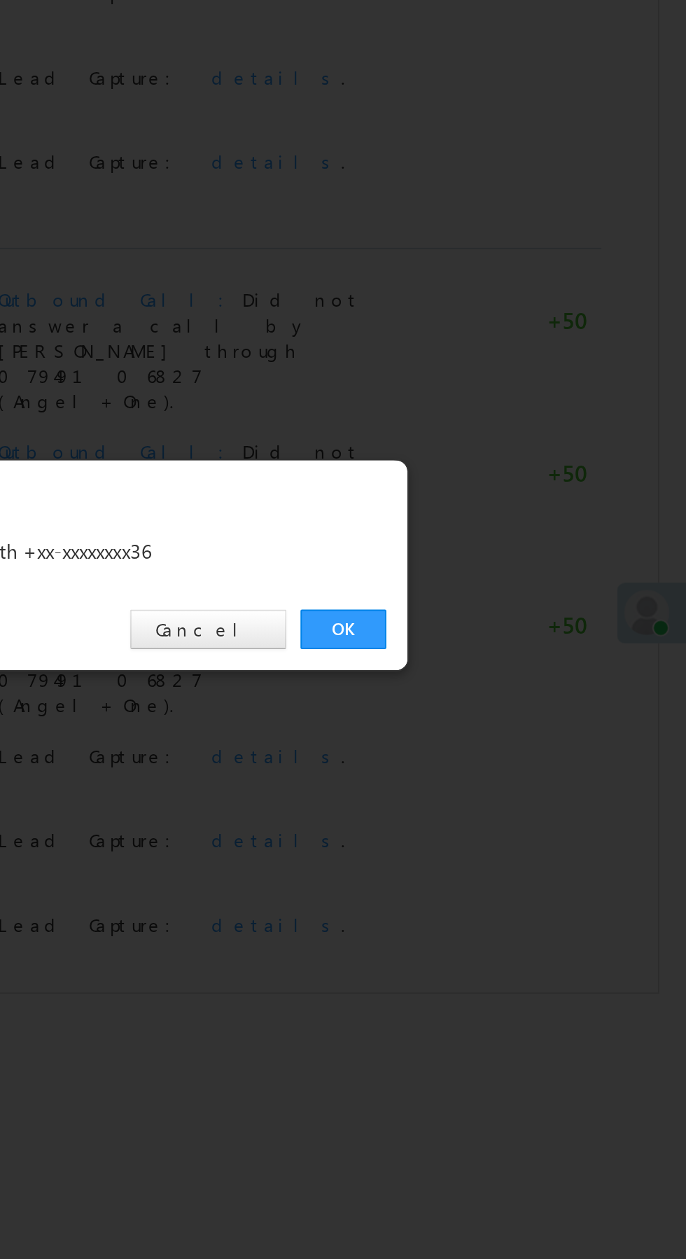
click at [520, 645] on link "OK" at bounding box center [515, 653] width 43 height 20
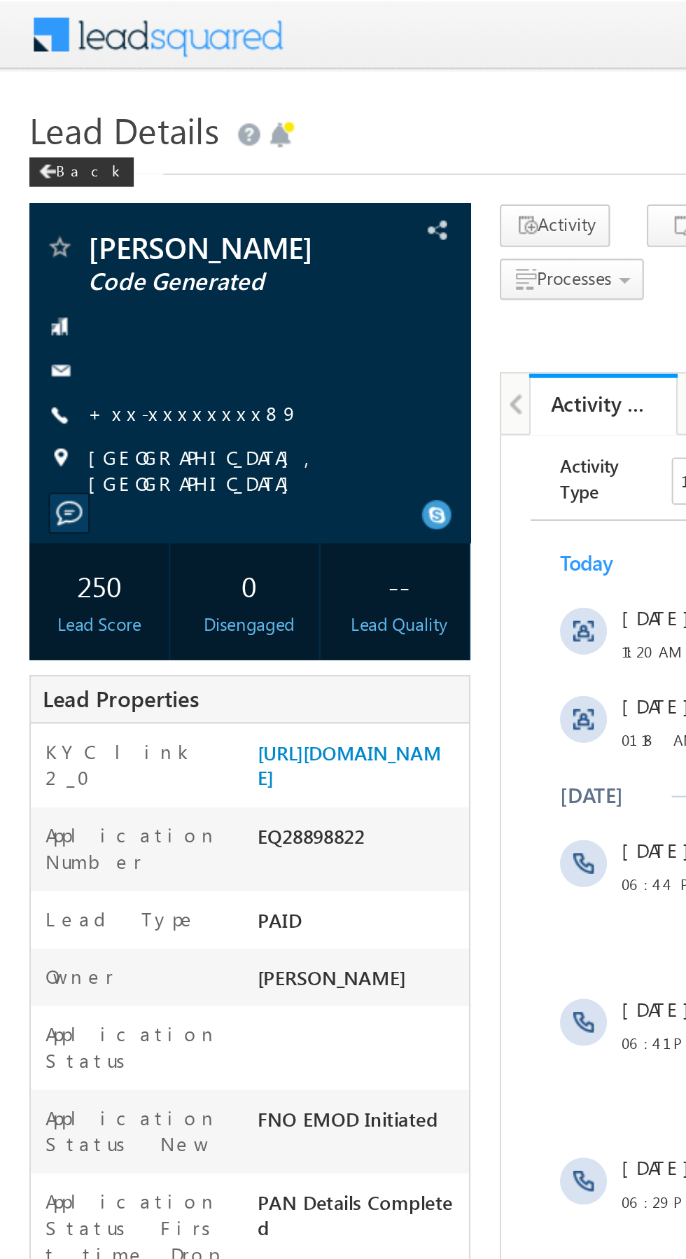
click at [91, 202] on link "+xx-xxxxxxxx89" at bounding box center [92, 197] width 101 height 12
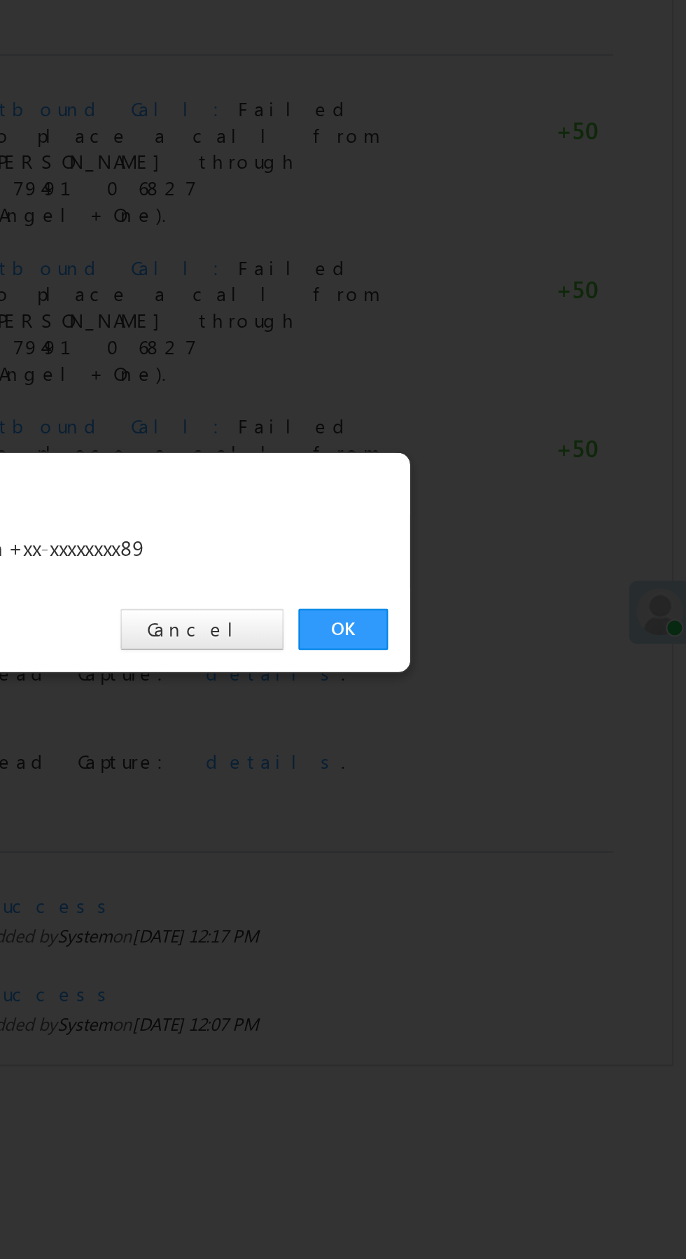
click at [511, 651] on link "OK" at bounding box center [515, 653] width 43 height 20
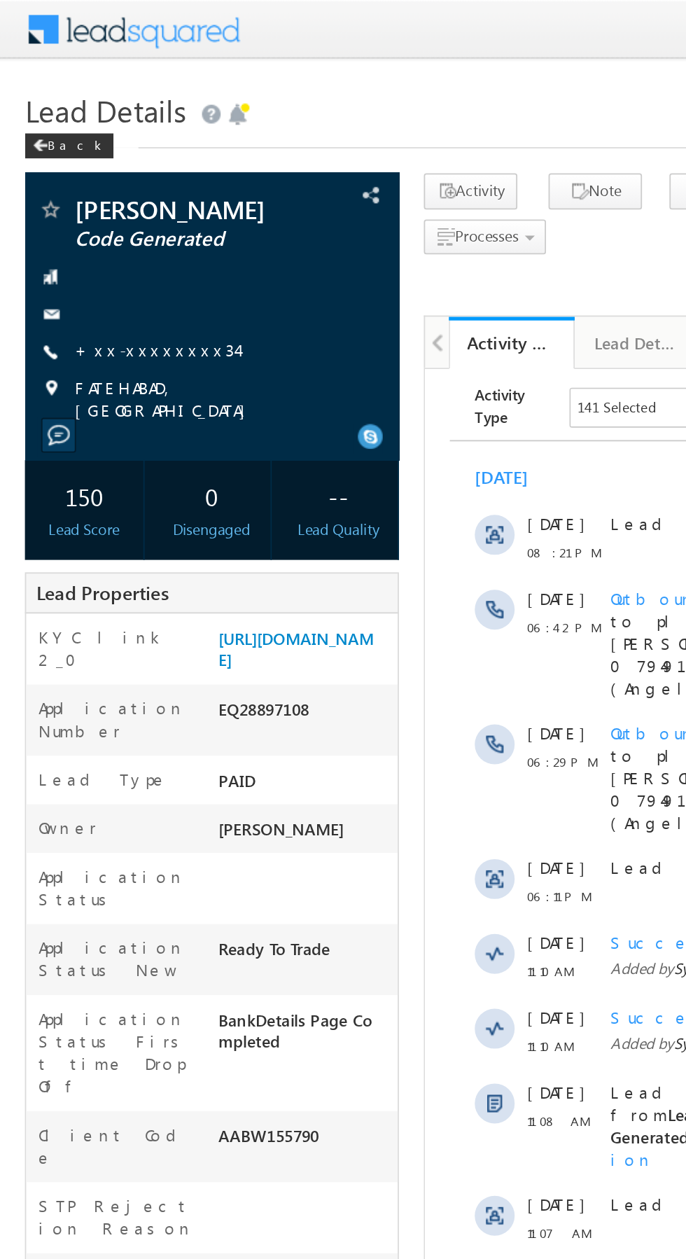
click at [85, 193] on link "+xx-xxxxxxxx34" at bounding box center [87, 197] width 91 height 12
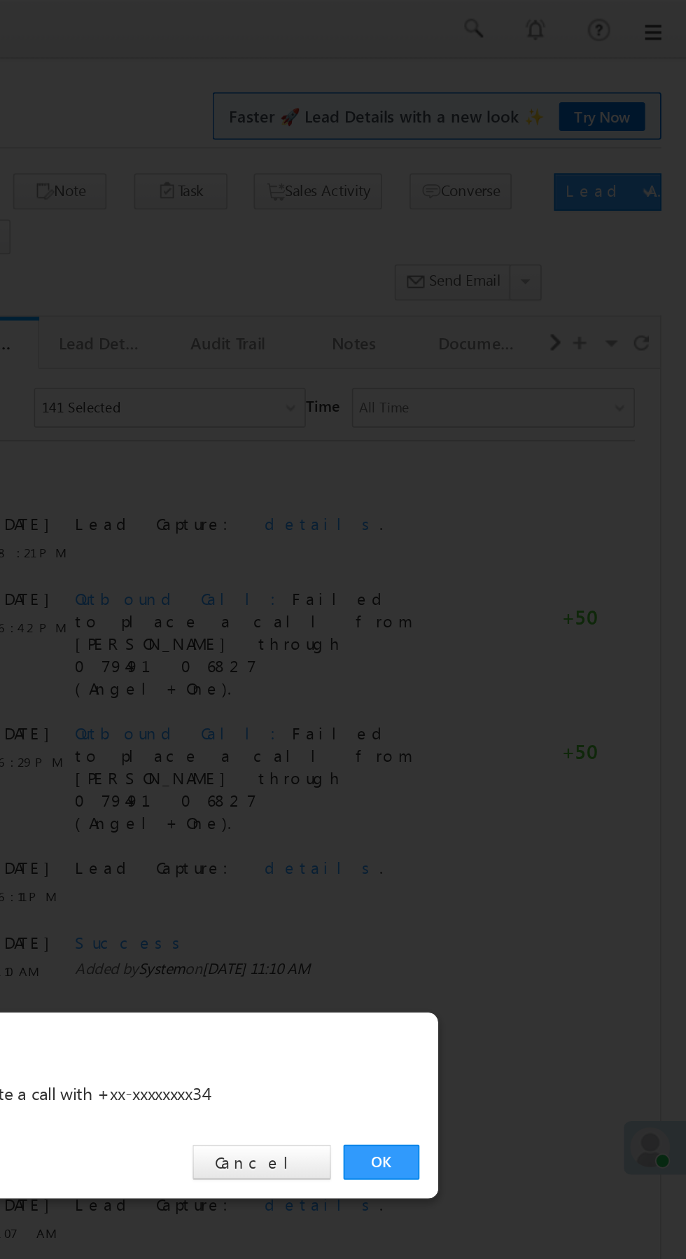
click at [524, 655] on link "OK" at bounding box center [515, 653] width 43 height 20
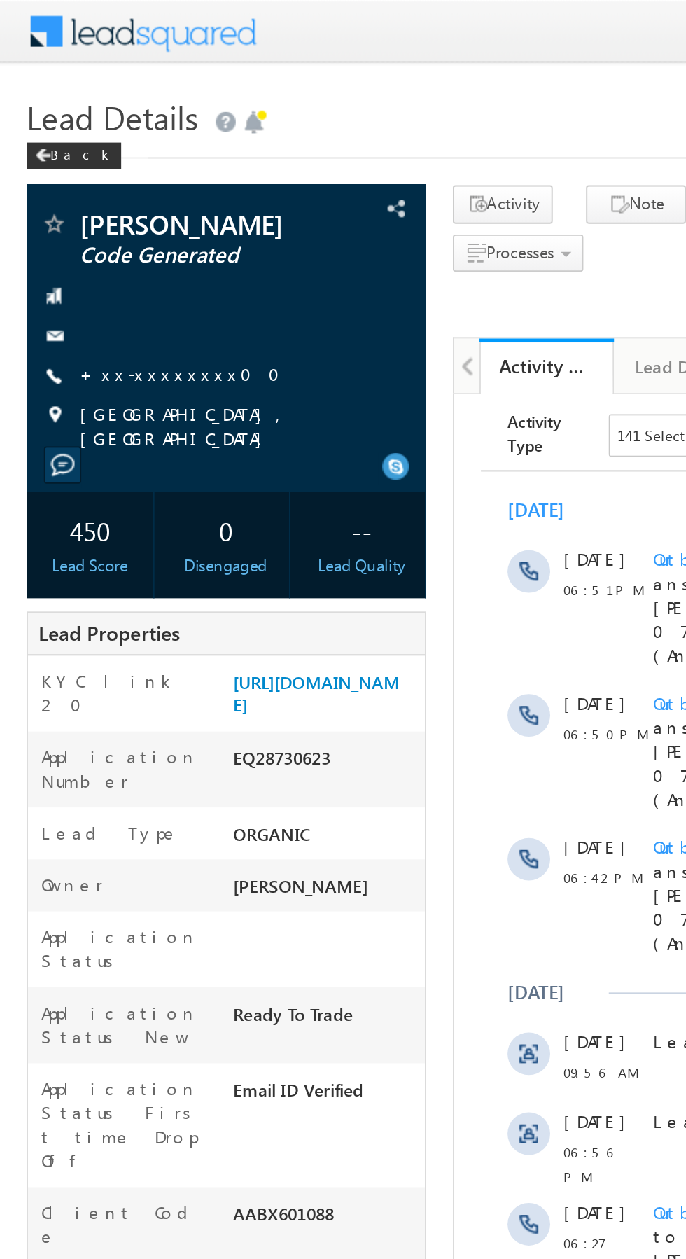
click at [88, 193] on link "+xx-xxxxxxxx00" at bounding box center [99, 197] width 114 height 12
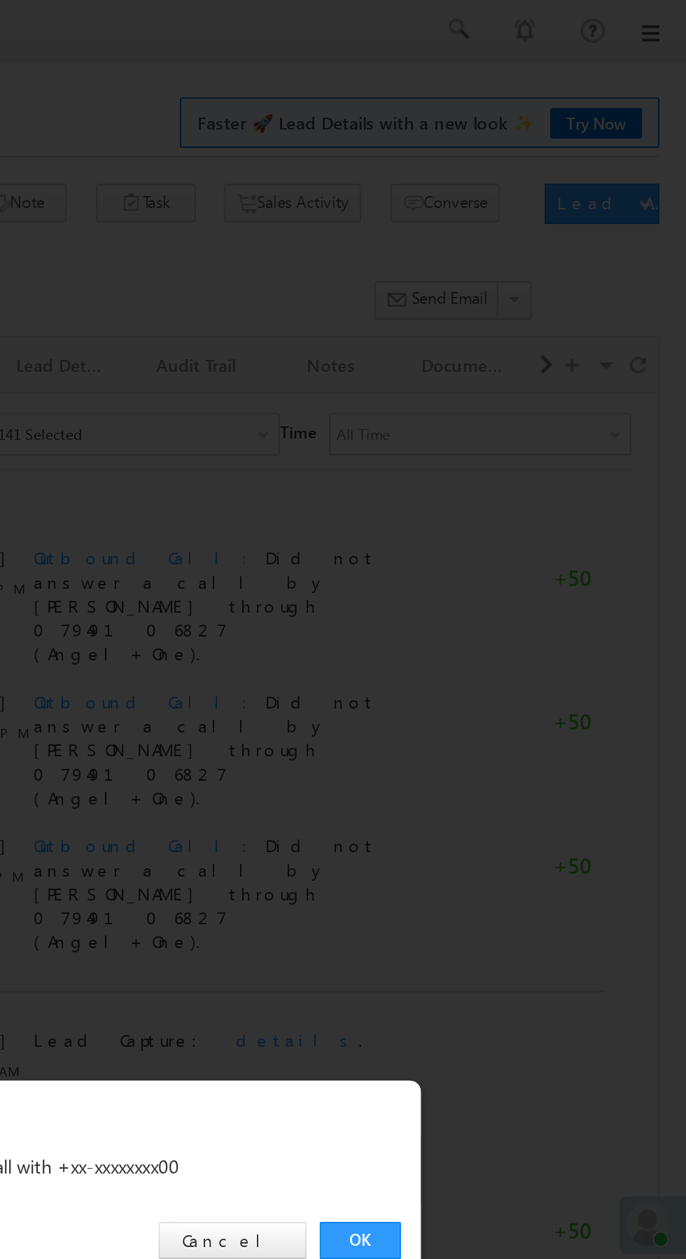
click at [515, 647] on link "OK" at bounding box center [515, 653] width 43 height 20
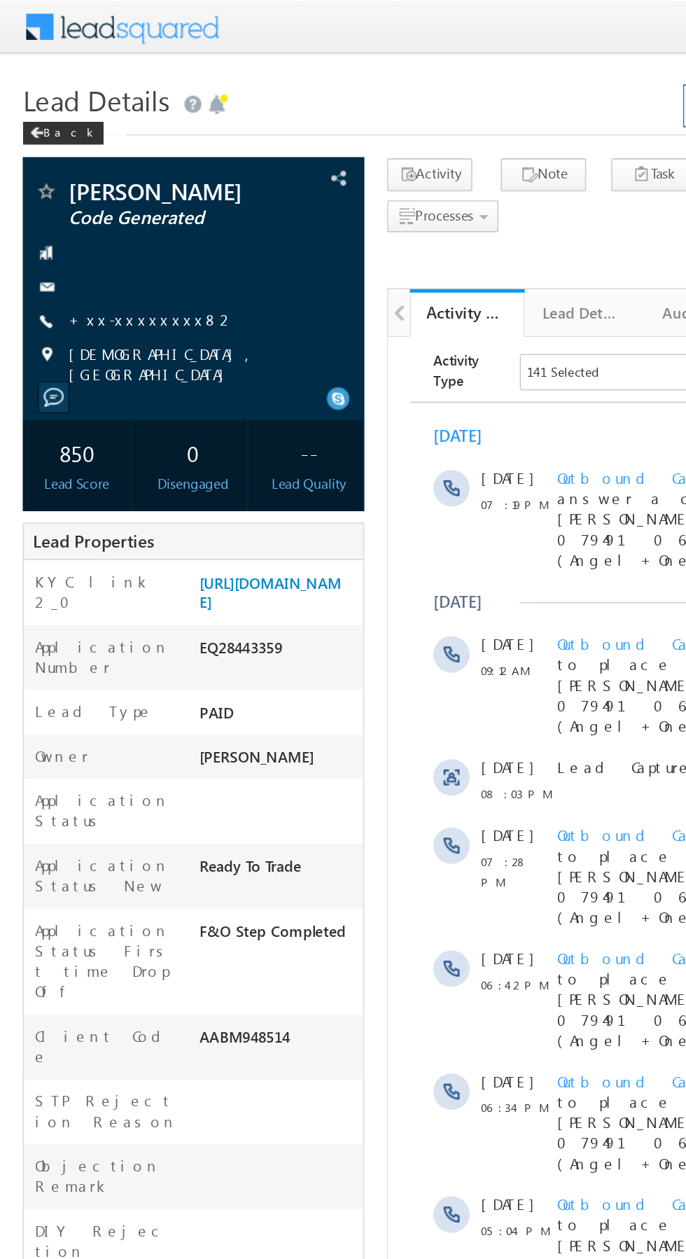
click at [86, 197] on link "+xx-xxxxxxxx82" at bounding box center [93, 197] width 103 height 12
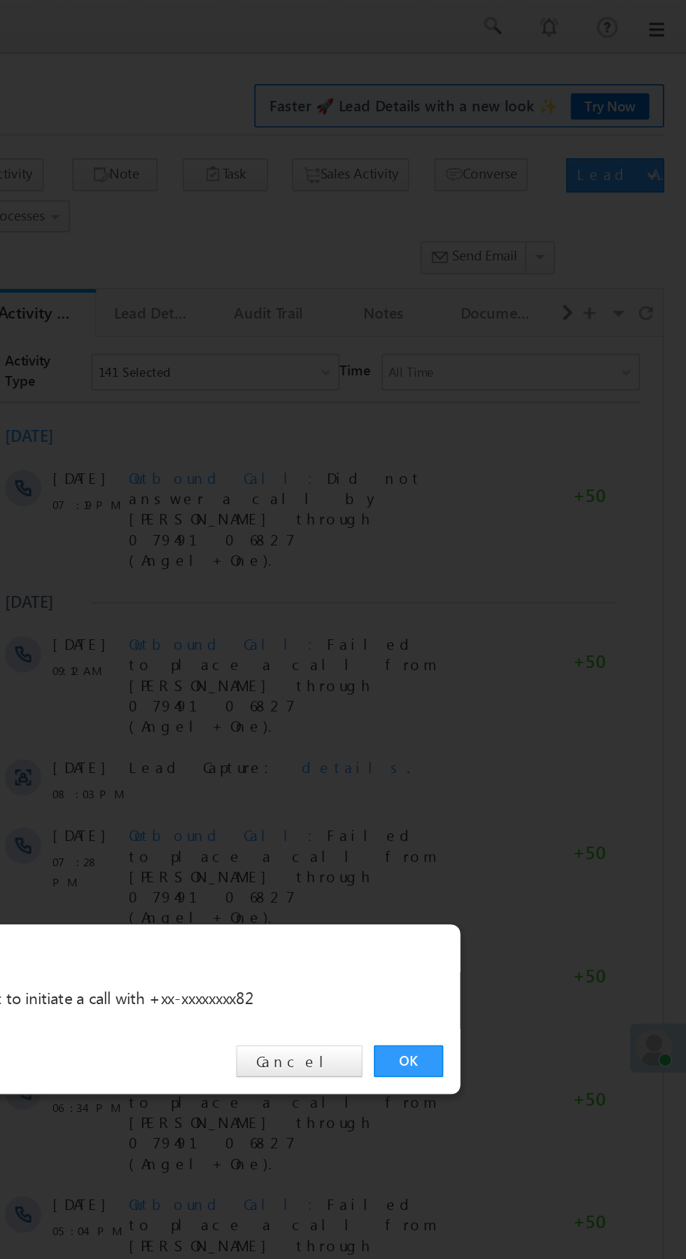
click at [524, 654] on link "OK" at bounding box center [515, 653] width 43 height 20
